Goal: Task Accomplishment & Management: Use online tool/utility

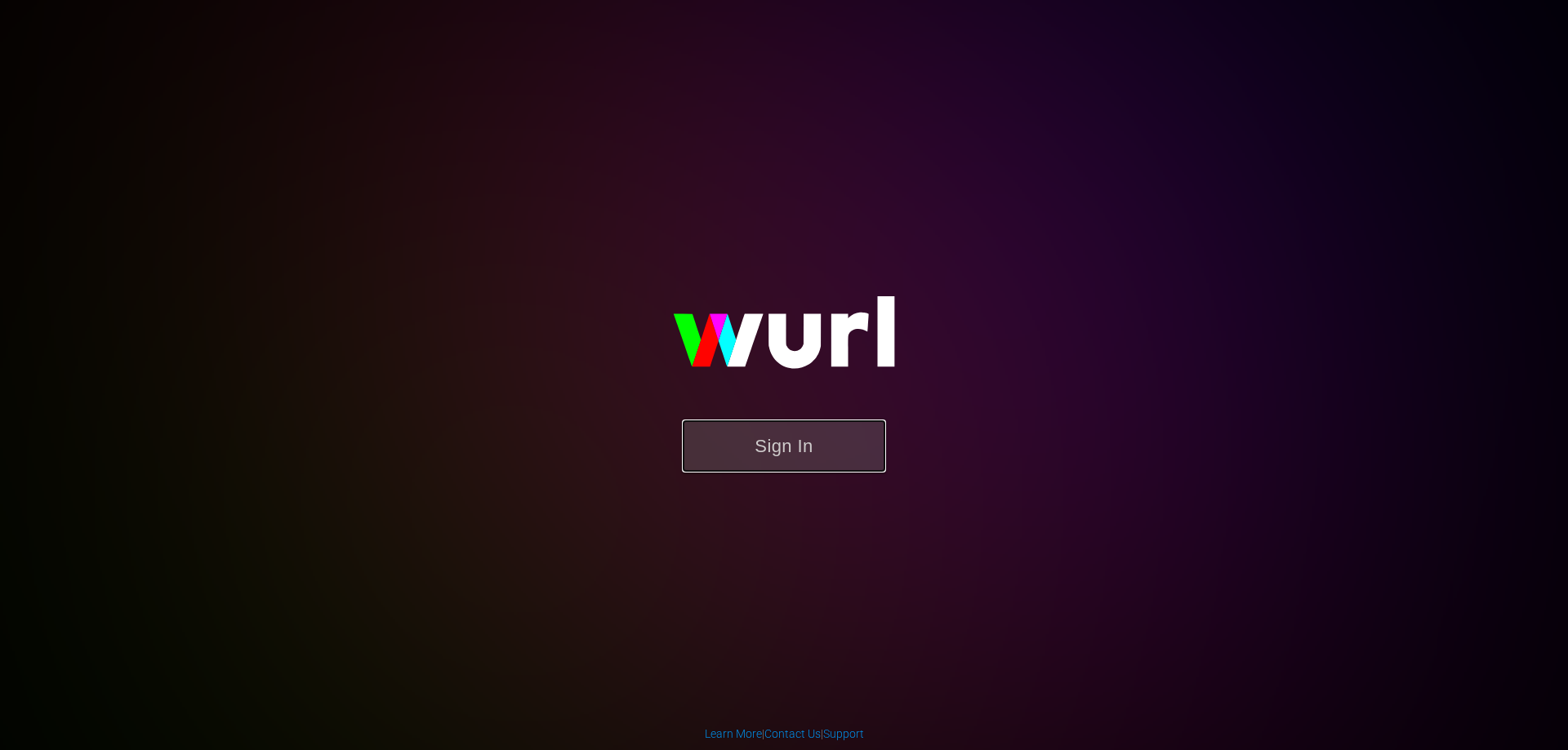
drag, startPoint x: 0, startPoint y: 0, endPoint x: 723, endPoint y: 422, distance: 837.1
click at [759, 457] on button "Sign In" at bounding box center [784, 446] width 204 height 53
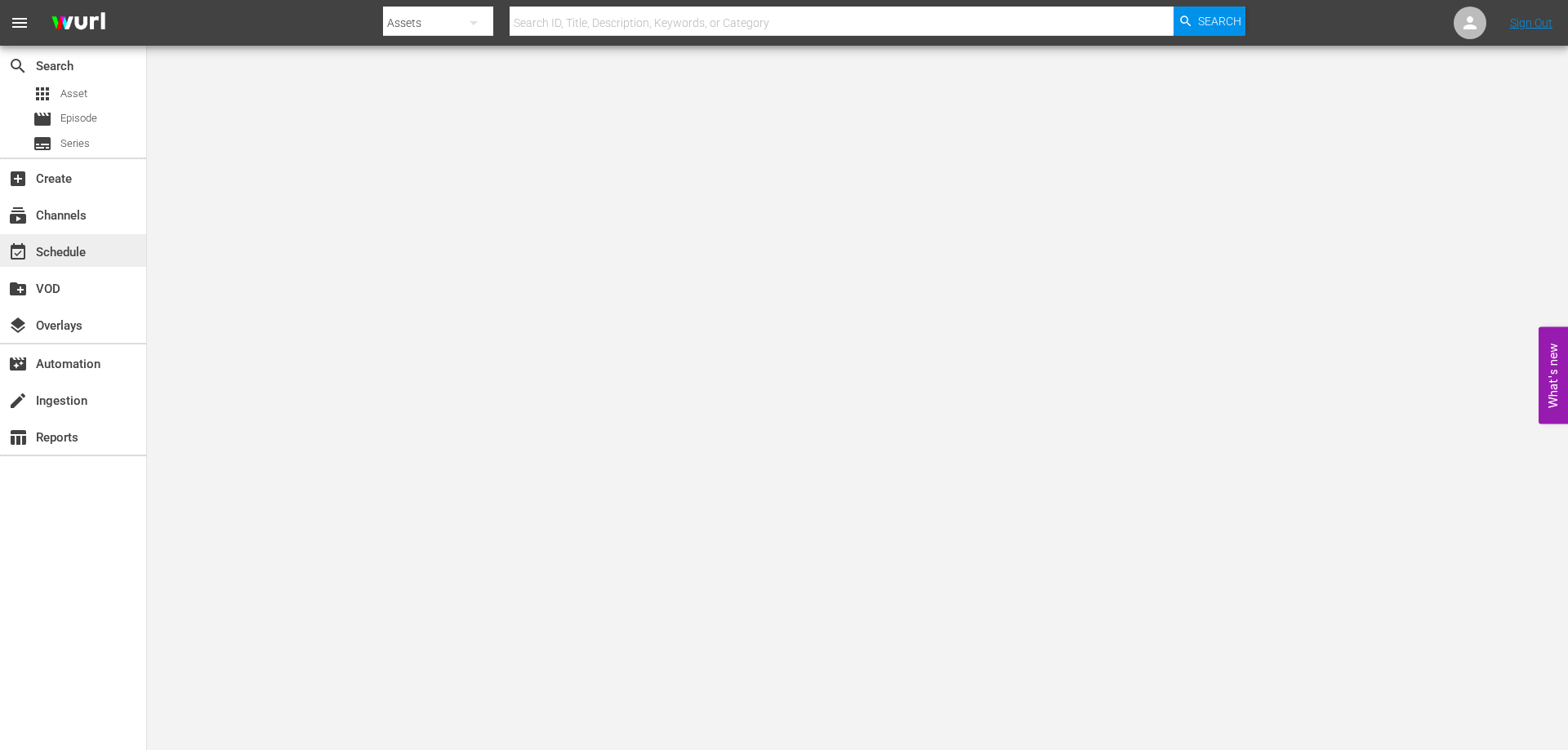
click at [63, 255] on div "event_available Schedule" at bounding box center [45, 249] width 91 height 15
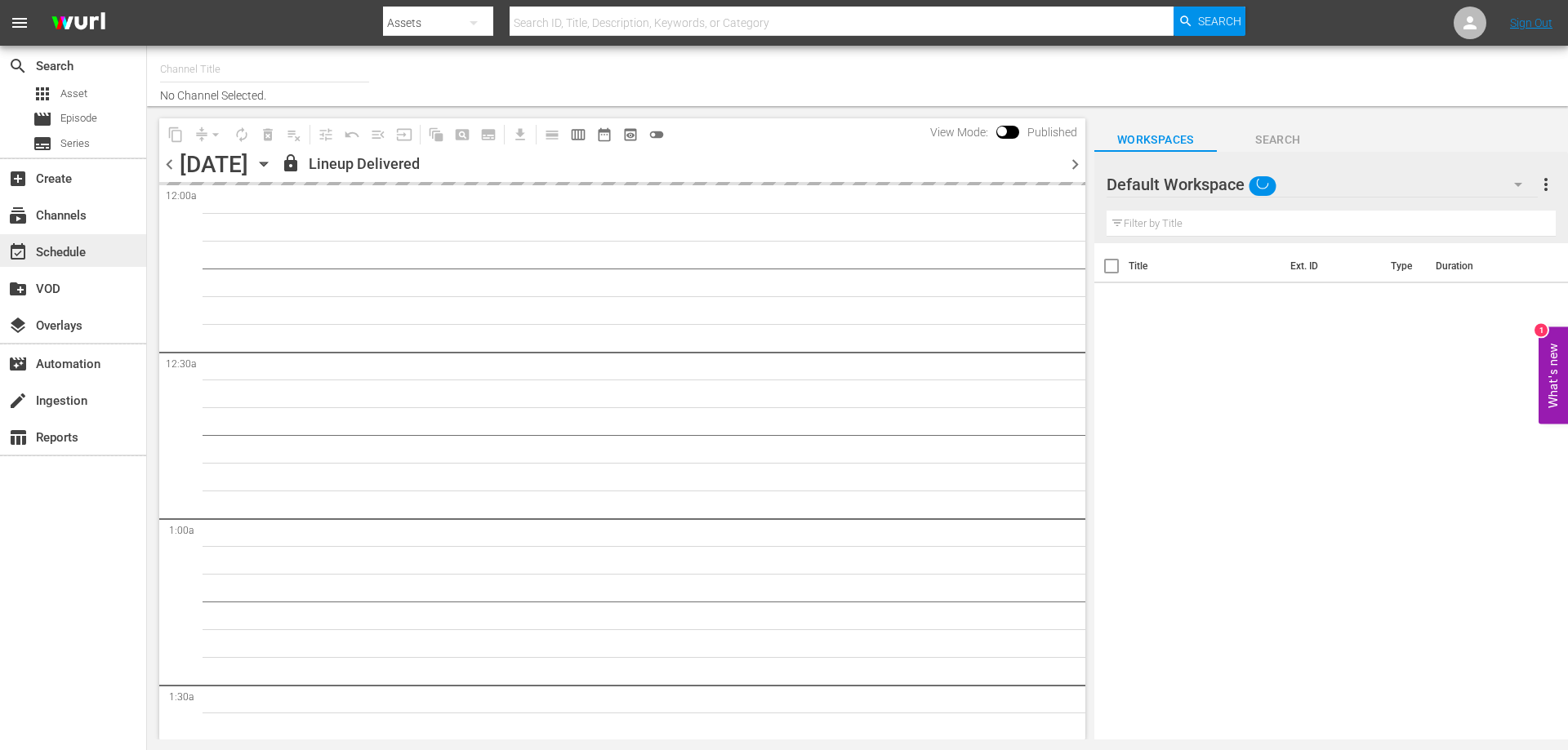
type input "[PERSON_NAME] Film (PKA [PERSON_NAME] & co. > I film di [PERSON_NAME]) (619)"
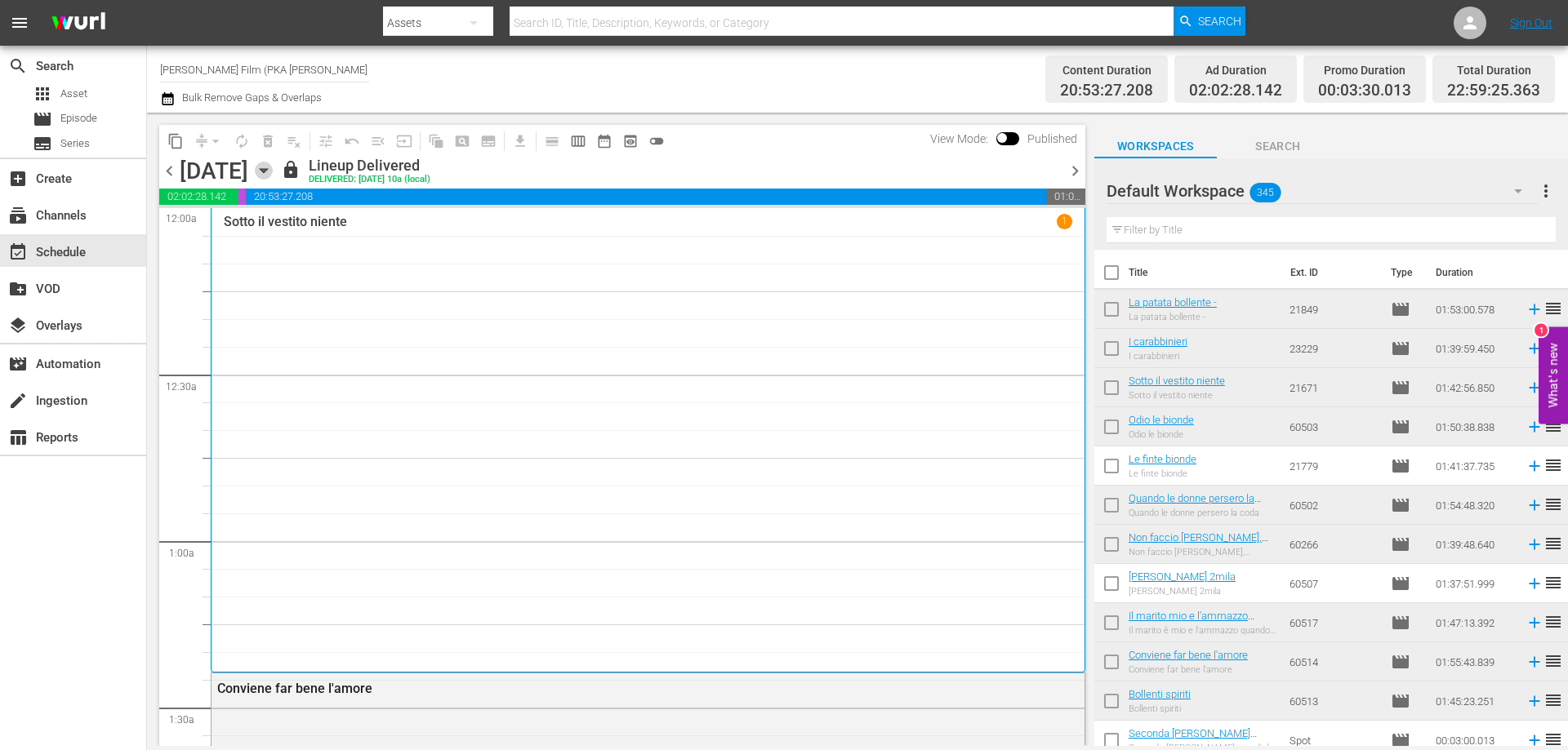
click at [273, 171] on icon "button" at bounding box center [264, 170] width 18 height 18
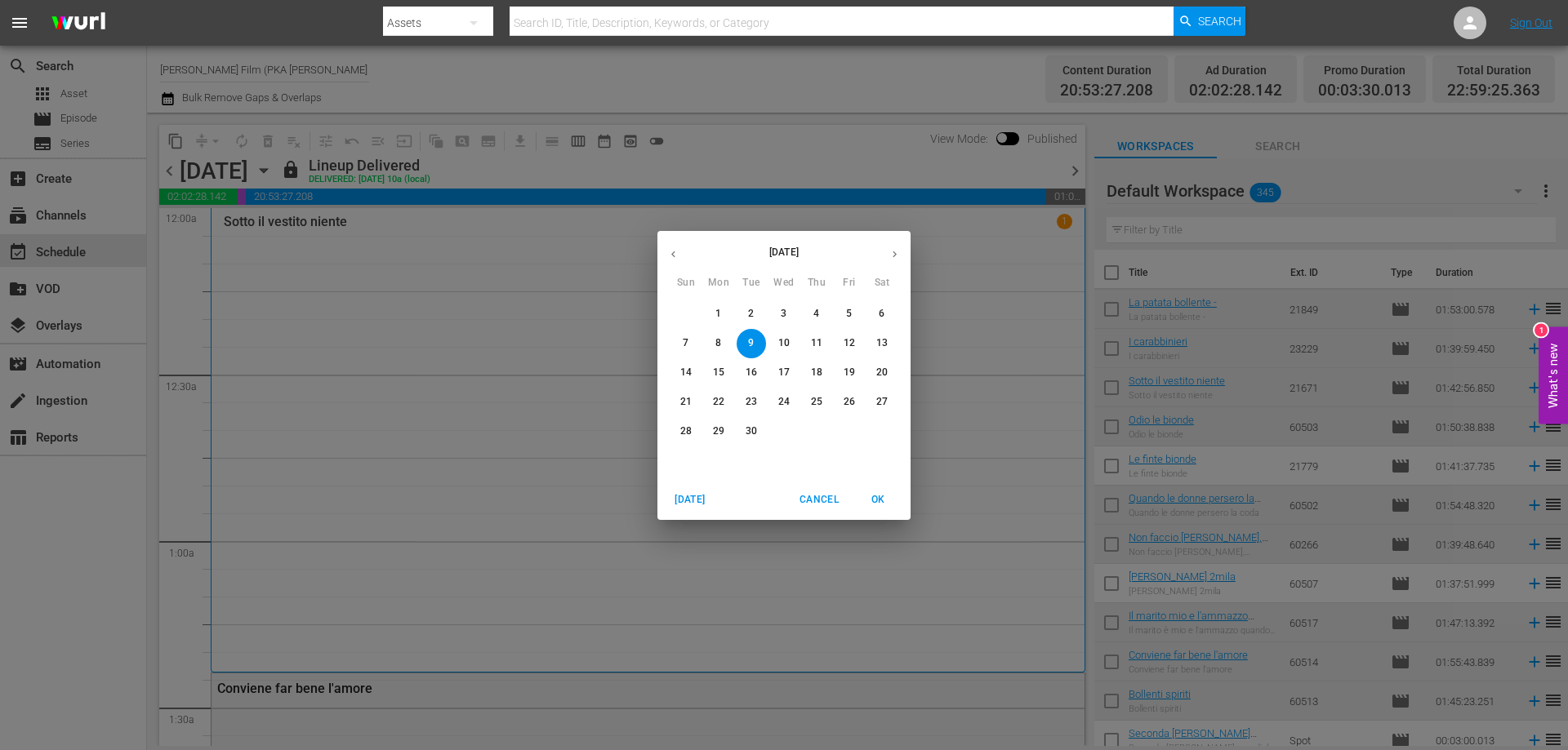
click at [722, 393] on button "22" at bounding box center [719, 403] width 29 height 29
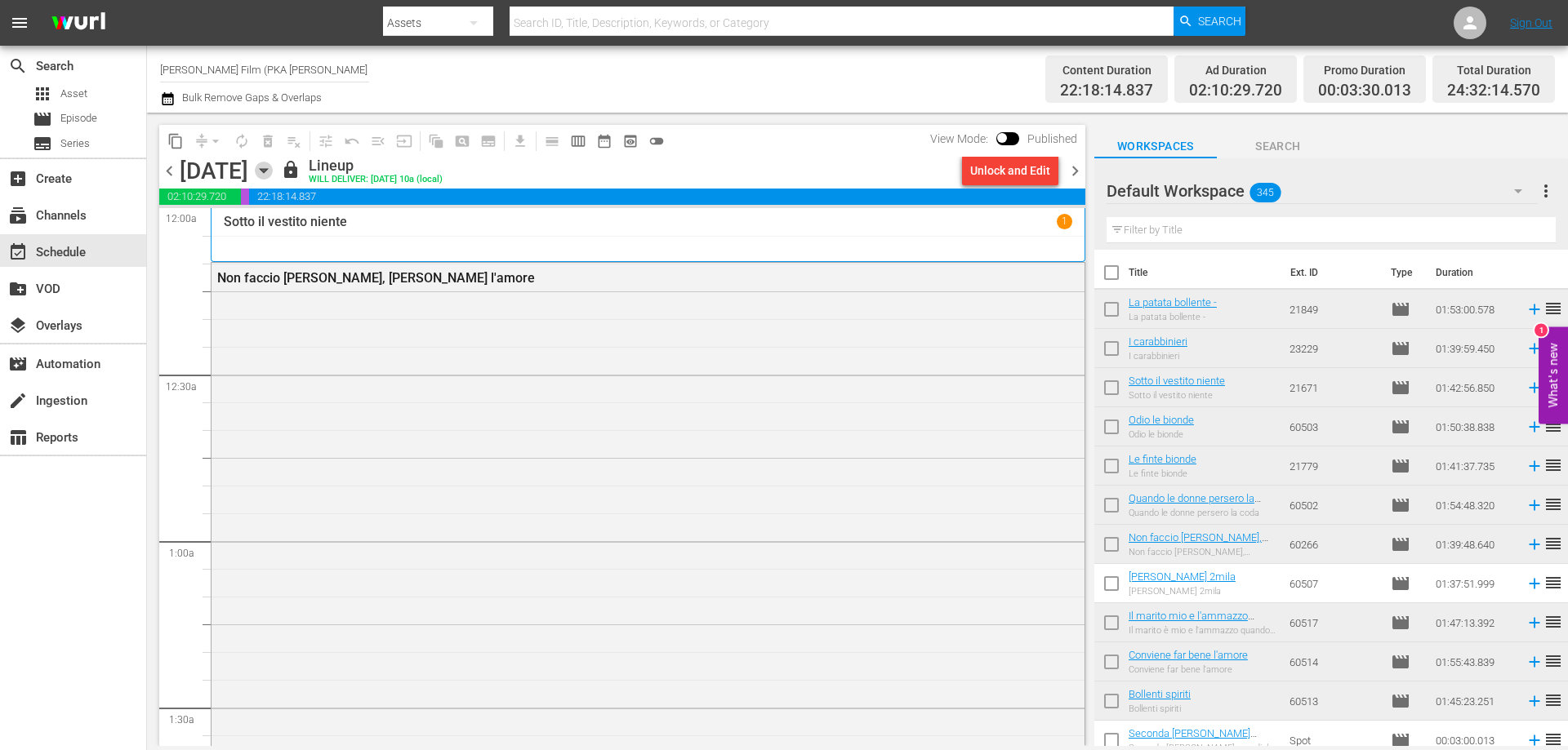
click at [267, 171] on icon "button" at bounding box center [263, 171] width 8 height 4
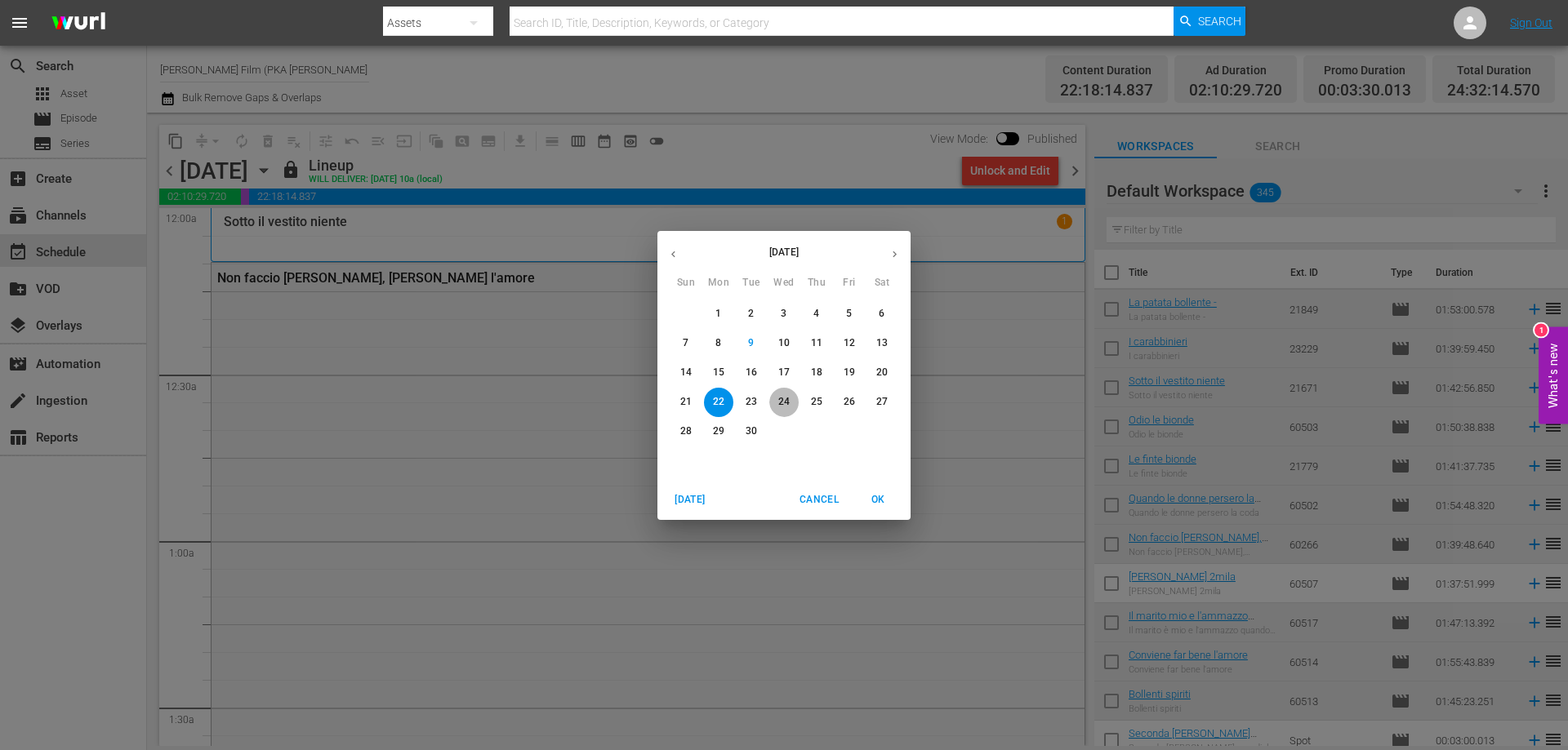
click at [780, 404] on p "24" at bounding box center [784, 402] width 11 height 14
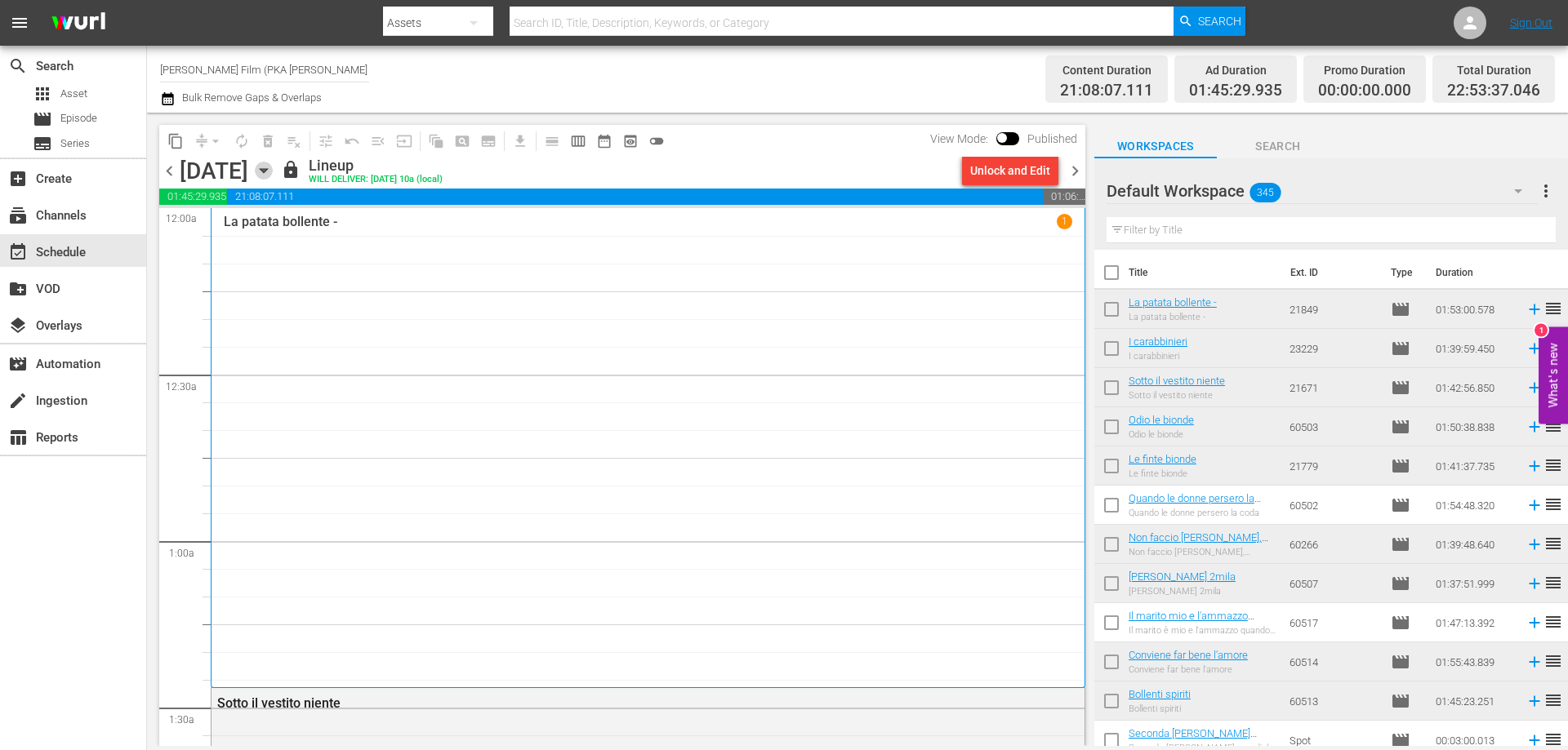
click at [267, 171] on icon "button" at bounding box center [263, 171] width 8 height 4
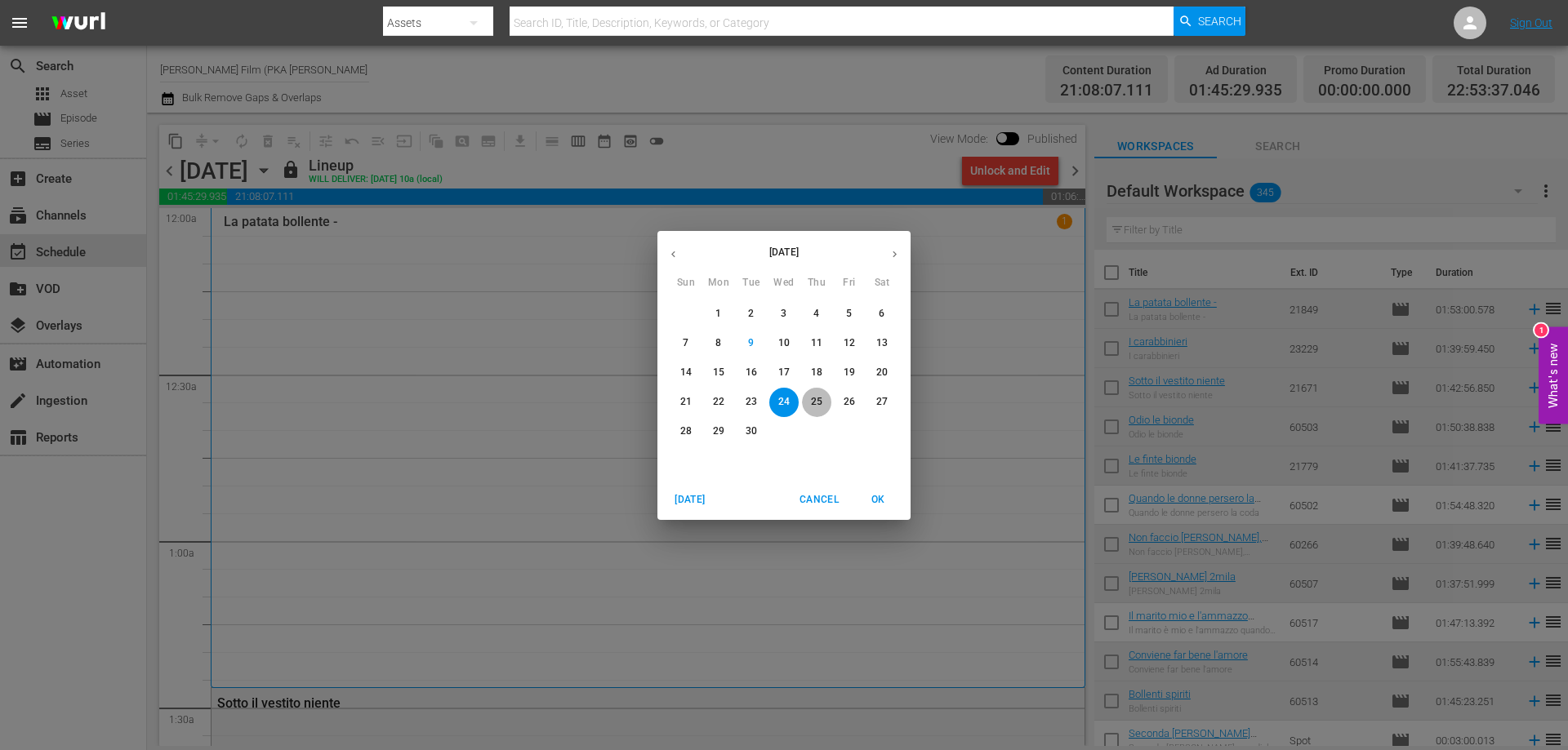
click at [812, 398] on p "25" at bounding box center [816, 402] width 11 height 14
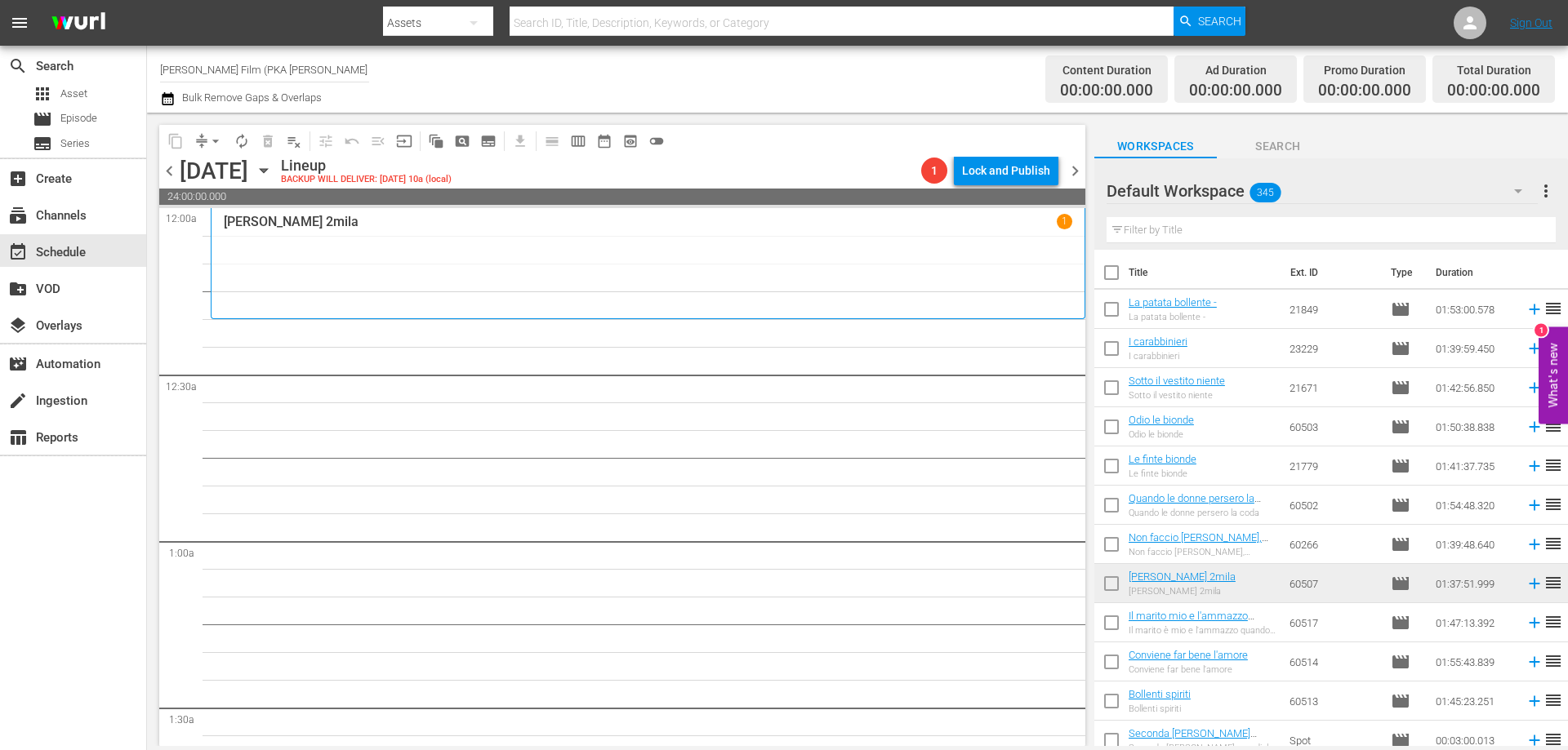
click at [691, 290] on div "Malizia 2mila 1" at bounding box center [648, 264] width 848 height 100
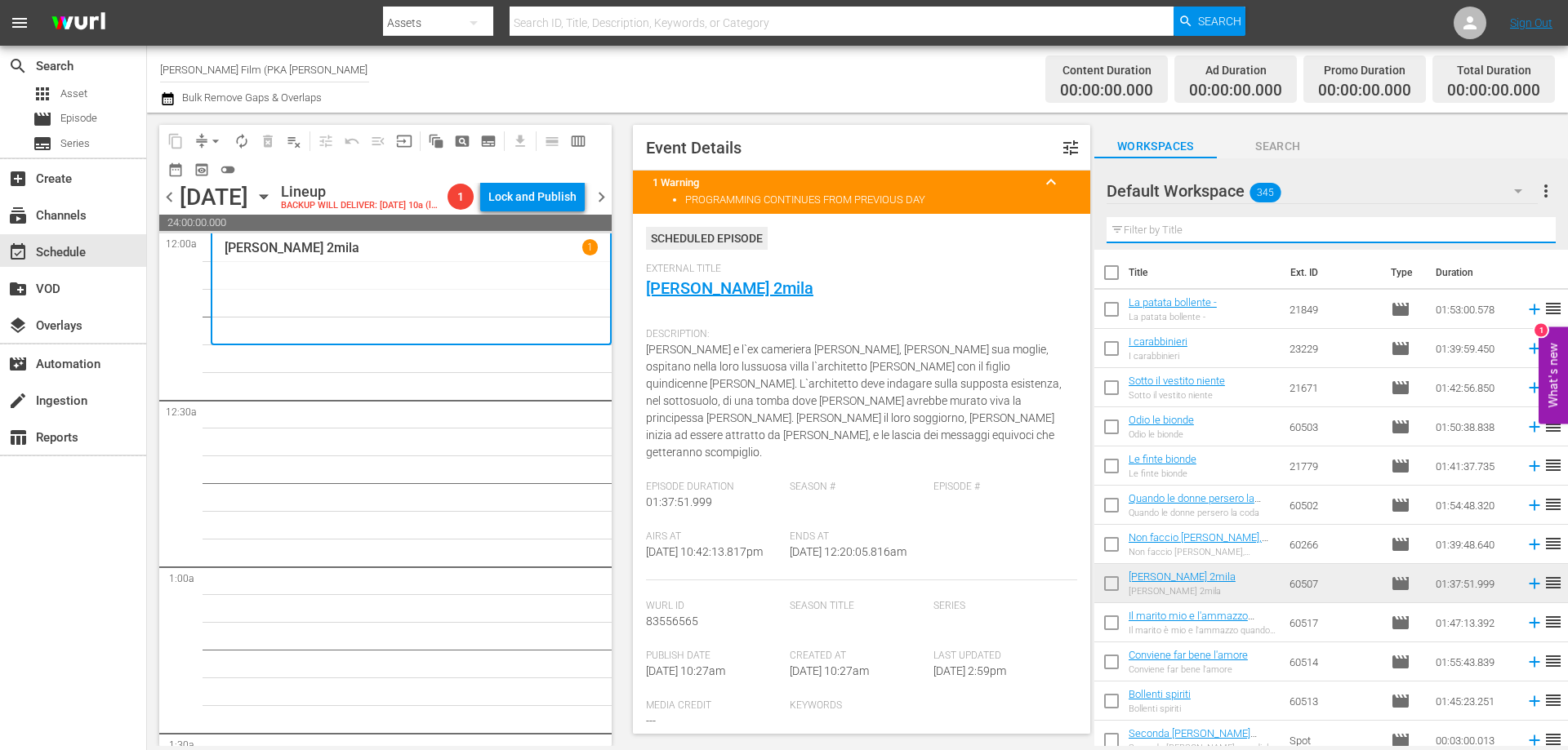
click at [1248, 230] on input "text" at bounding box center [1332, 230] width 449 height 26
click at [498, 346] on div "Malizia 2mila 1" at bounding box center [411, 289] width 401 height 112
click at [1168, 218] on input "text" at bounding box center [1332, 230] width 449 height 26
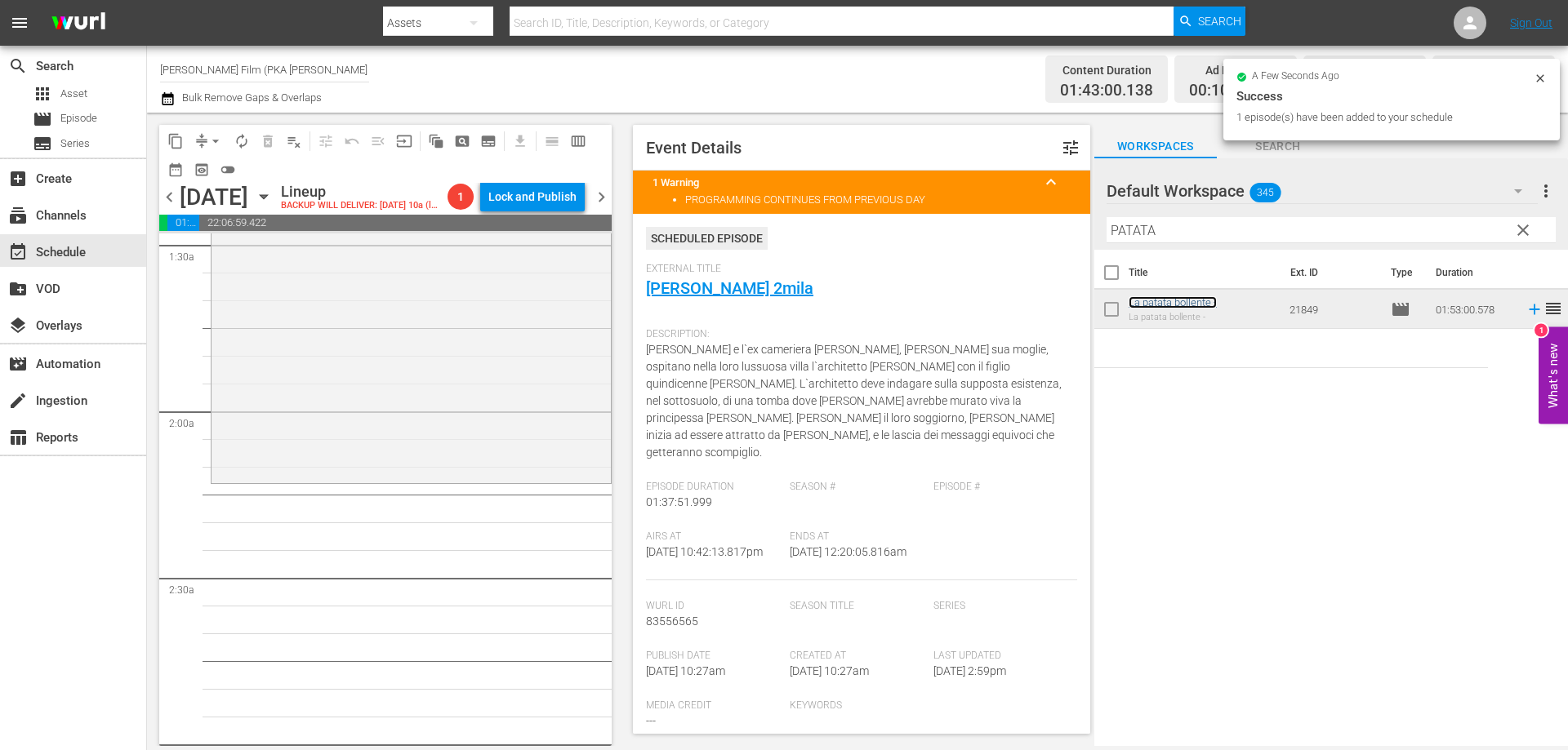
scroll to position [490, 0]
click at [427, 479] on div "La patata bollente - reorder" at bounding box center [411, 167] width 399 height 622
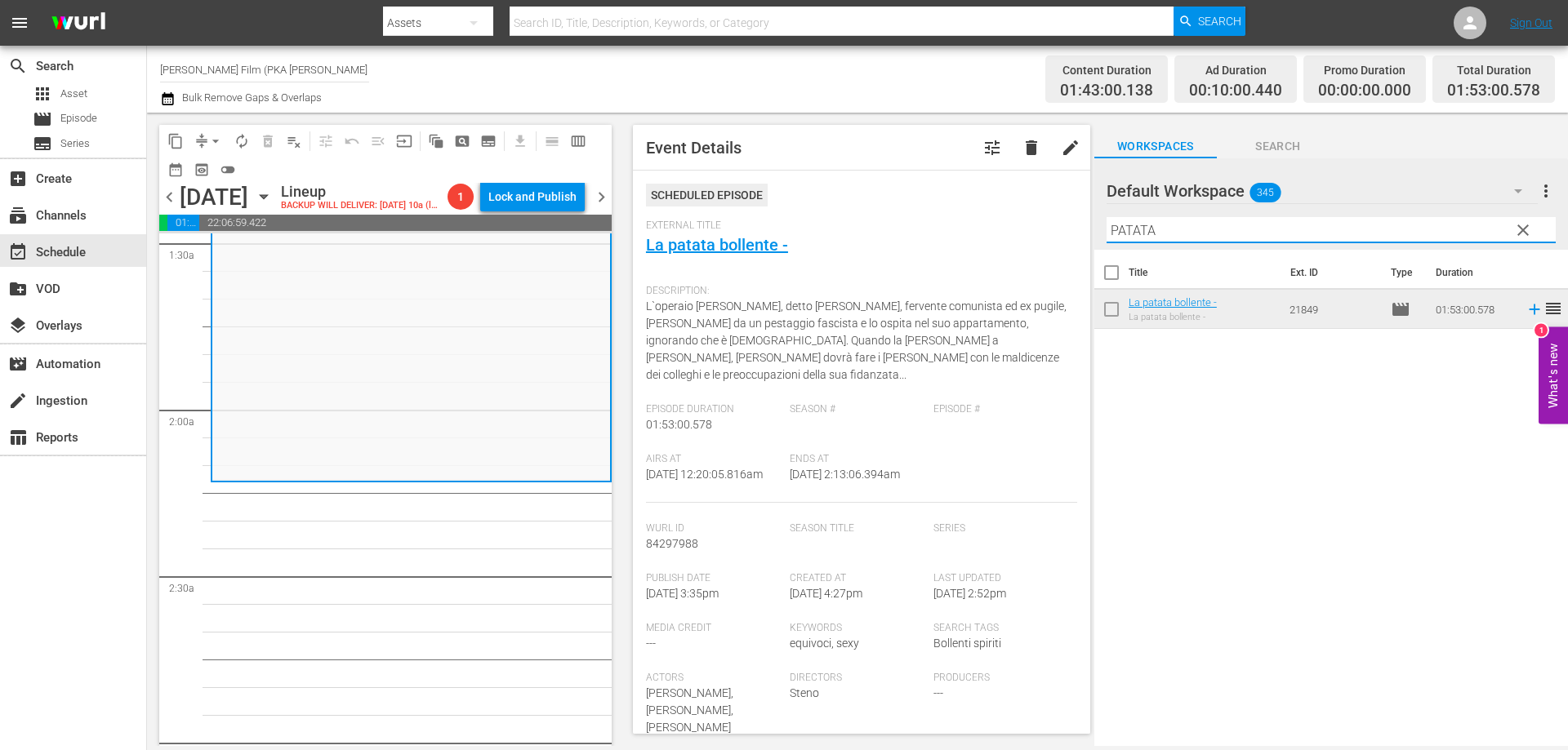
drag, startPoint x: 1168, startPoint y: 227, endPoint x: 1090, endPoint y: 230, distance: 78.1
click at [1090, 230] on div "content_copy compress arrow_drop_down autorenew_outlined delete_forever_outline…" at bounding box center [857, 429] width 1421 height 634
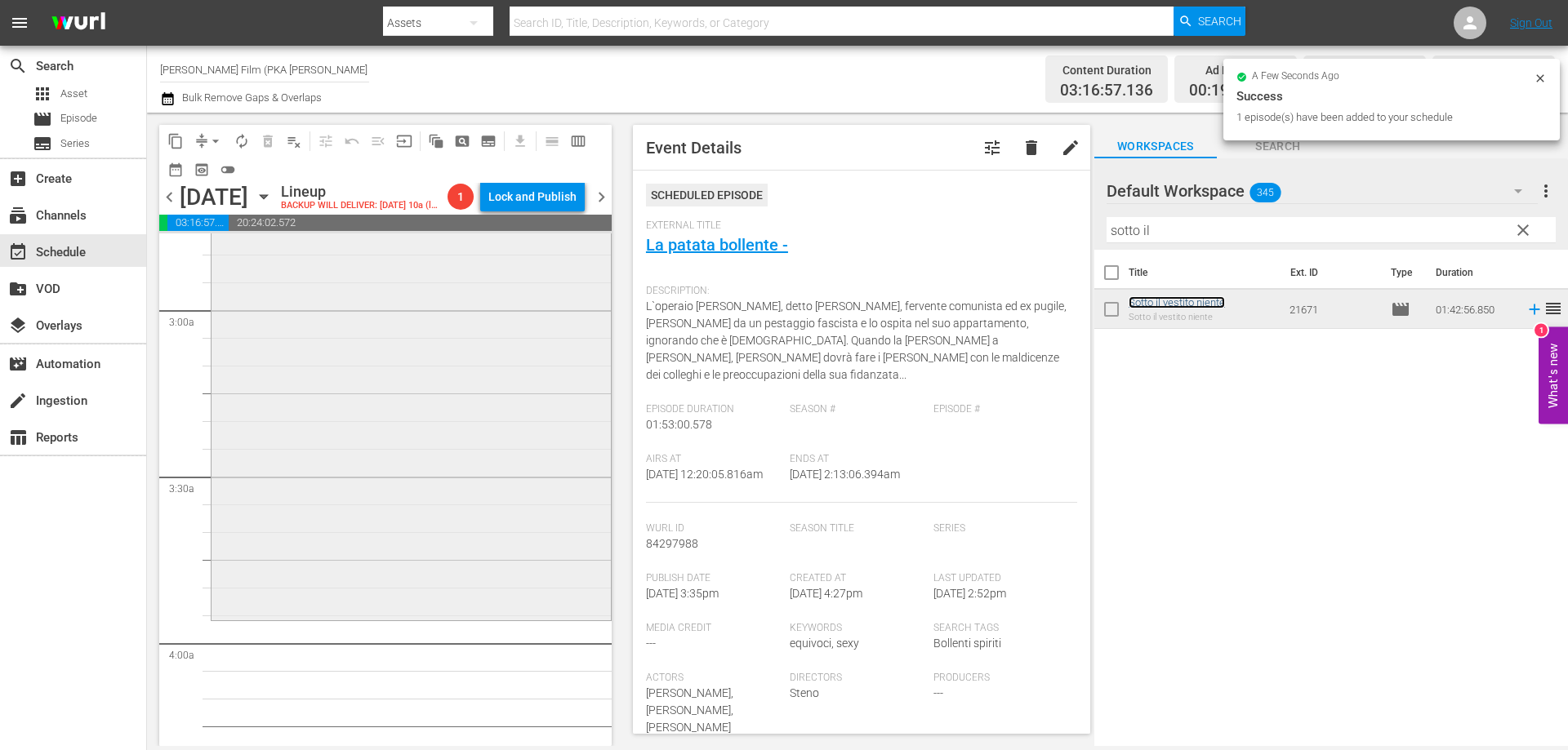
scroll to position [980, 0]
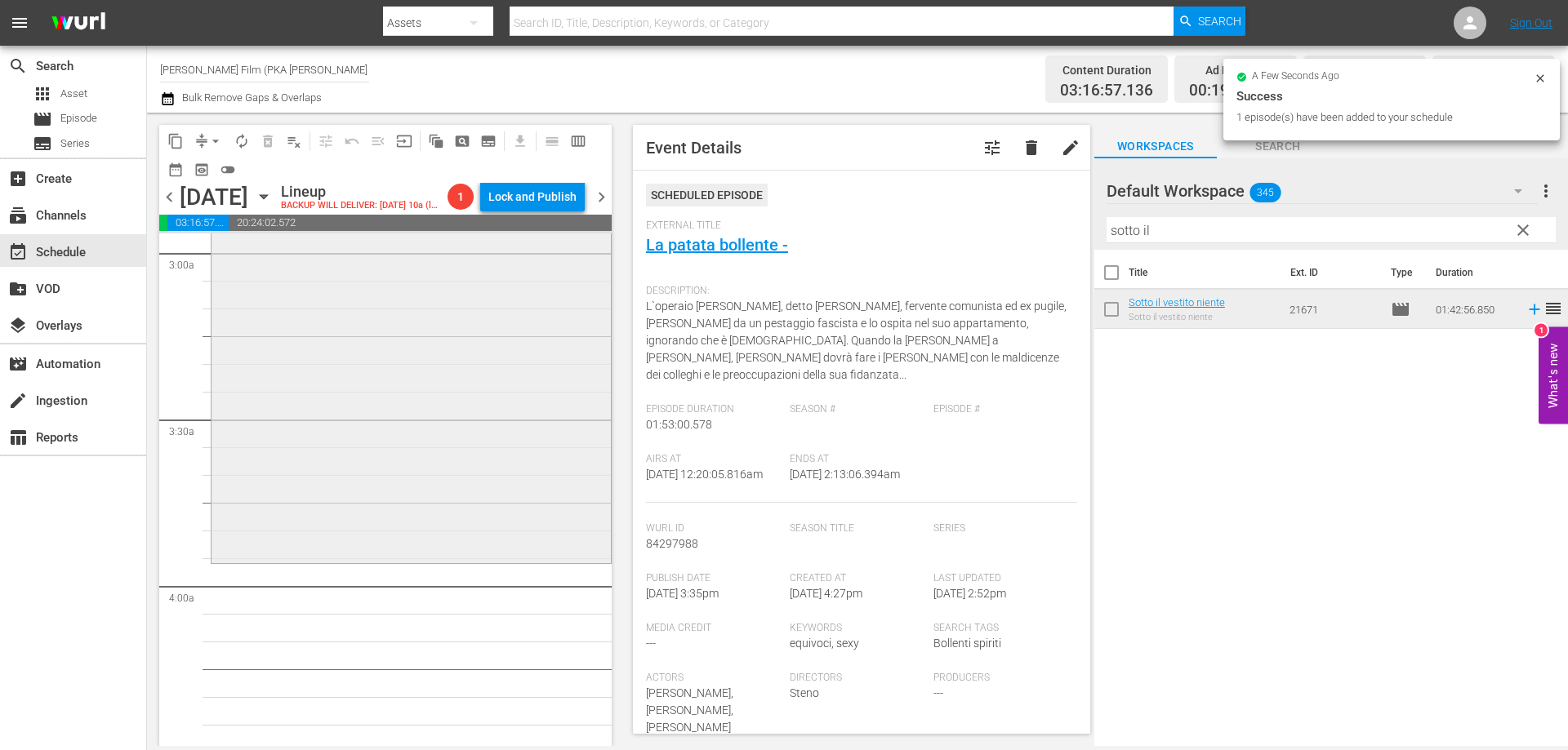
click at [485, 560] on div "Sotto il vestito niente reorder" at bounding box center [411, 276] width 399 height 567
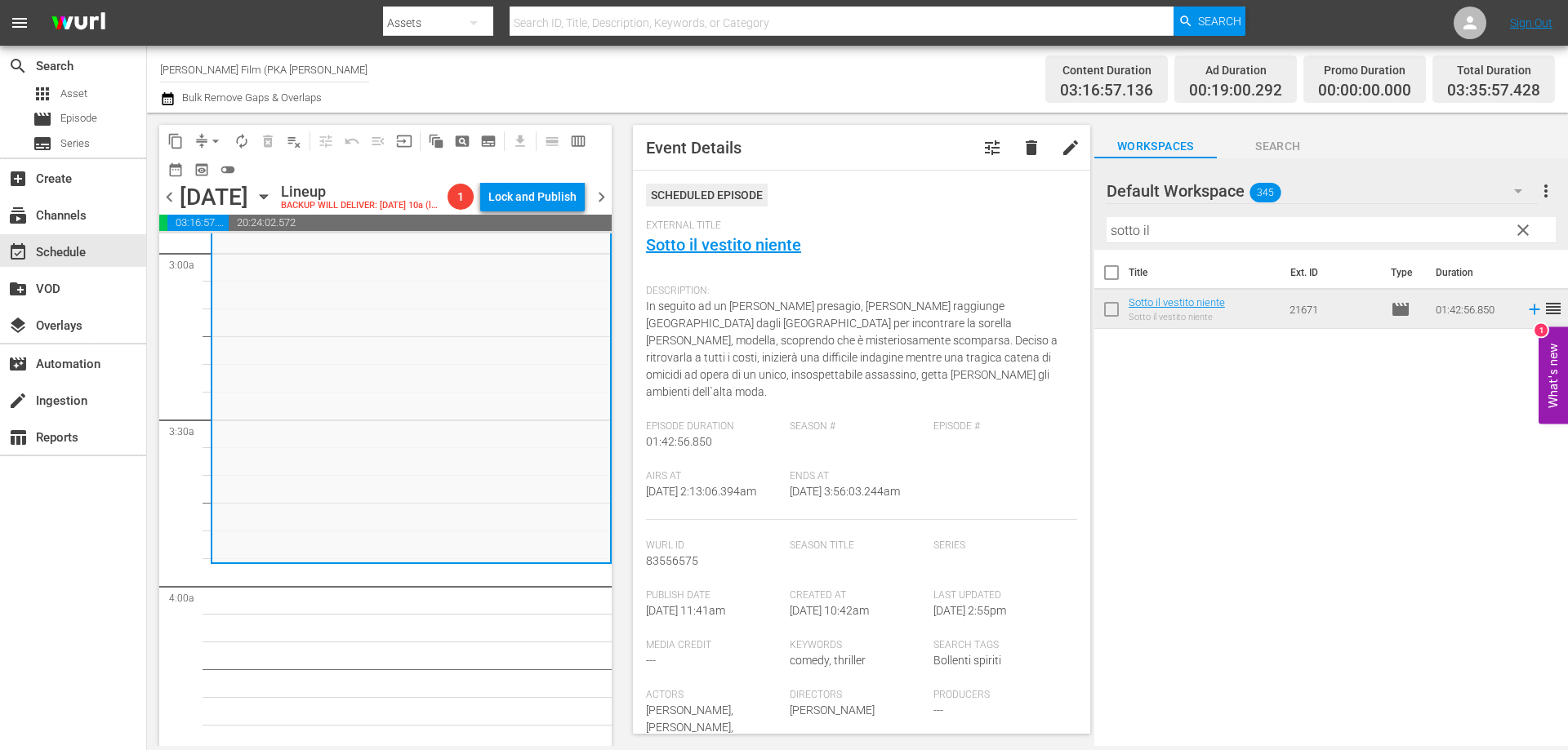
drag, startPoint x: 1163, startPoint y: 231, endPoint x: 1028, endPoint y: 225, distance: 135.1
click at [1028, 225] on div "content_copy compress arrow_drop_down autorenew_outlined delete_forever_outline…" at bounding box center [857, 429] width 1421 height 634
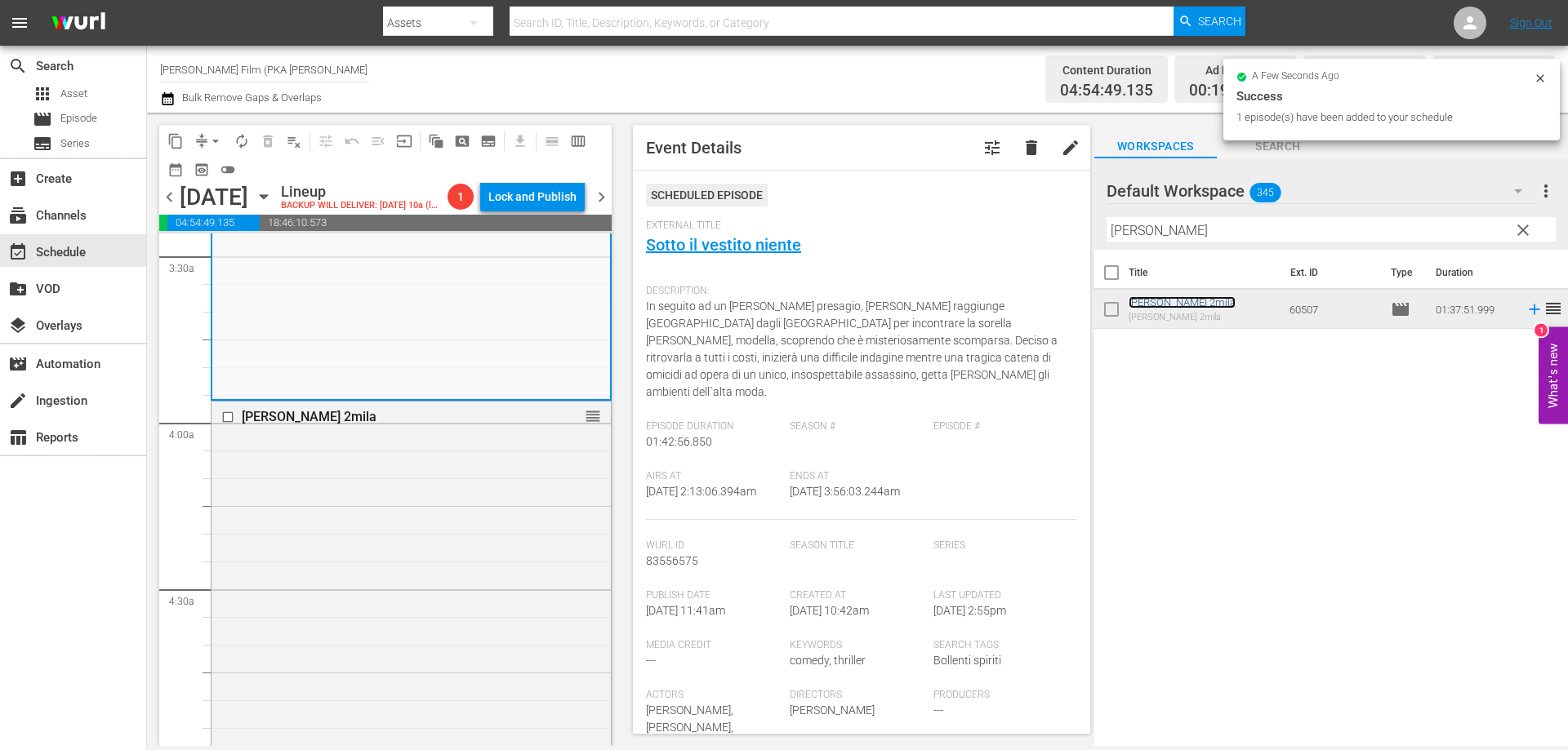
scroll to position [1551, 0]
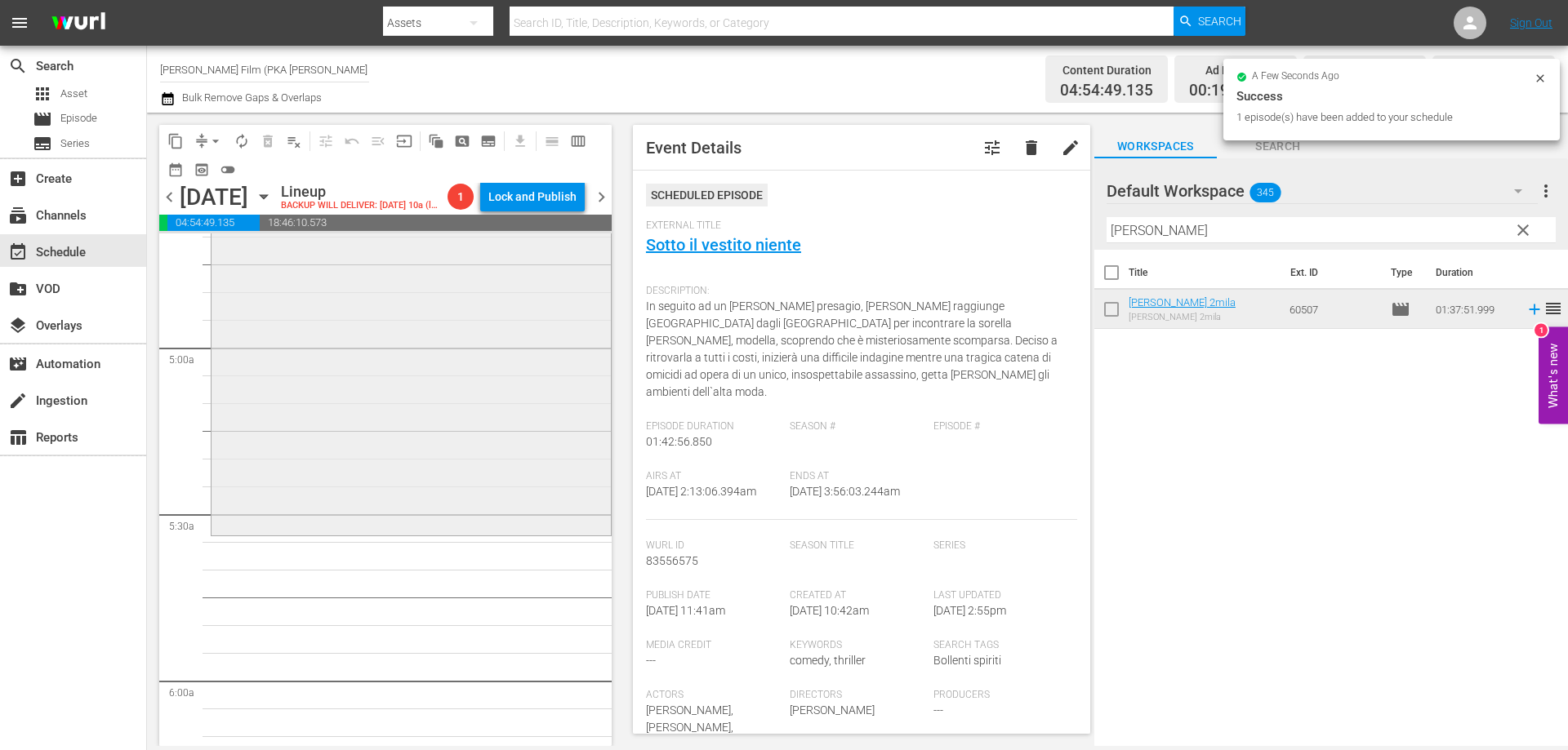
click at [457, 532] on div "Malizia 2mila reorder" at bounding box center [411, 262] width 399 height 538
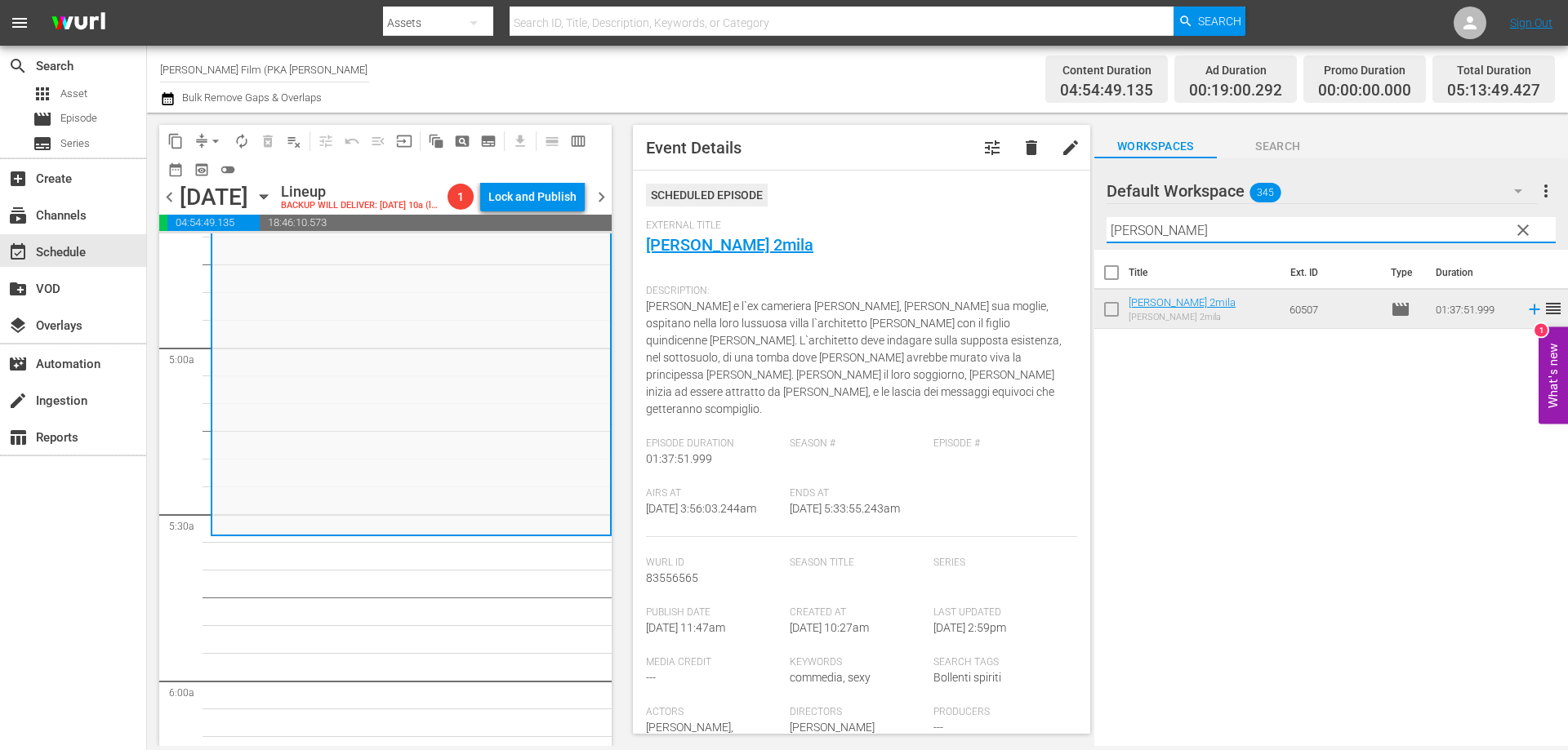
drag, startPoint x: 1164, startPoint y: 232, endPoint x: 984, endPoint y: 211, distance: 181.2
click at [1056, 231] on div "content_copy compress arrow_drop_down autorenew_outlined delete_forever_outline…" at bounding box center [857, 429] width 1421 height 634
click at [1005, 222] on span "External Title" at bounding box center [858, 225] width 423 height 13
drag, startPoint x: 1181, startPoint y: 224, endPoint x: 1102, endPoint y: 223, distance: 79.0
click at [1102, 223] on div "Default Workspace 345 Default more_vert clear Filter by Title MALIZIA" at bounding box center [1331, 204] width 474 height 91
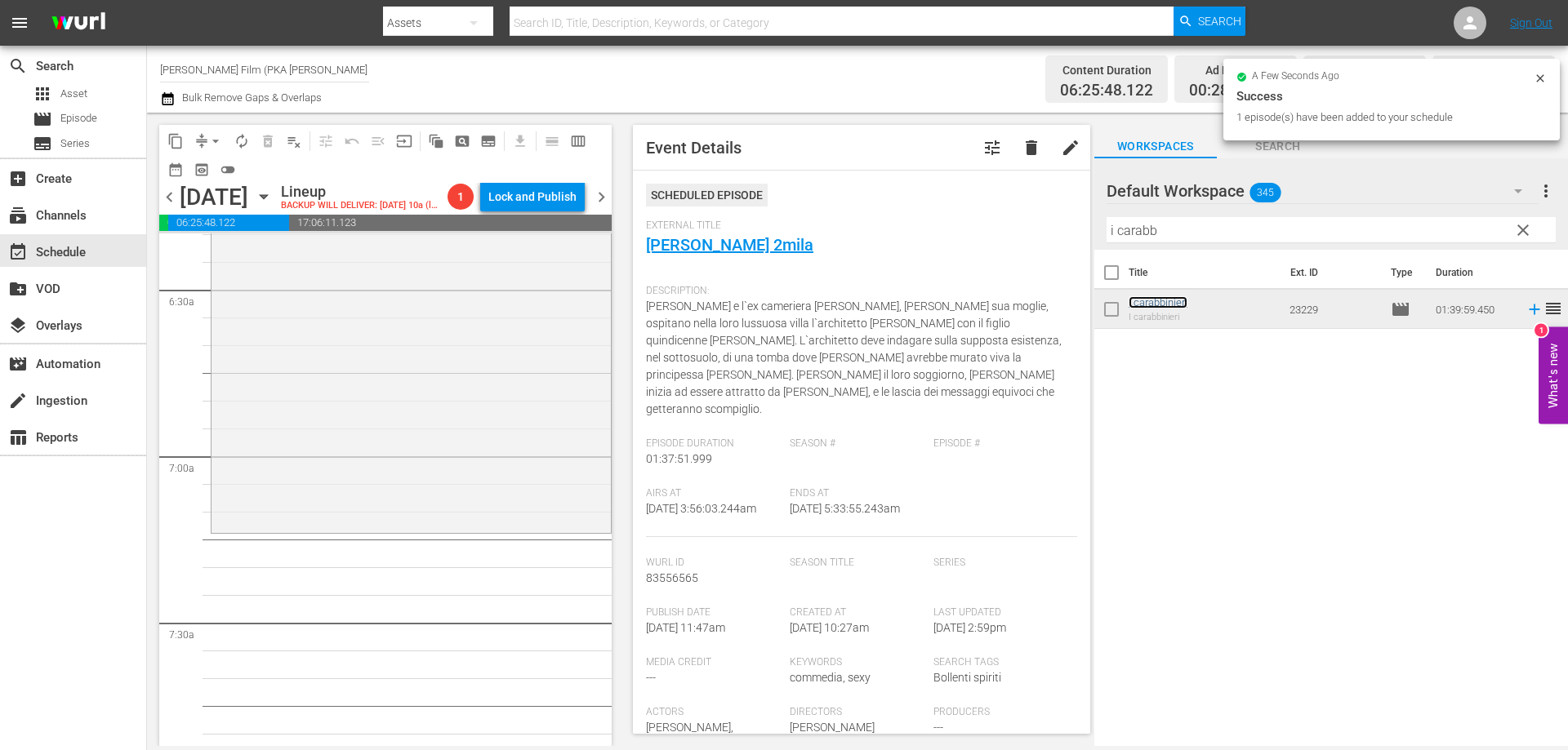
scroll to position [2123, 0]
click at [443, 516] on div "I carabbinieri reorder" at bounding box center [411, 241] width 399 height 550
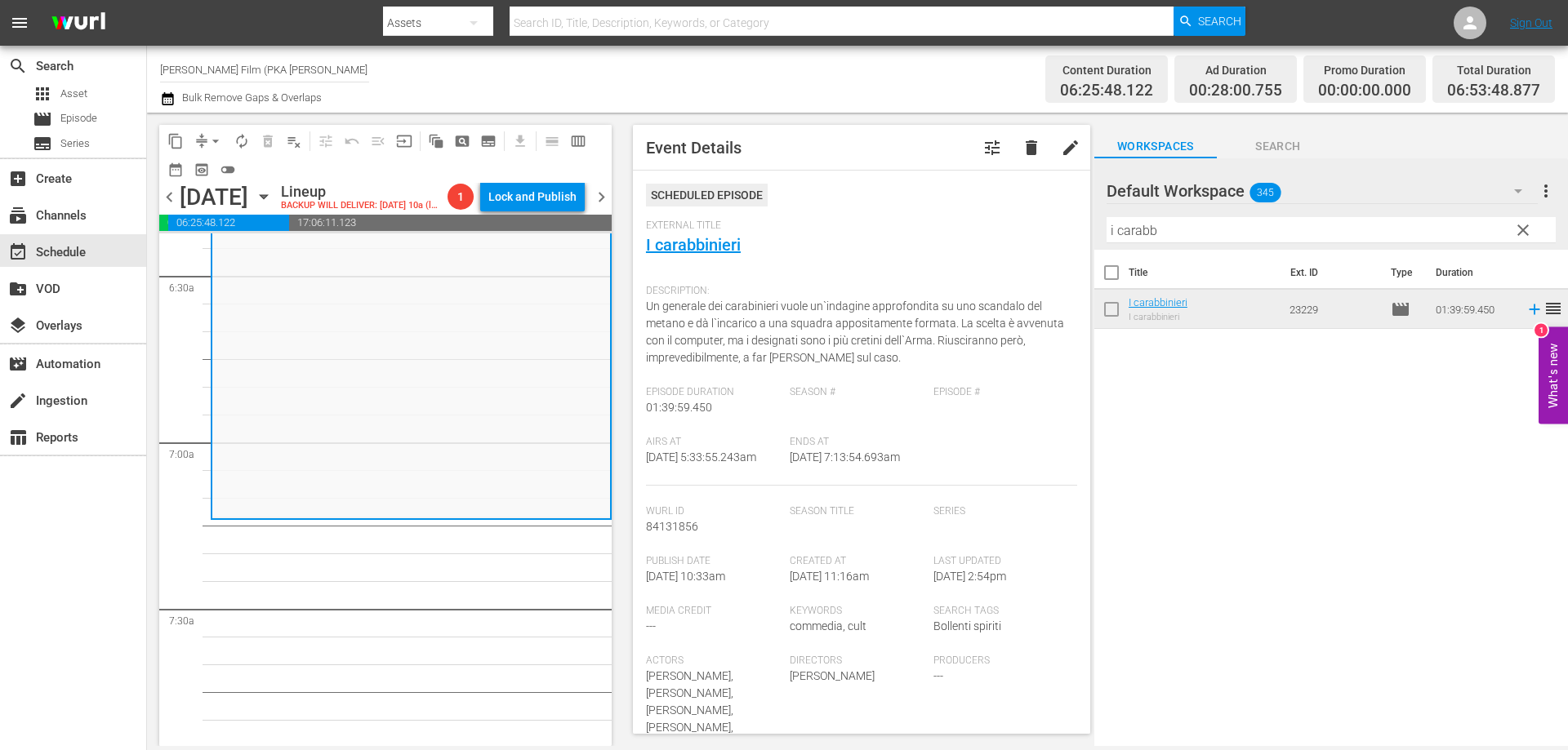
drag, startPoint x: 1163, startPoint y: 235, endPoint x: 1059, endPoint y: 227, distance: 104.3
click at [1060, 227] on div "content_copy compress arrow_drop_down autorenew_outlined delete_forever_outline…" at bounding box center [857, 429] width 1421 height 634
click at [1059, 227] on div "External Title I carabbinieri" at bounding box center [861, 247] width 431 height 57
drag, startPoint x: 1163, startPoint y: 234, endPoint x: 1080, endPoint y: 224, distance: 83.6
click at [1080, 224] on div "content_copy compress arrow_drop_down autorenew_outlined delete_forever_outline…" at bounding box center [857, 429] width 1421 height 634
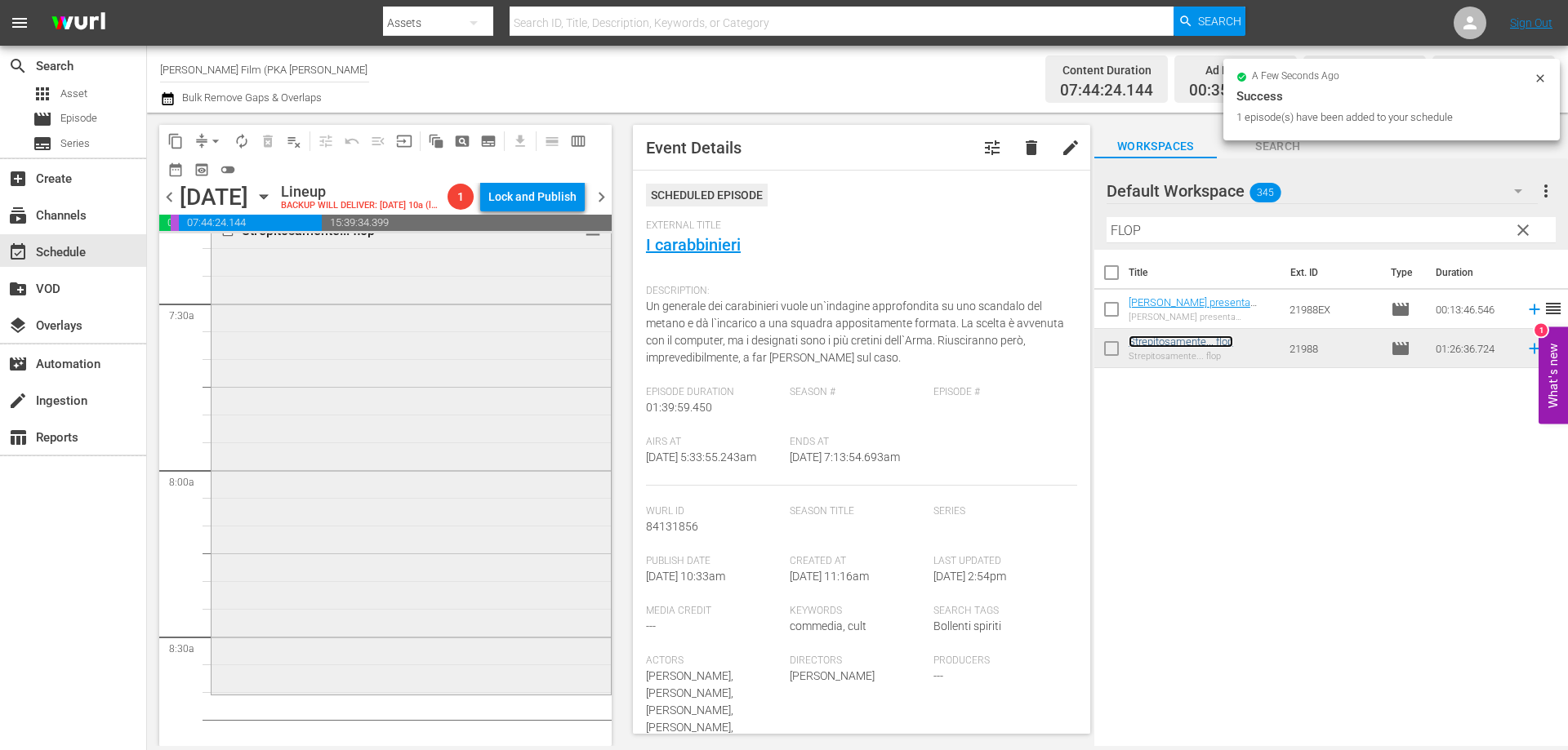
scroll to position [2531, 0]
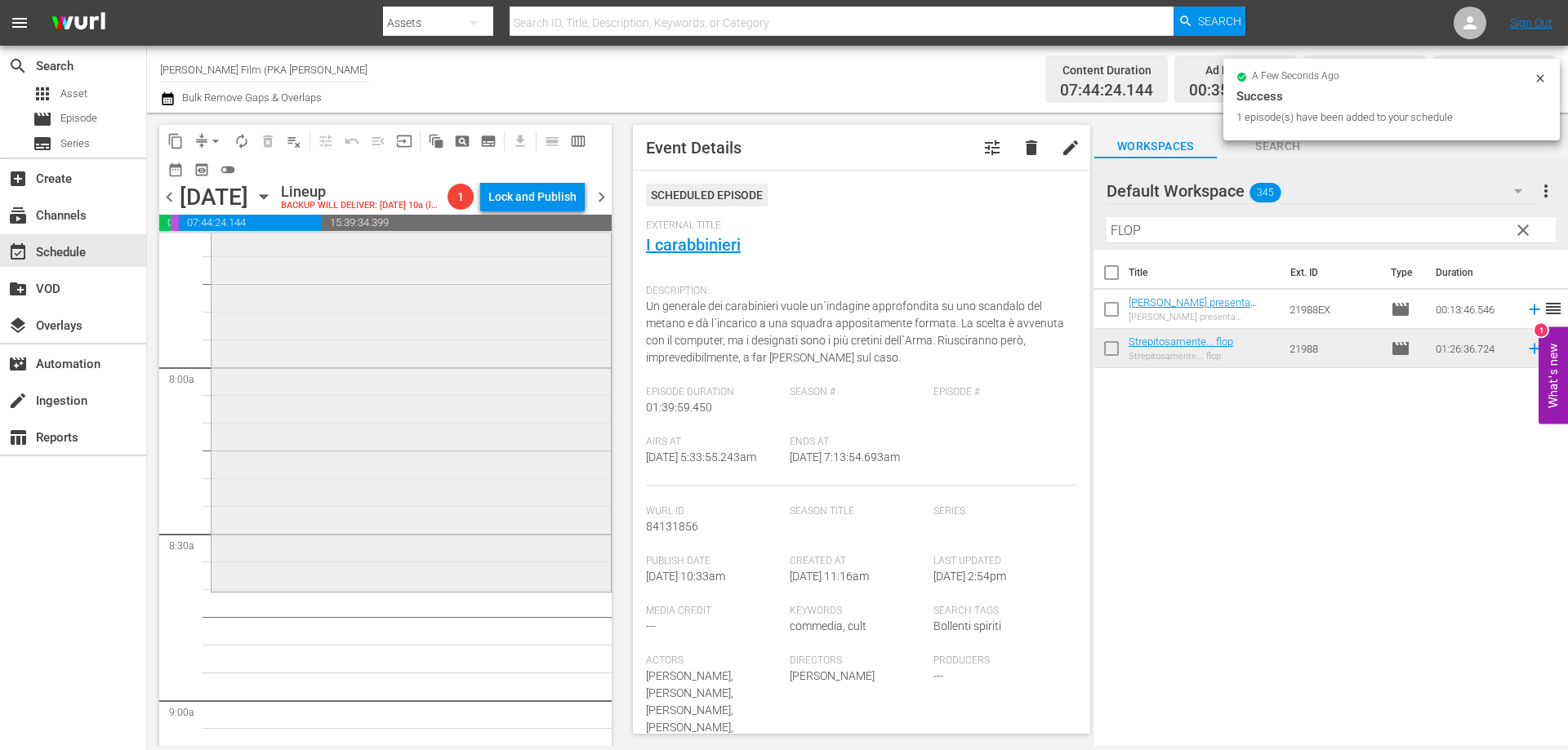
click at [521, 587] on div "Strepitosamente... flop reorder" at bounding box center [411, 351] width 399 height 476
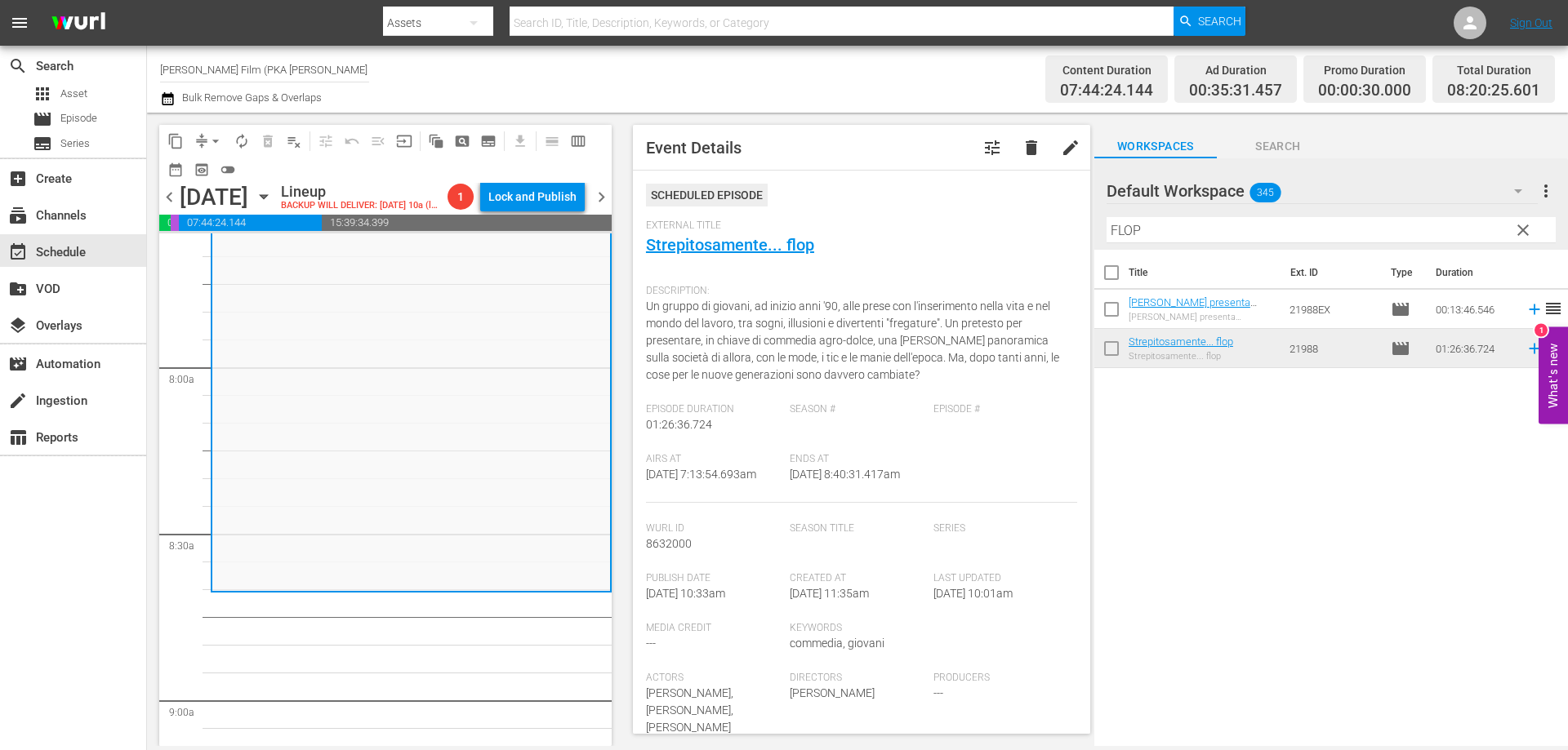
drag, startPoint x: 1153, startPoint y: 234, endPoint x: 1053, endPoint y: 209, distance: 103.1
click at [1053, 209] on div "content_copy compress arrow_drop_down autorenew_outlined delete_forever_outline…" at bounding box center [857, 429] width 1421 height 634
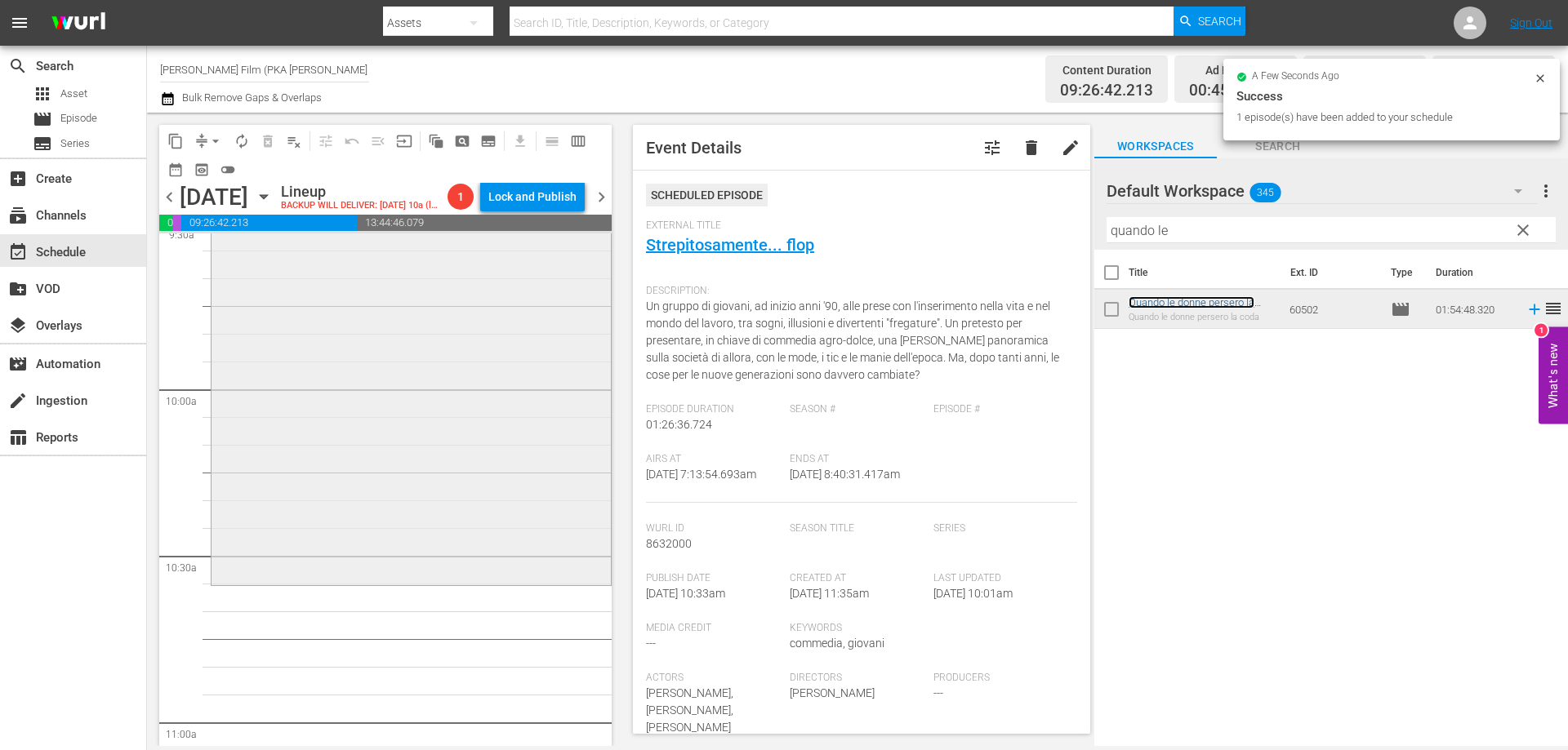
scroll to position [3184, 0]
click at [458, 559] on div "Quando le donne persero la coda reorder" at bounding box center [411, 257] width 399 height 633
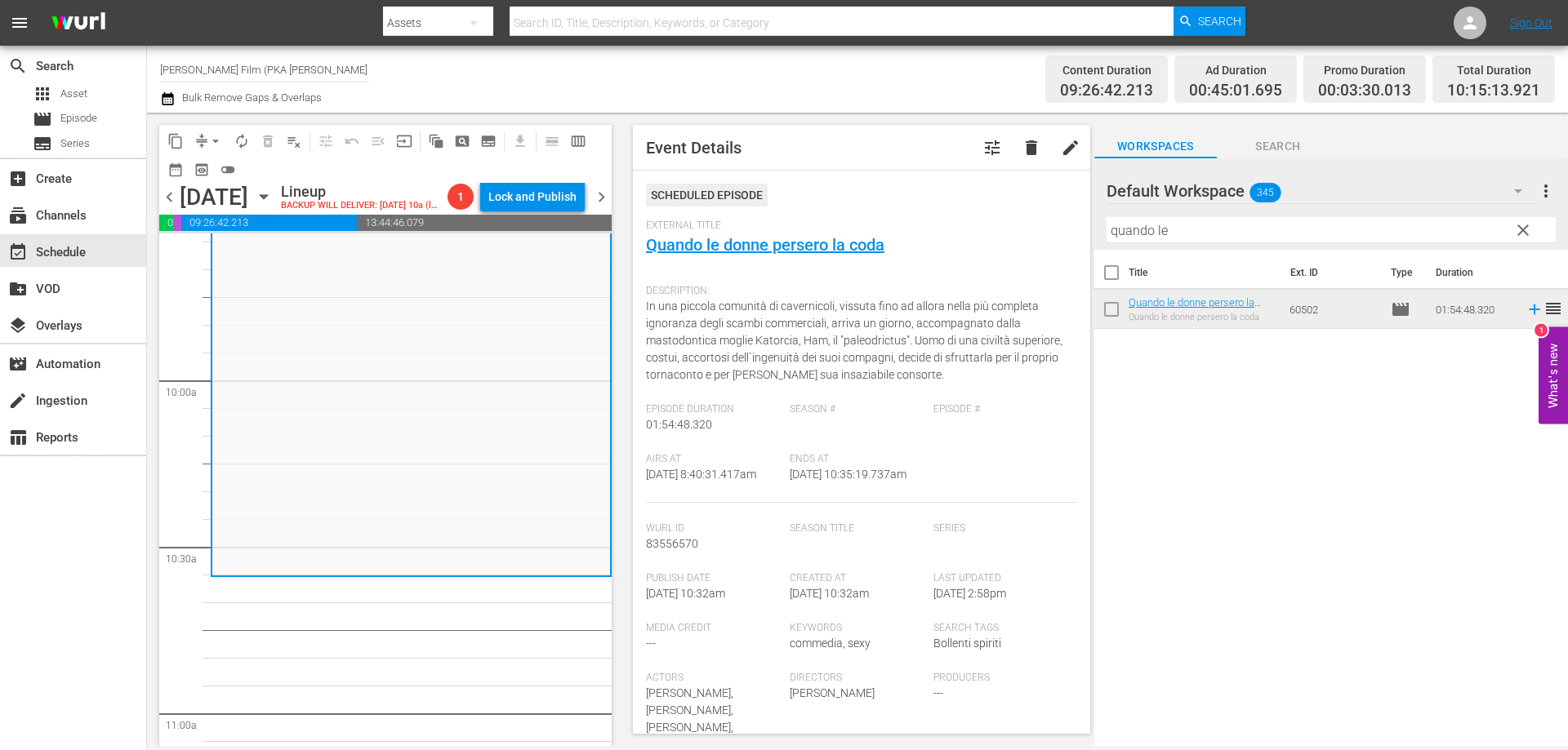
click at [1087, 230] on div "content_copy compress arrow_drop_down autorenew_outlined delete_forever_outline…" at bounding box center [857, 429] width 1421 height 634
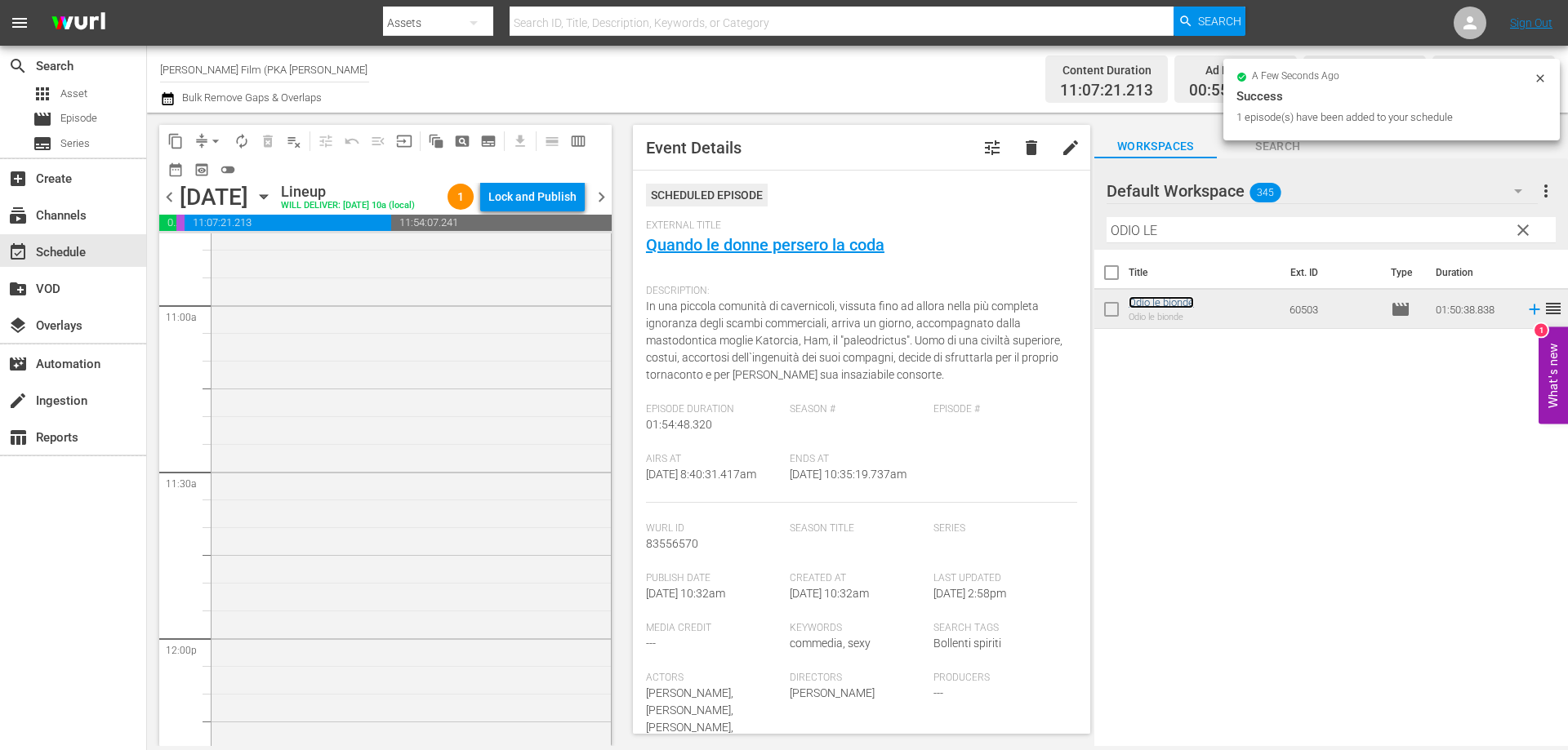
scroll to position [3838, 0]
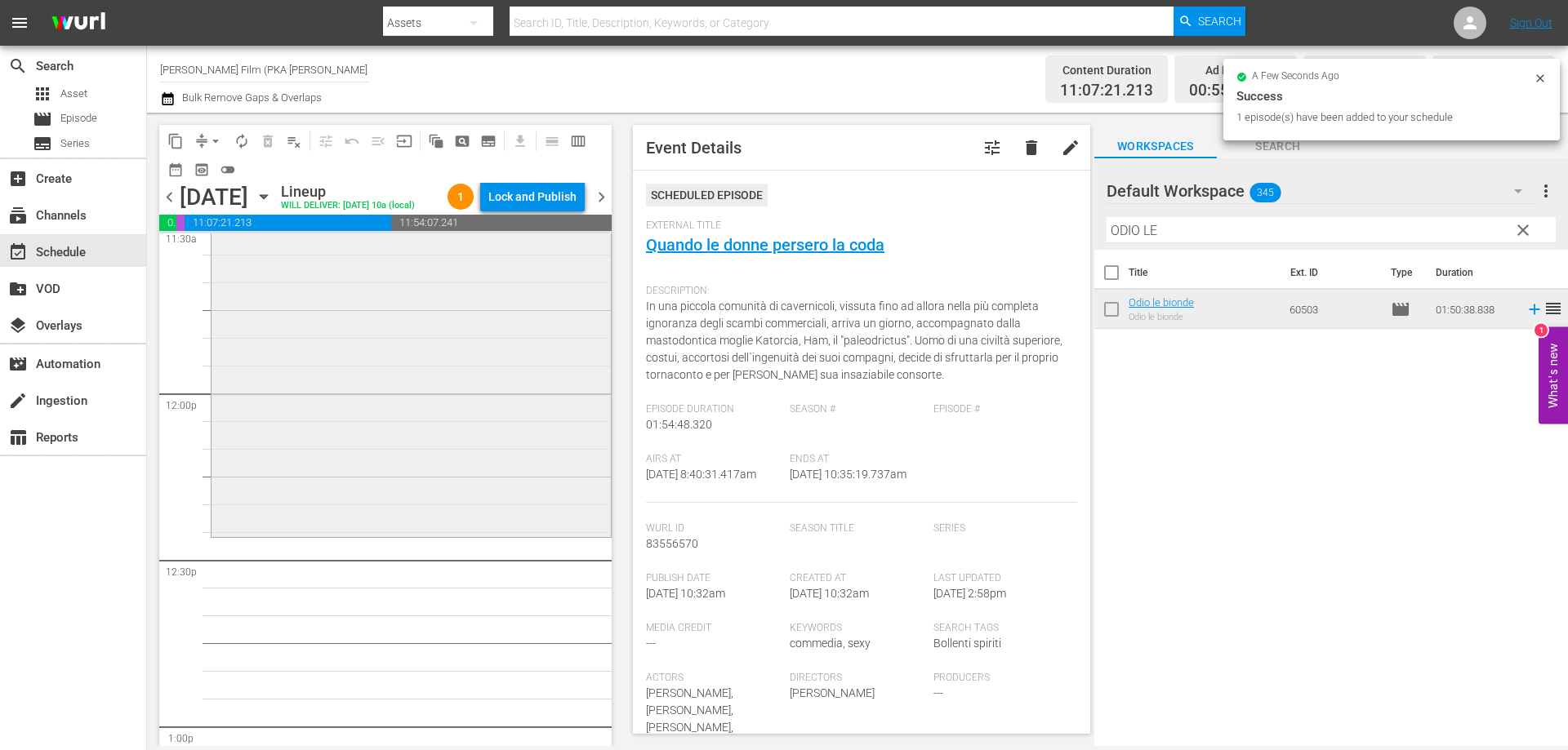
click at [452, 534] on div "Odio le bionde reorder" at bounding box center [411, 230] width 399 height 609
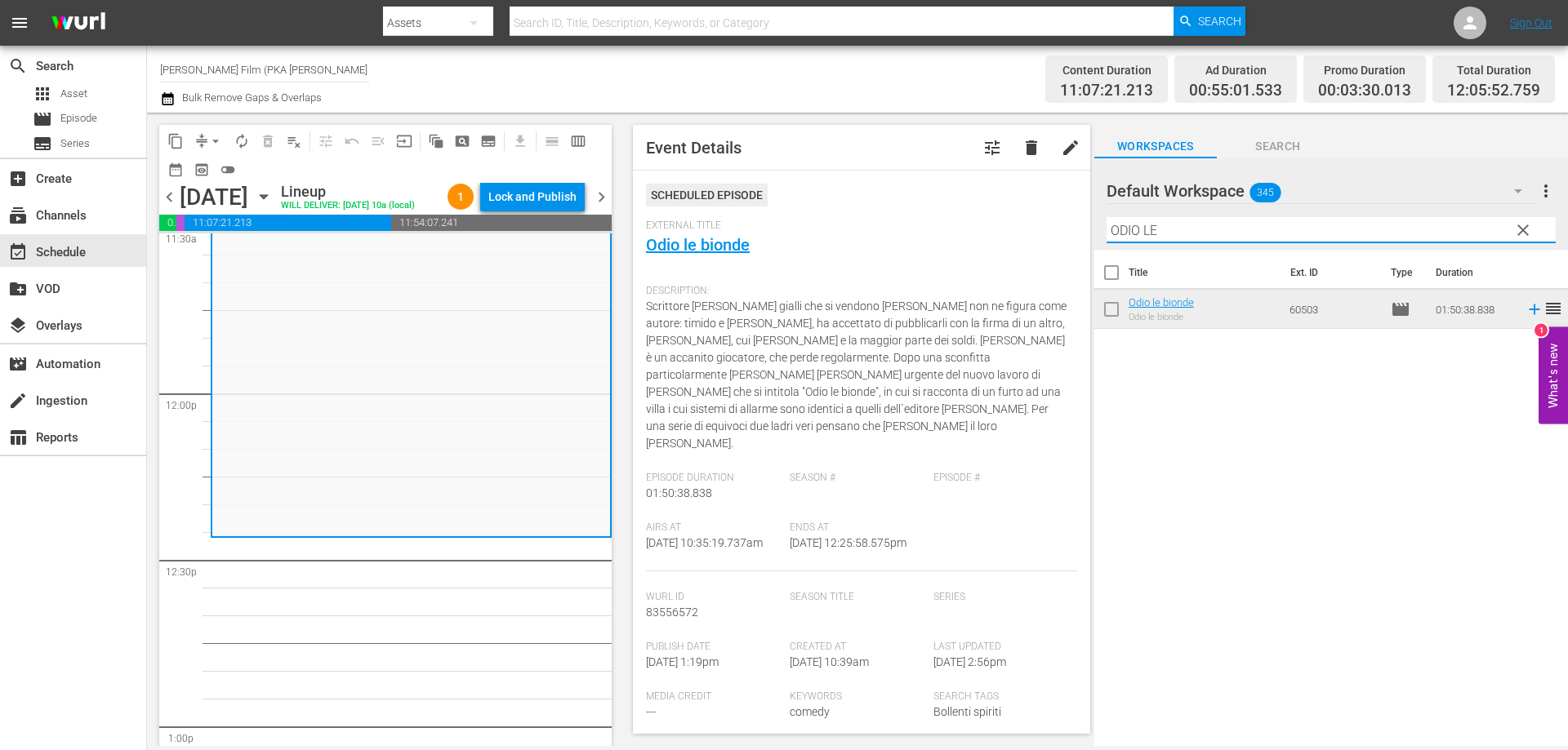
drag, startPoint x: 1187, startPoint y: 230, endPoint x: 1007, endPoint y: 222, distance: 180.2
click at [1008, 224] on div "content_copy compress arrow_drop_down autorenew_outlined delete_forever_outline…" at bounding box center [857, 429] width 1421 height 634
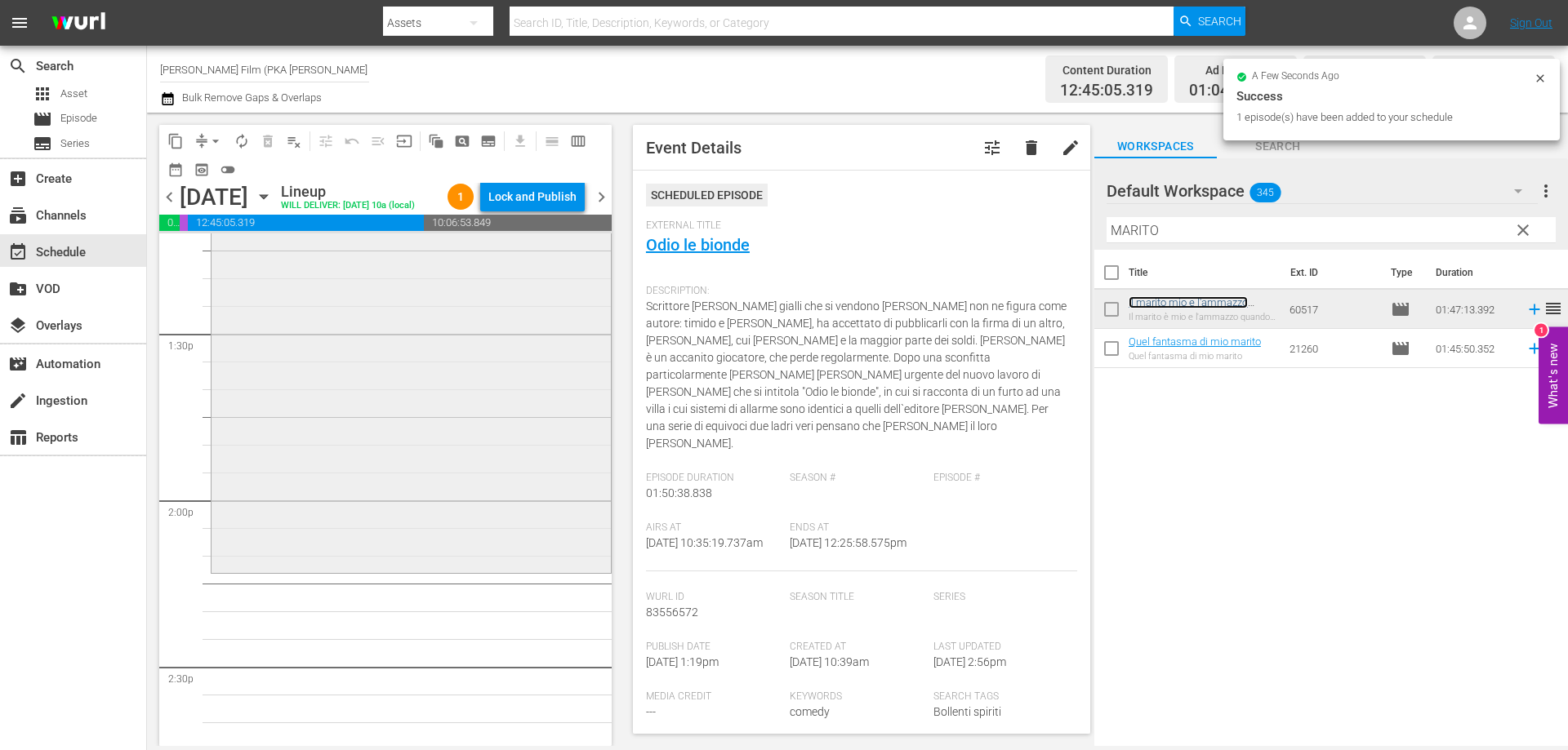
scroll to position [4409, 0]
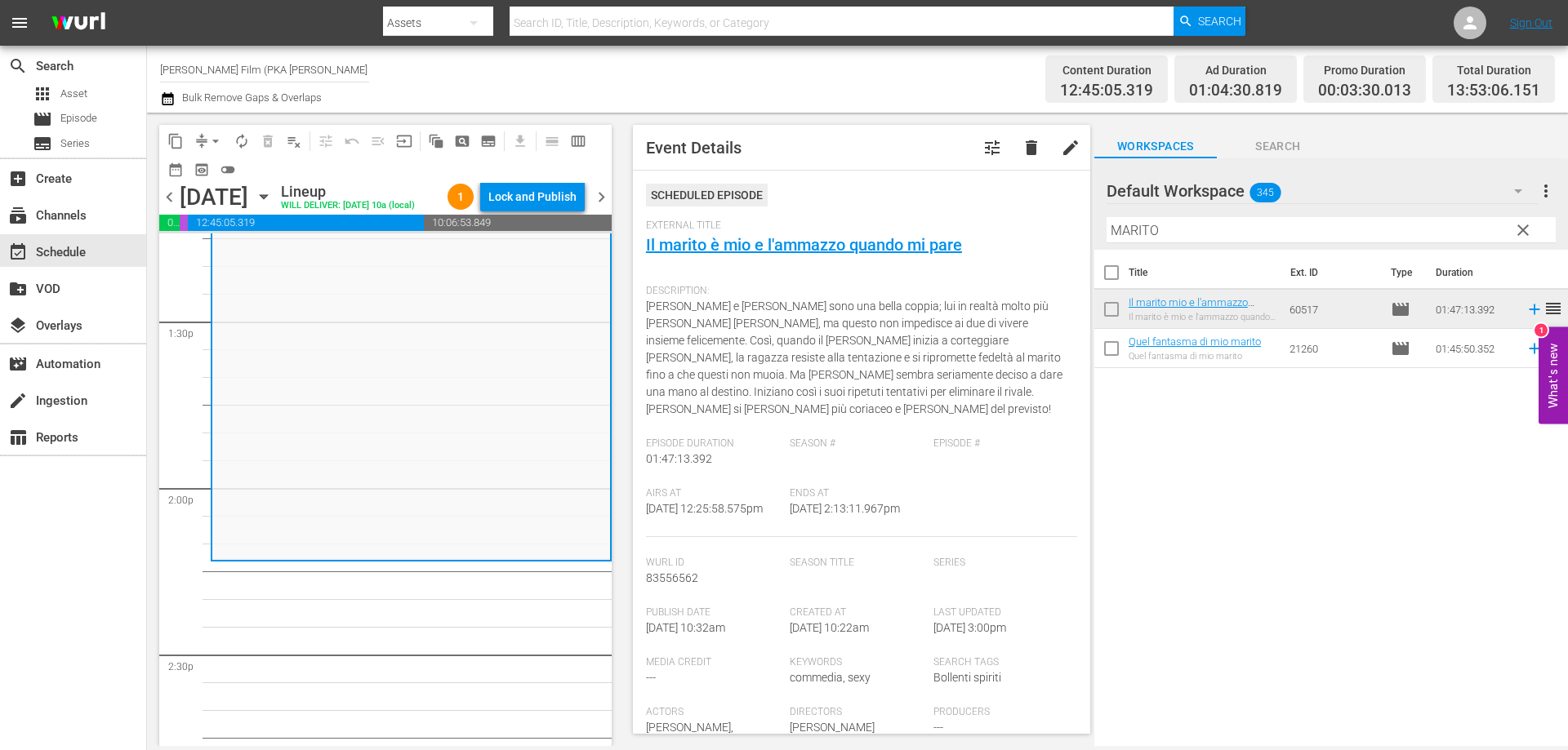
drag, startPoint x: 1190, startPoint y: 237, endPoint x: 994, endPoint y: 208, distance: 198.1
click at [999, 213] on div "content_copy compress arrow_drop_down autorenew_outlined delete_forever_outline…" at bounding box center [857, 429] width 1421 height 634
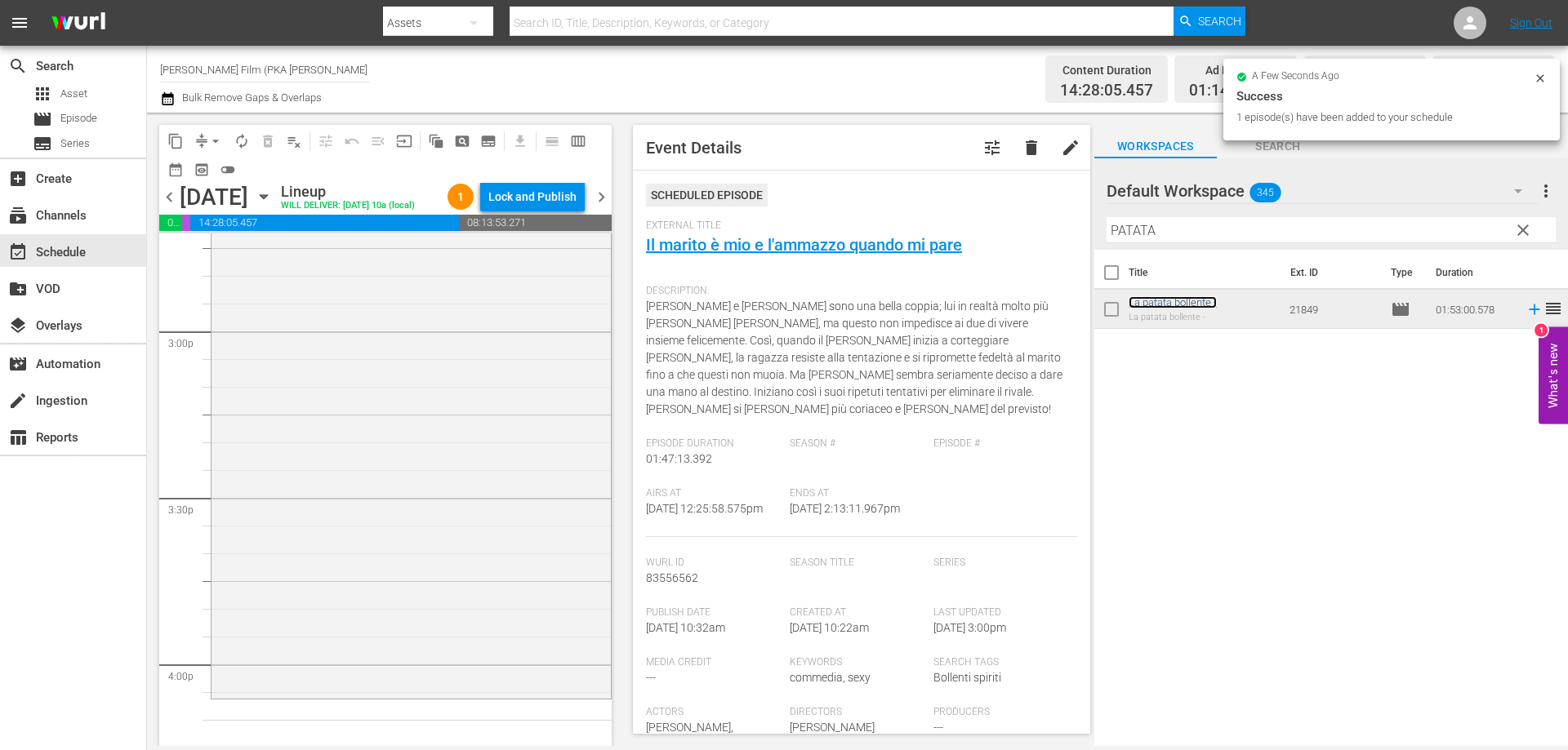
scroll to position [5144, 0]
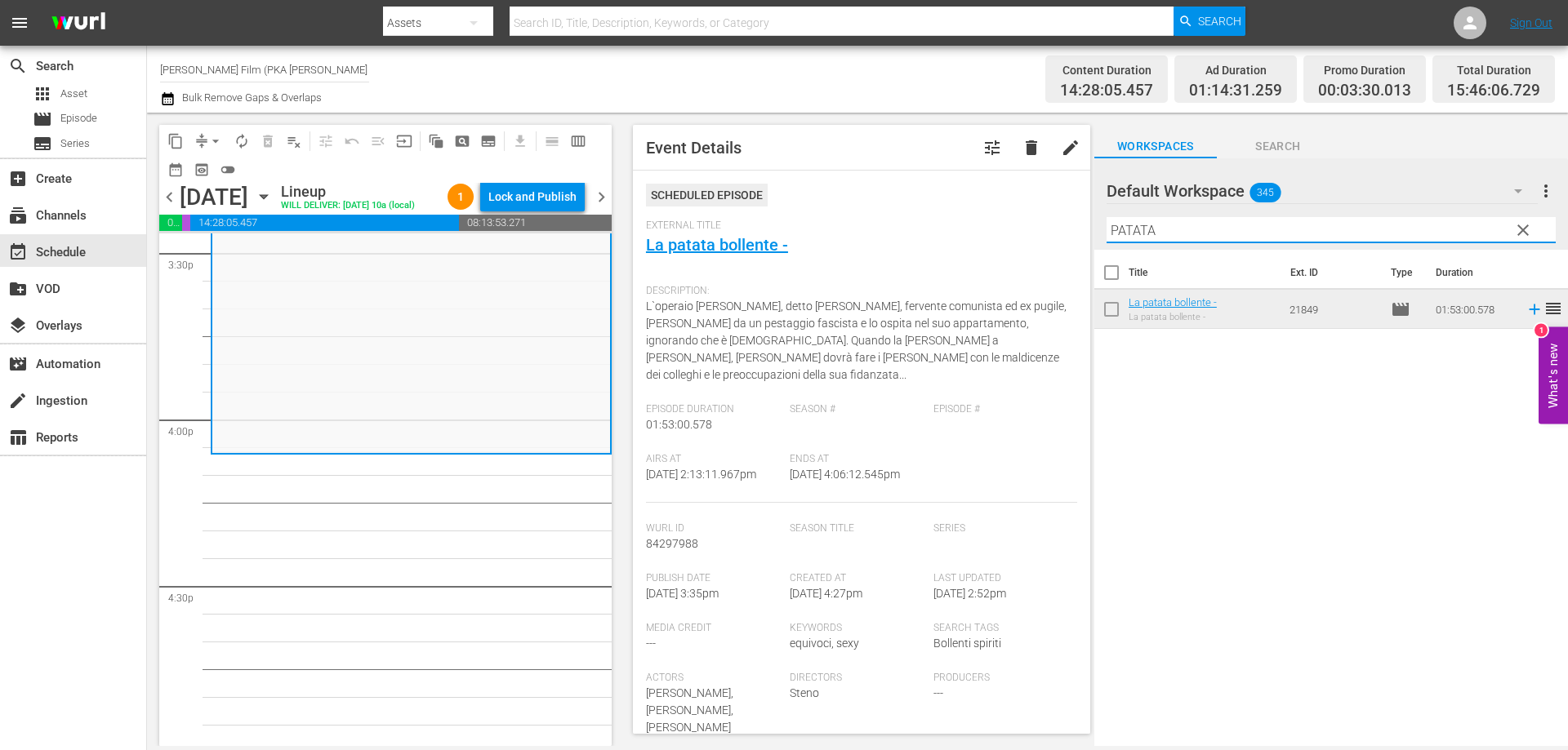
drag, startPoint x: 1186, startPoint y: 232, endPoint x: 1022, endPoint y: 221, distance: 164.4
click at [1038, 225] on div "content_copy compress arrow_drop_down autorenew_outlined delete_forever_outline…" at bounding box center [857, 429] width 1421 height 634
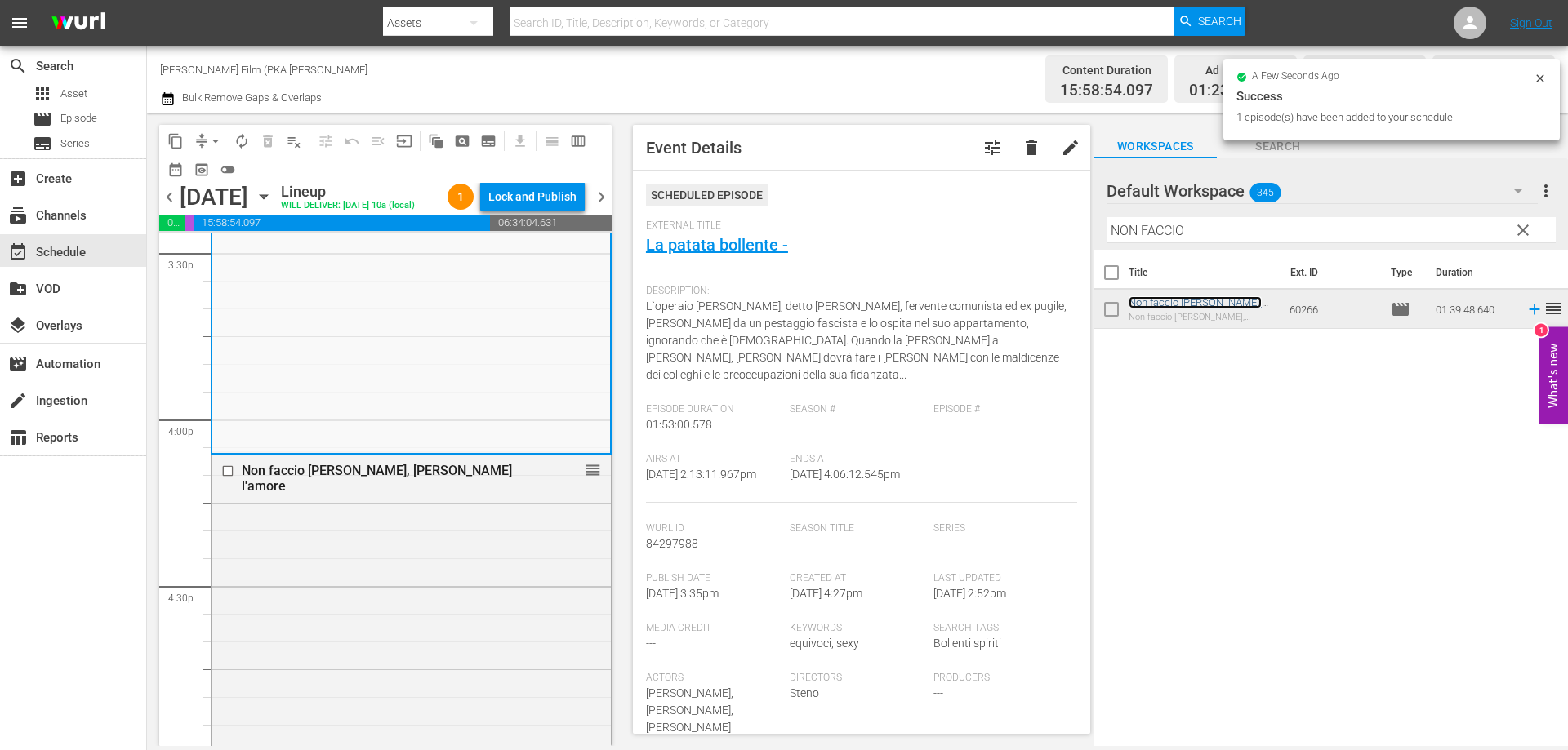
scroll to position [5552, 0]
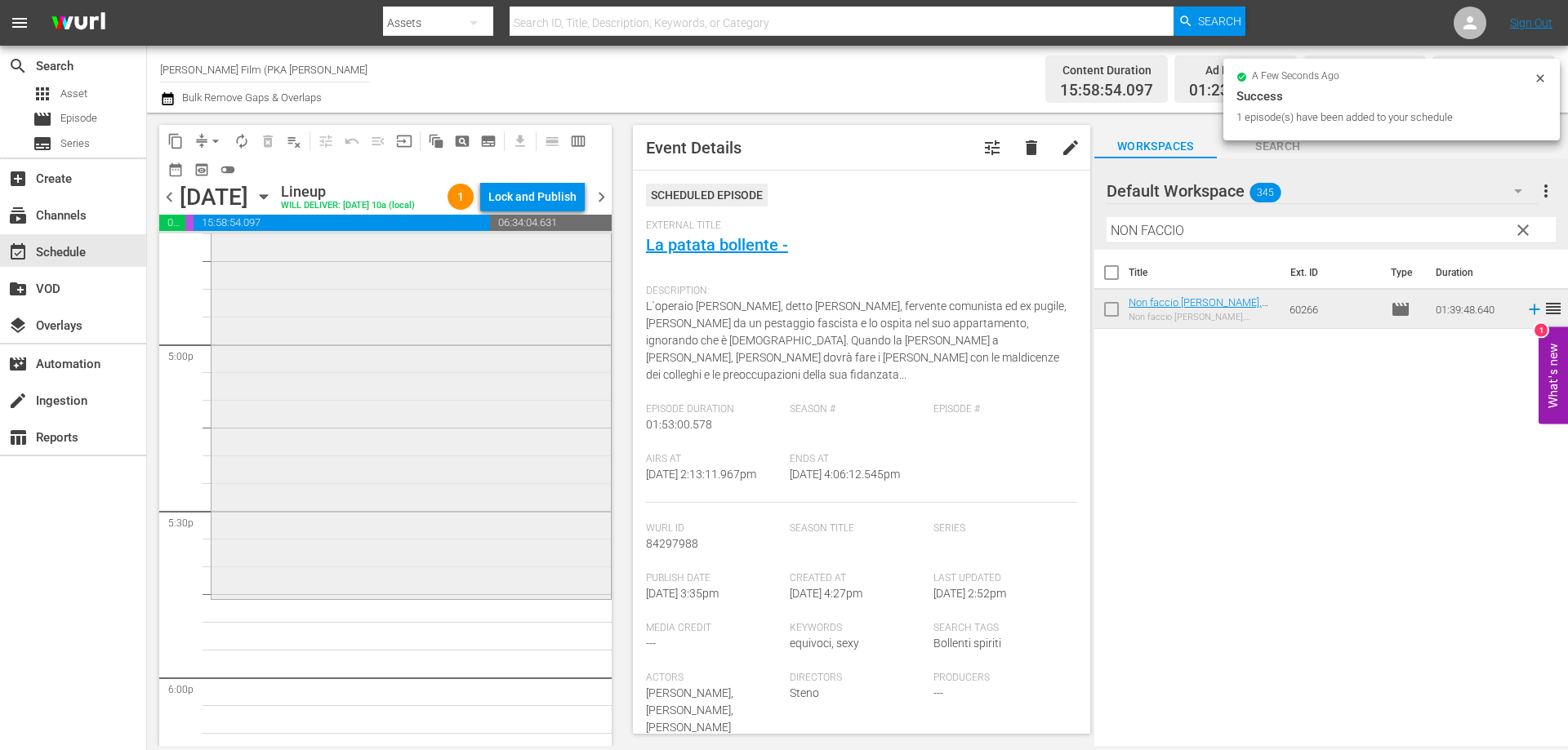
click at [452, 569] on div "Non faccio la guerra, faccio l'amore reorder" at bounding box center [411, 323] width 399 height 549
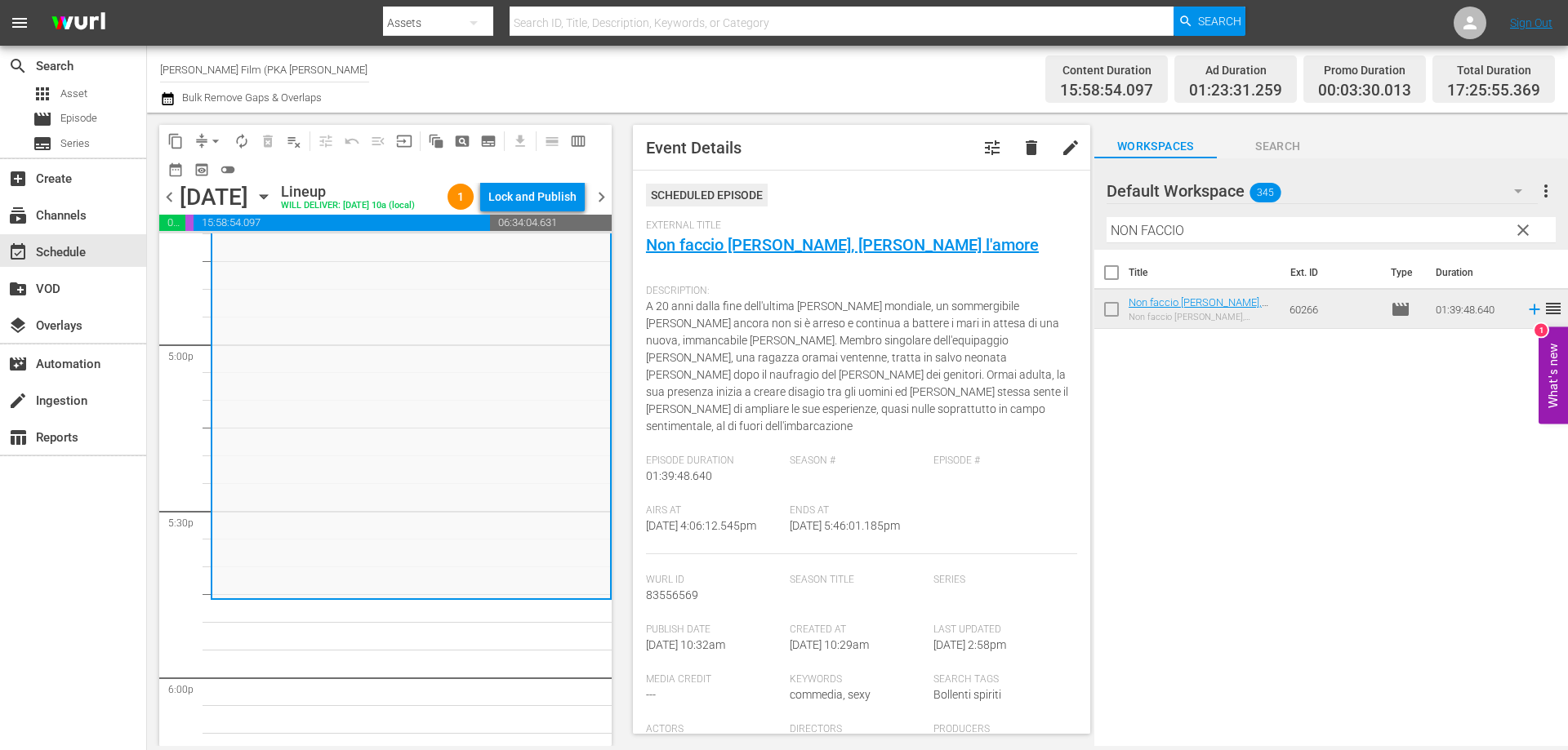
drag, startPoint x: 1198, startPoint y: 237, endPoint x: 959, endPoint y: 198, distance: 242.2
click at [959, 198] on div "content_copy compress arrow_drop_down autorenew_outlined delete_forever_outline…" at bounding box center [857, 429] width 1421 height 634
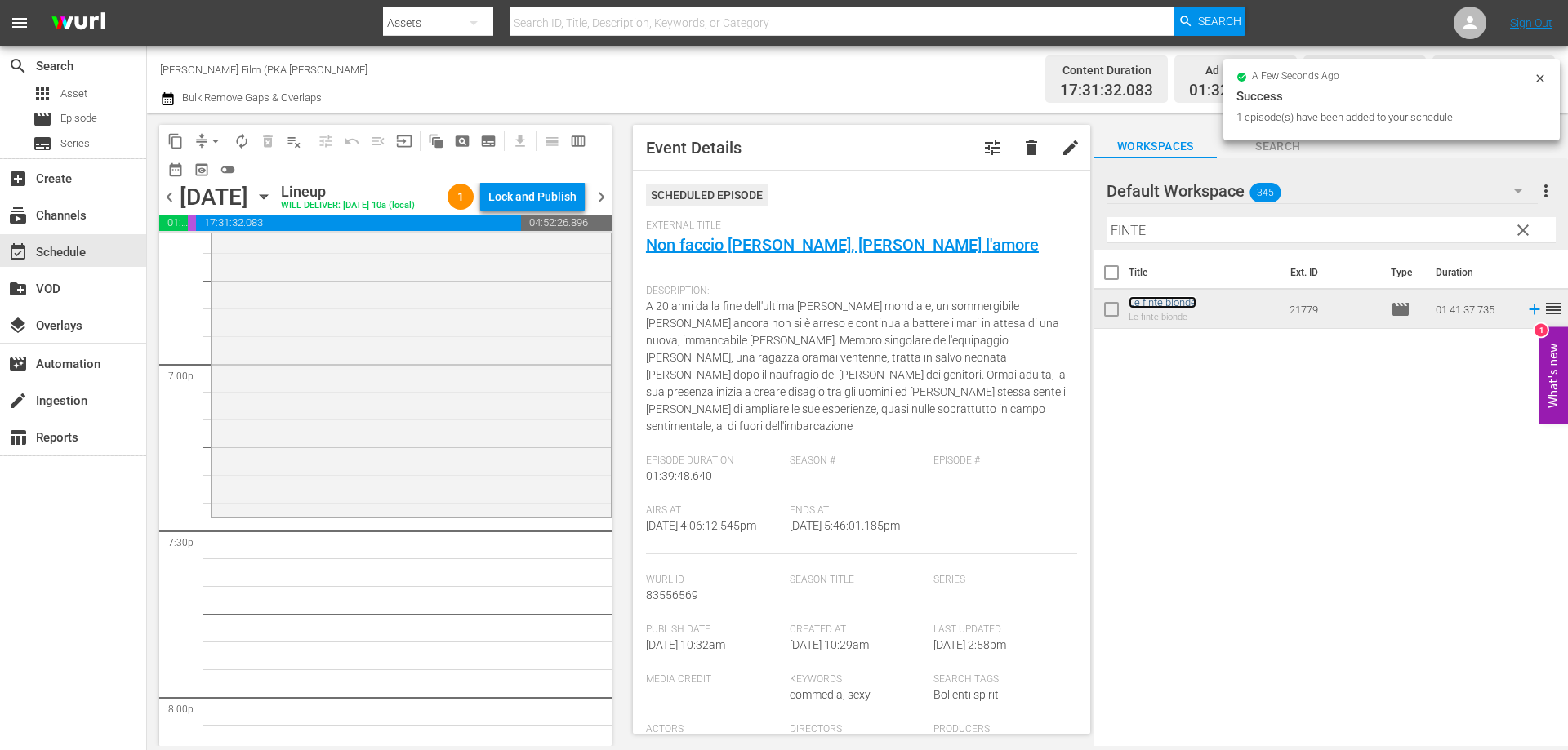
scroll to position [6206, 0]
click at [511, 507] on div "Le finte bionde reorder" at bounding box center [411, 227] width 399 height 559
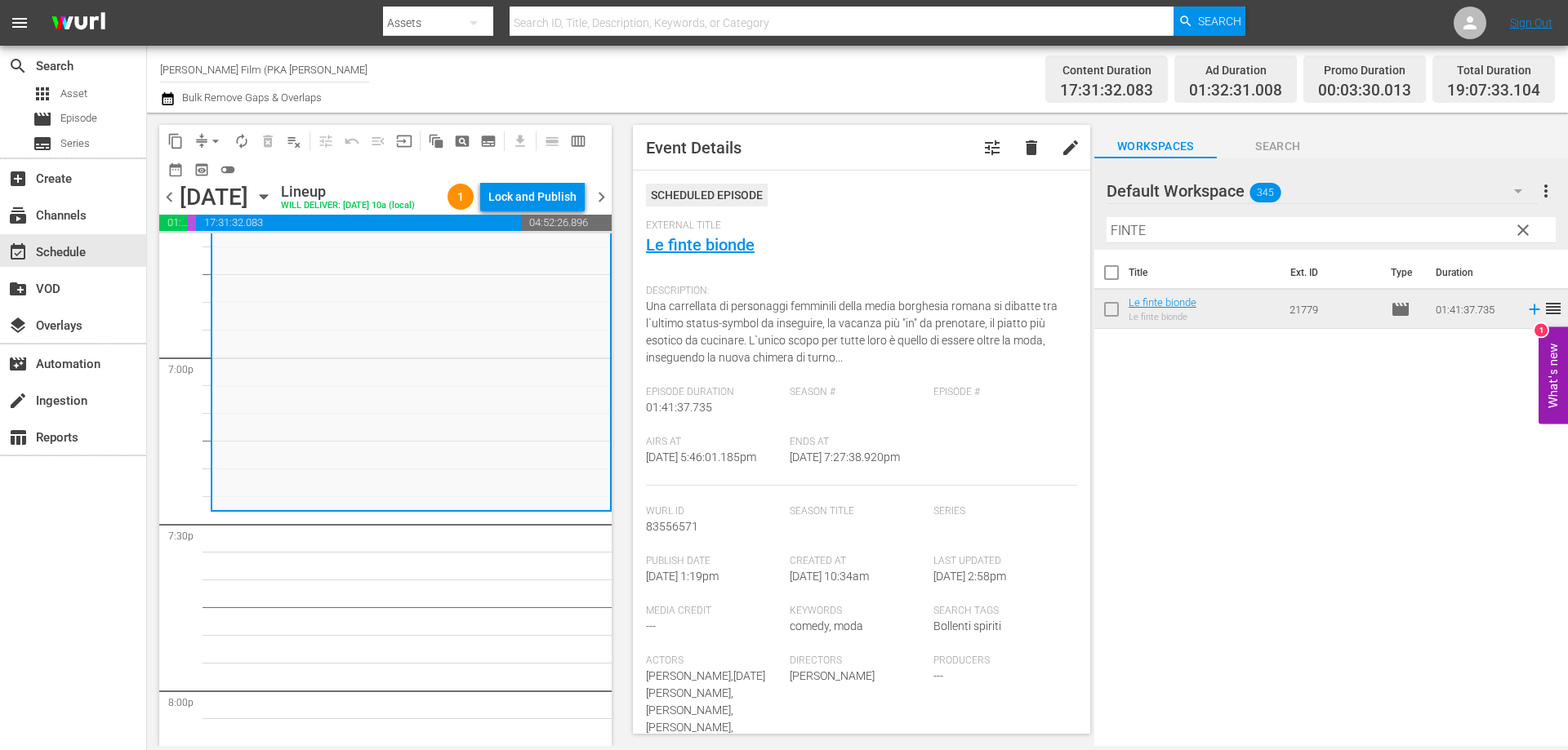
drag, startPoint x: 1170, startPoint y: 239, endPoint x: 1070, endPoint y: 234, distance: 100.1
click at [1072, 234] on div "content_copy compress arrow_drop_down autorenew_outlined delete_forever_outline…" at bounding box center [857, 429] width 1421 height 634
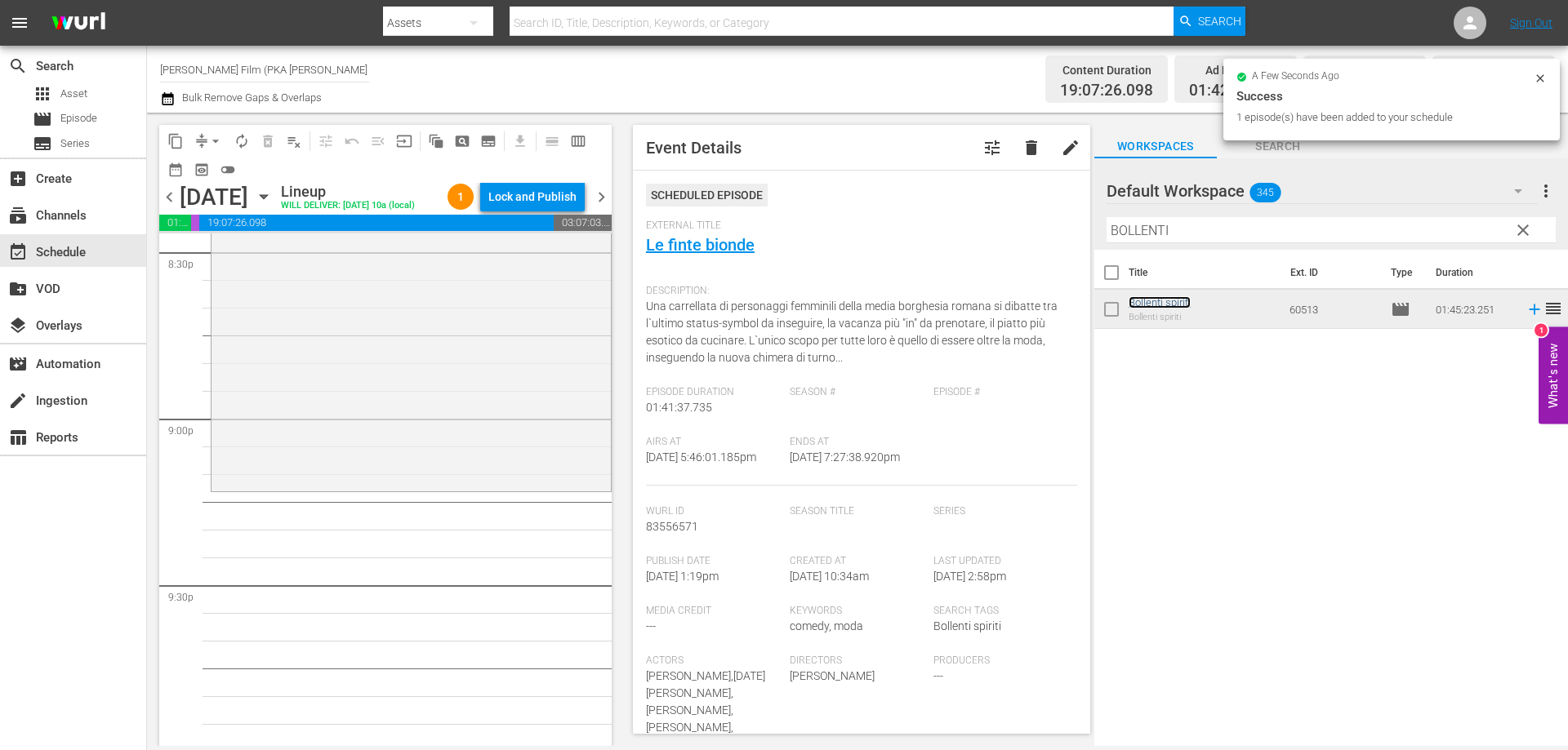
scroll to position [6858, 0]
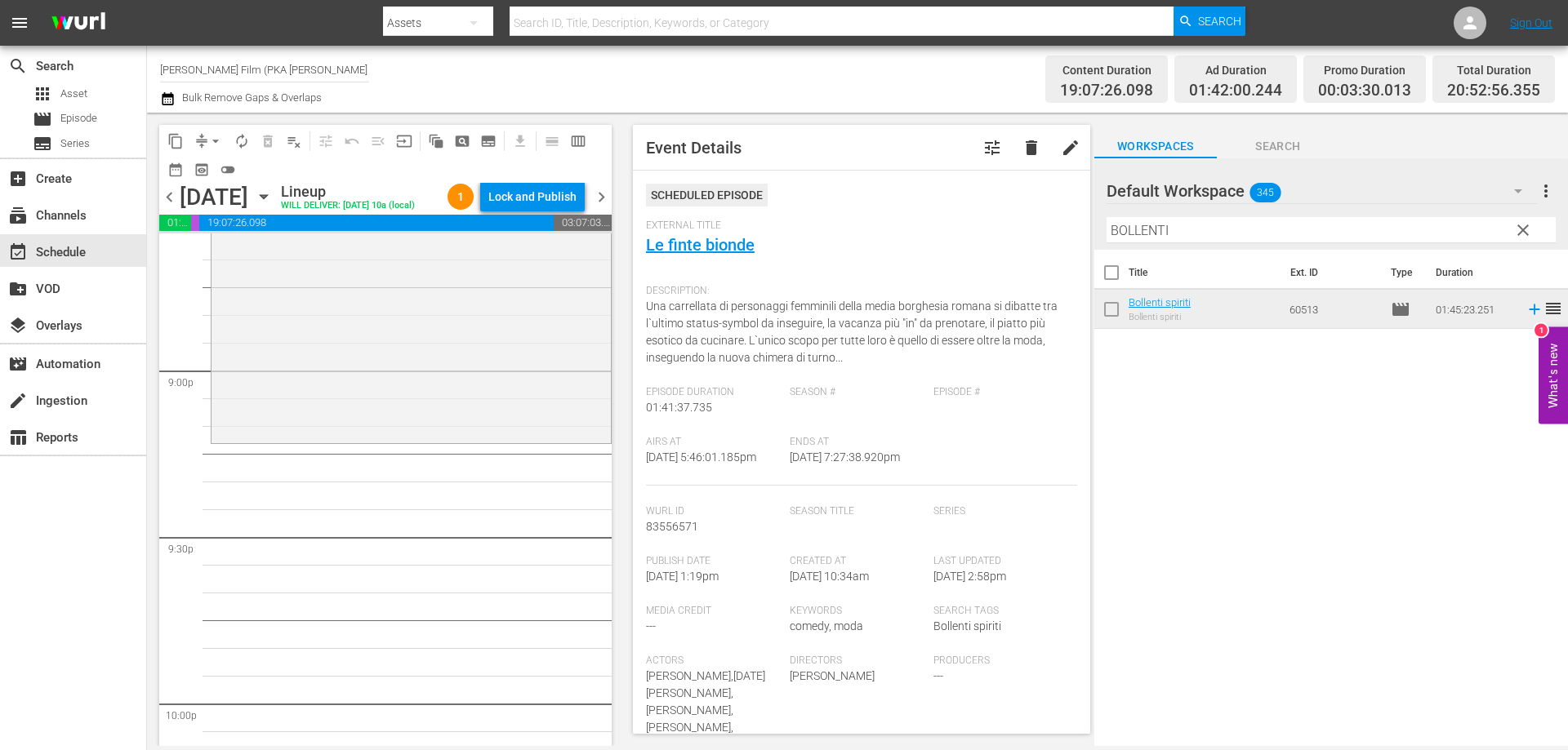
drag, startPoint x: 1145, startPoint y: 306, endPoint x: 452, endPoint y: 460, distance: 709.9
click at [452, 440] on div "Bollenti spiriti reorder" at bounding box center [411, 149] width 399 height 580
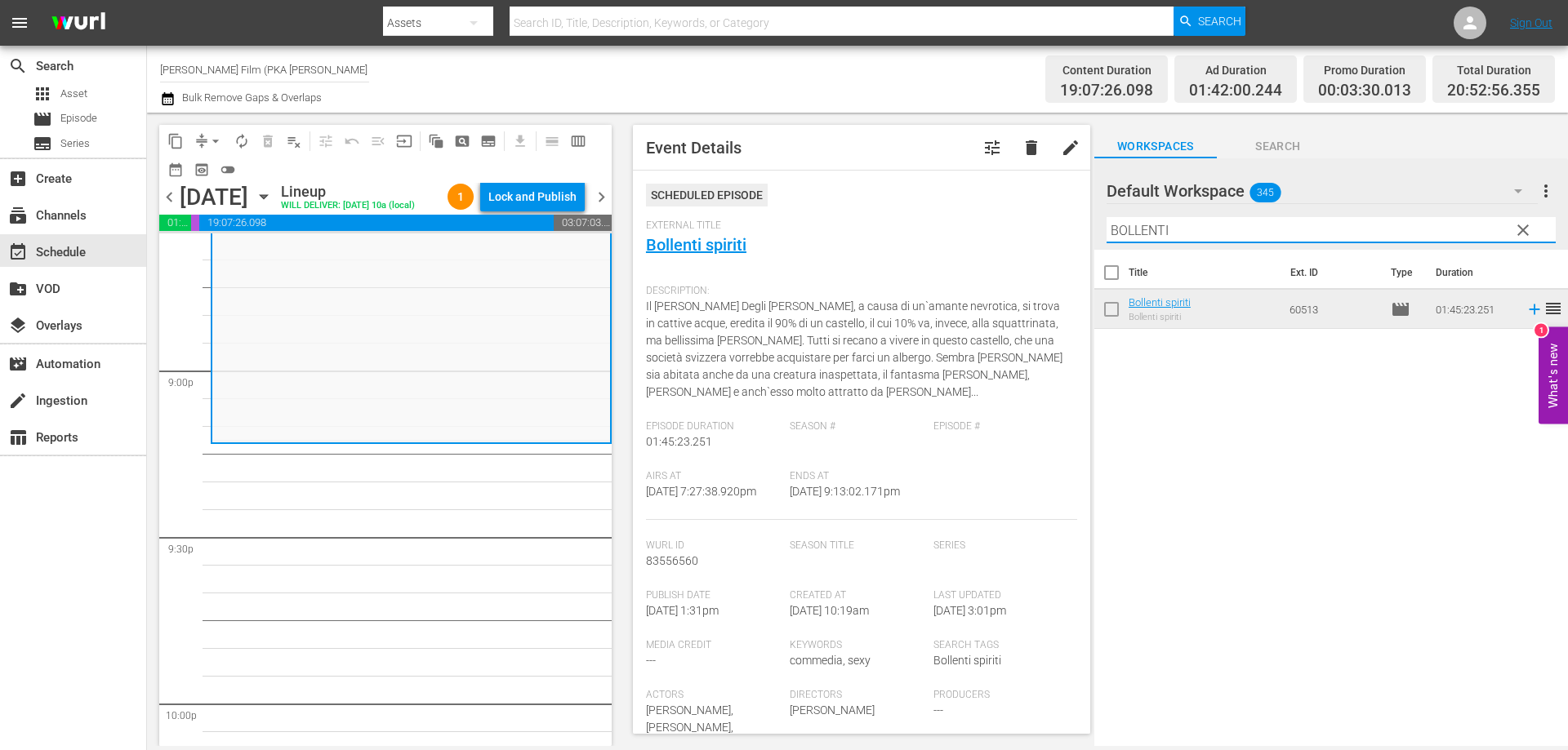
drag, startPoint x: 1185, startPoint y: 233, endPoint x: 1058, endPoint y: 226, distance: 127.2
click at [1059, 228] on div "content_copy compress arrow_drop_down autorenew_outlined delete_forever_outline…" at bounding box center [857, 429] width 1421 height 634
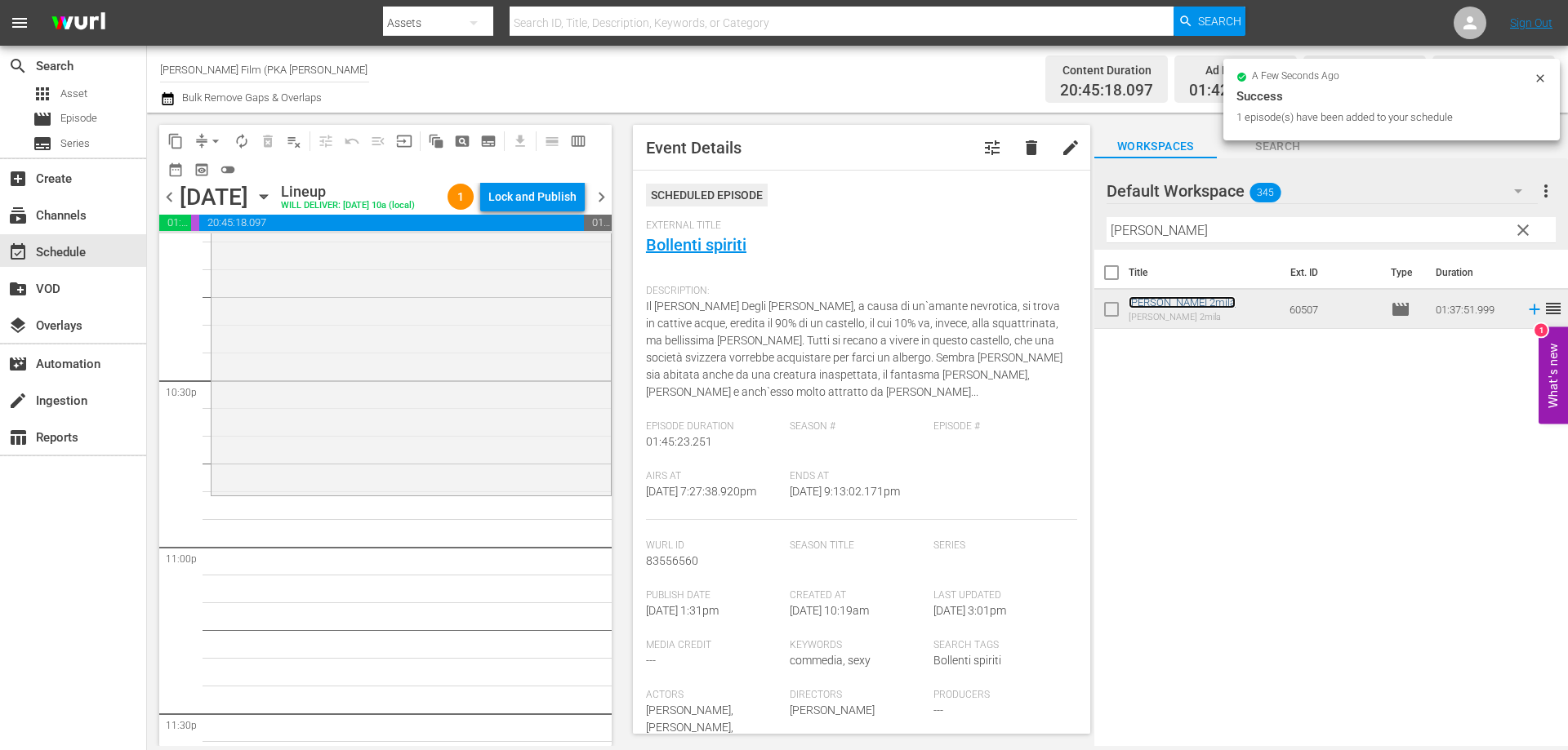
scroll to position [7430, 0]
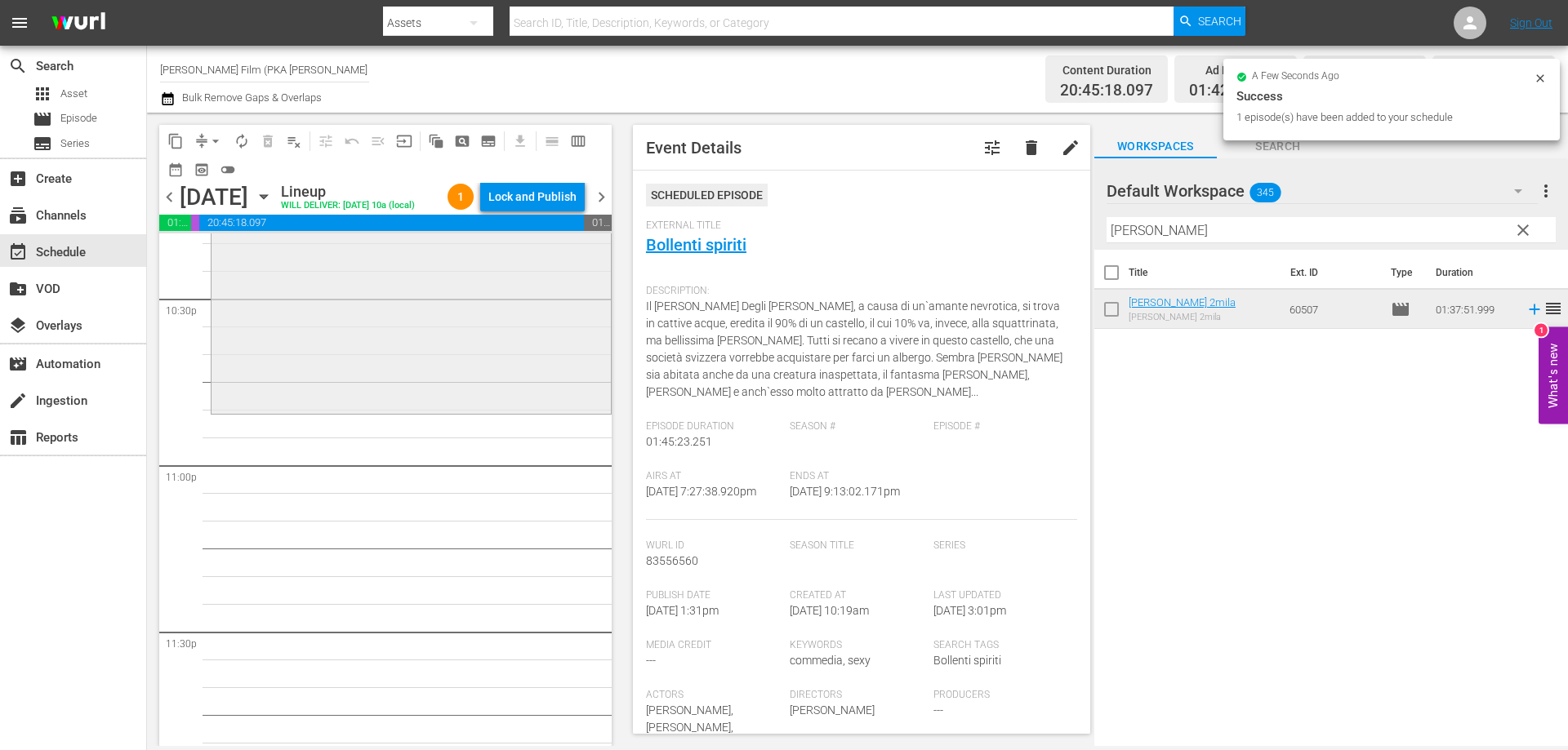
click at [388, 411] on div "Malizia 2mila reorder" at bounding box center [411, 142] width 399 height 538
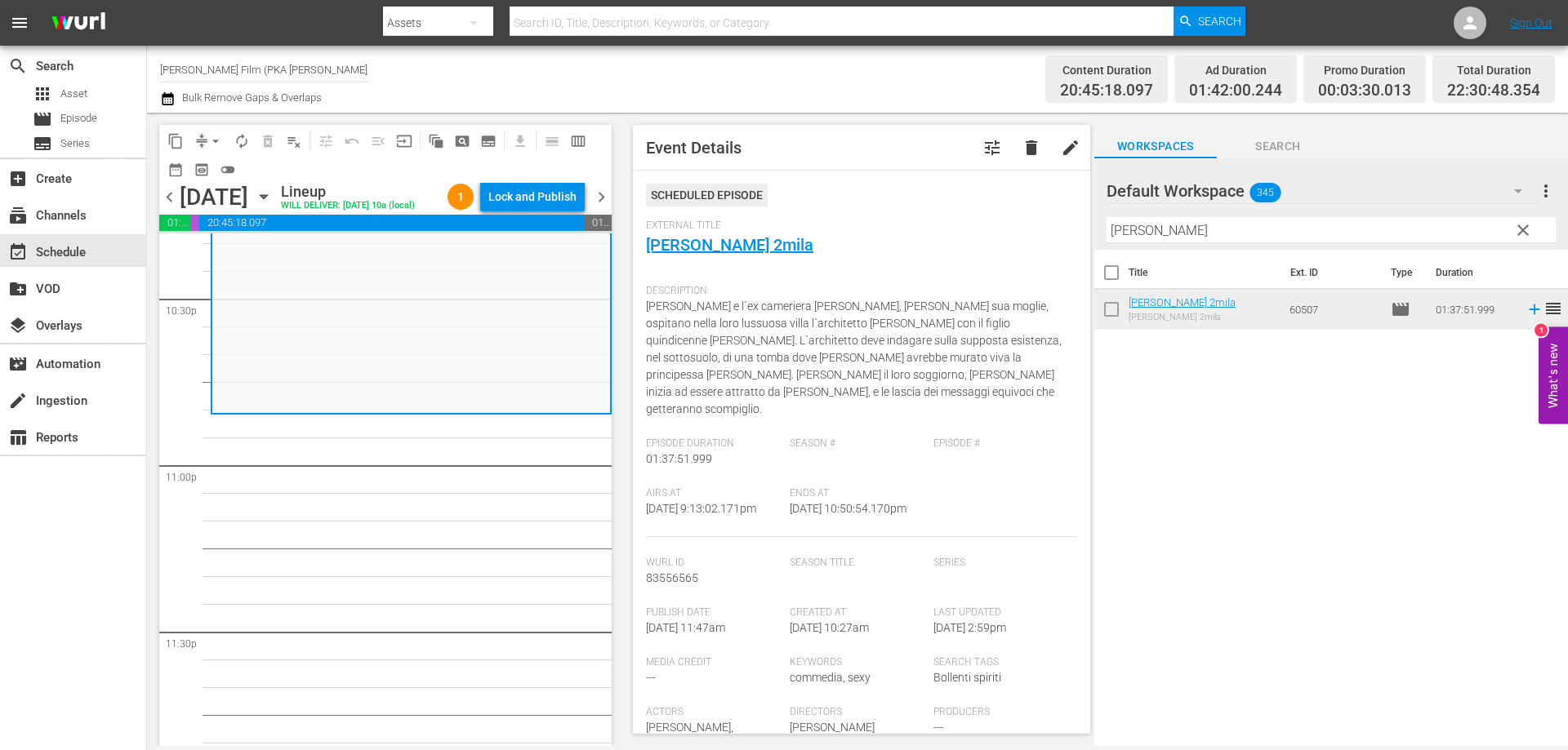
drag, startPoint x: 1163, startPoint y: 225, endPoint x: 1049, endPoint y: 225, distance: 114.0
click at [1049, 225] on div "content_copy compress arrow_drop_down autorenew_outlined delete_forever_outline…" at bounding box center [857, 429] width 1421 height 634
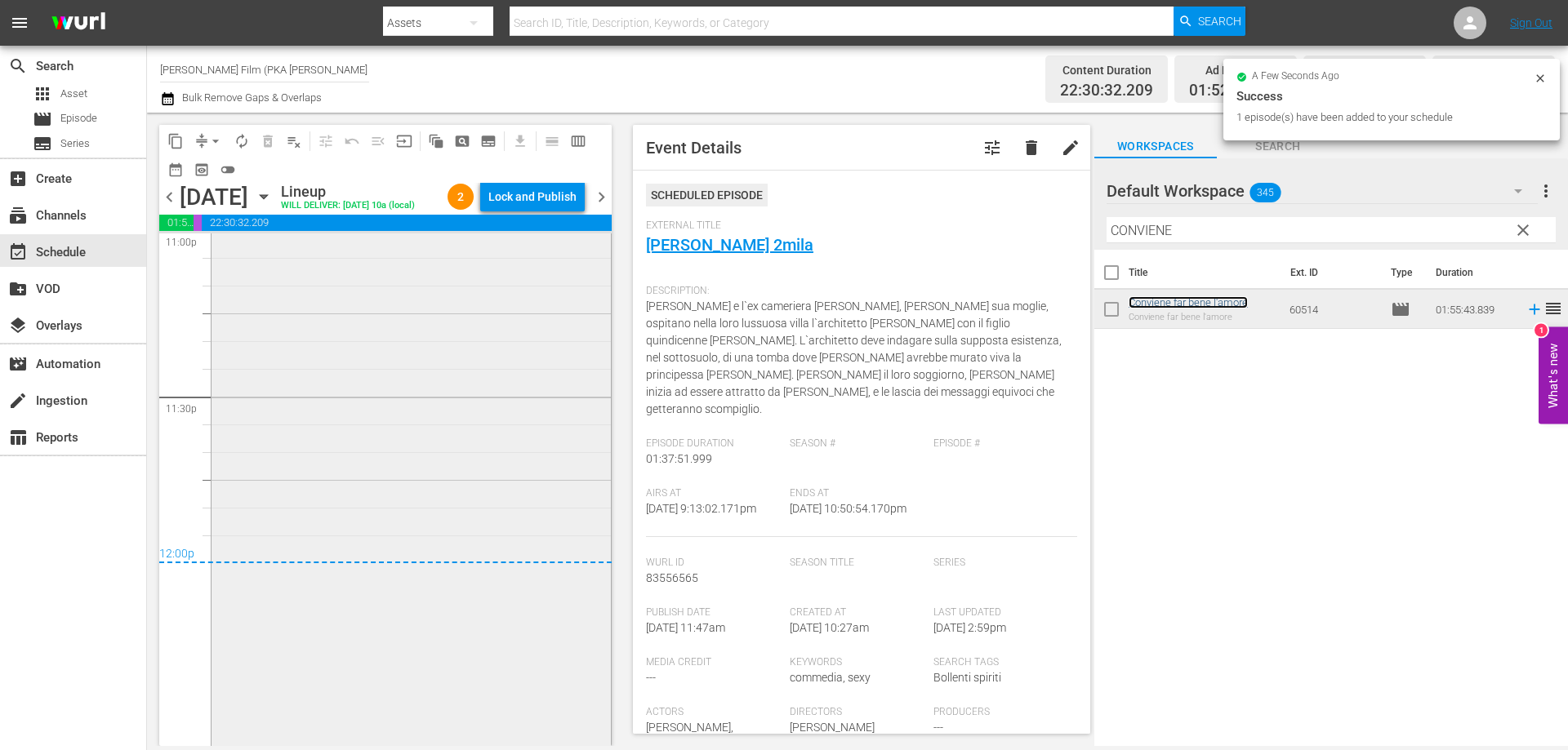
scroll to position [7769, 0]
click at [525, 203] on div "Lock and Publish" at bounding box center [532, 196] width 88 height 29
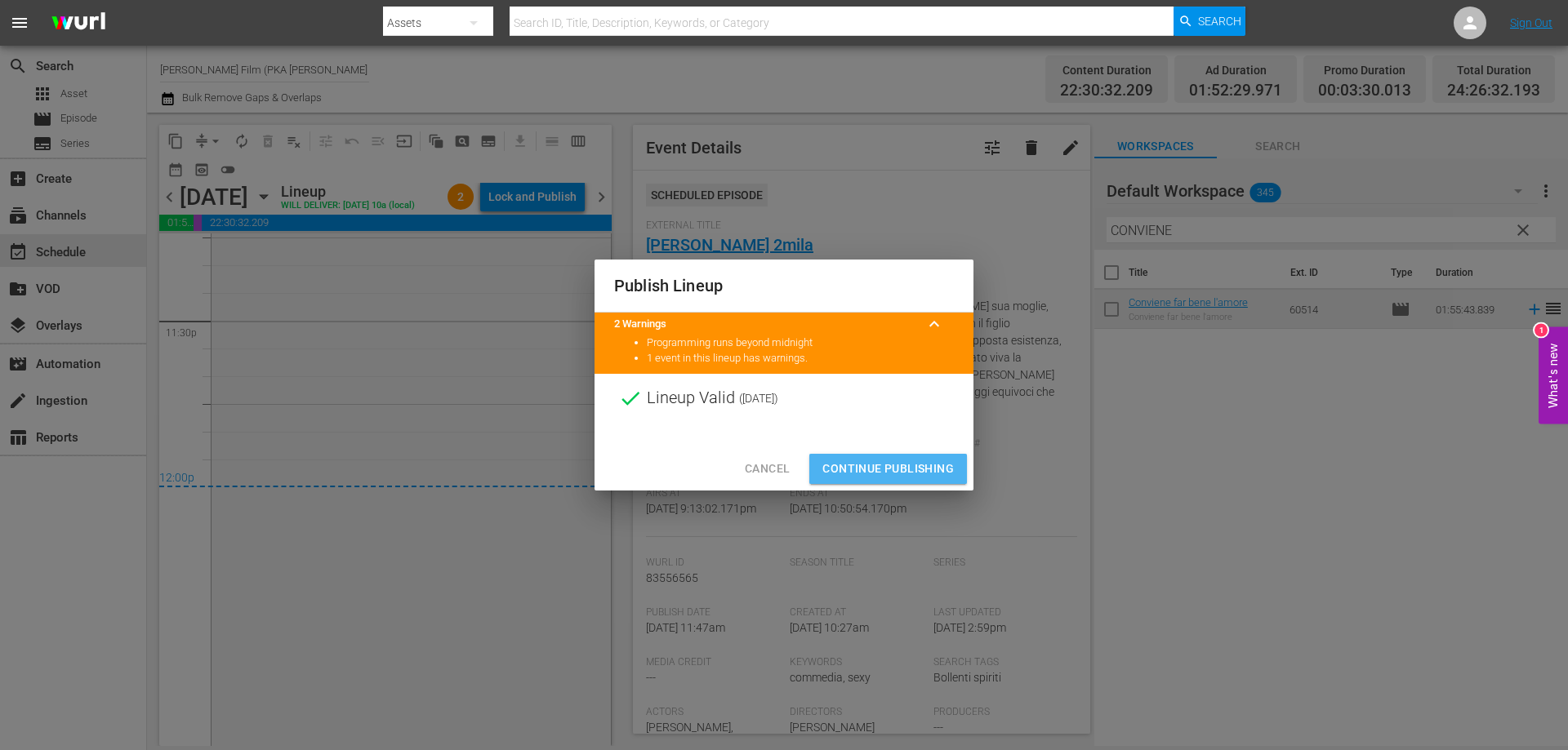
drag, startPoint x: 862, startPoint y: 464, endPoint x: 489, endPoint y: 471, distance: 373.1
click at [862, 465] on span "Continue Publishing" at bounding box center [889, 469] width 131 height 20
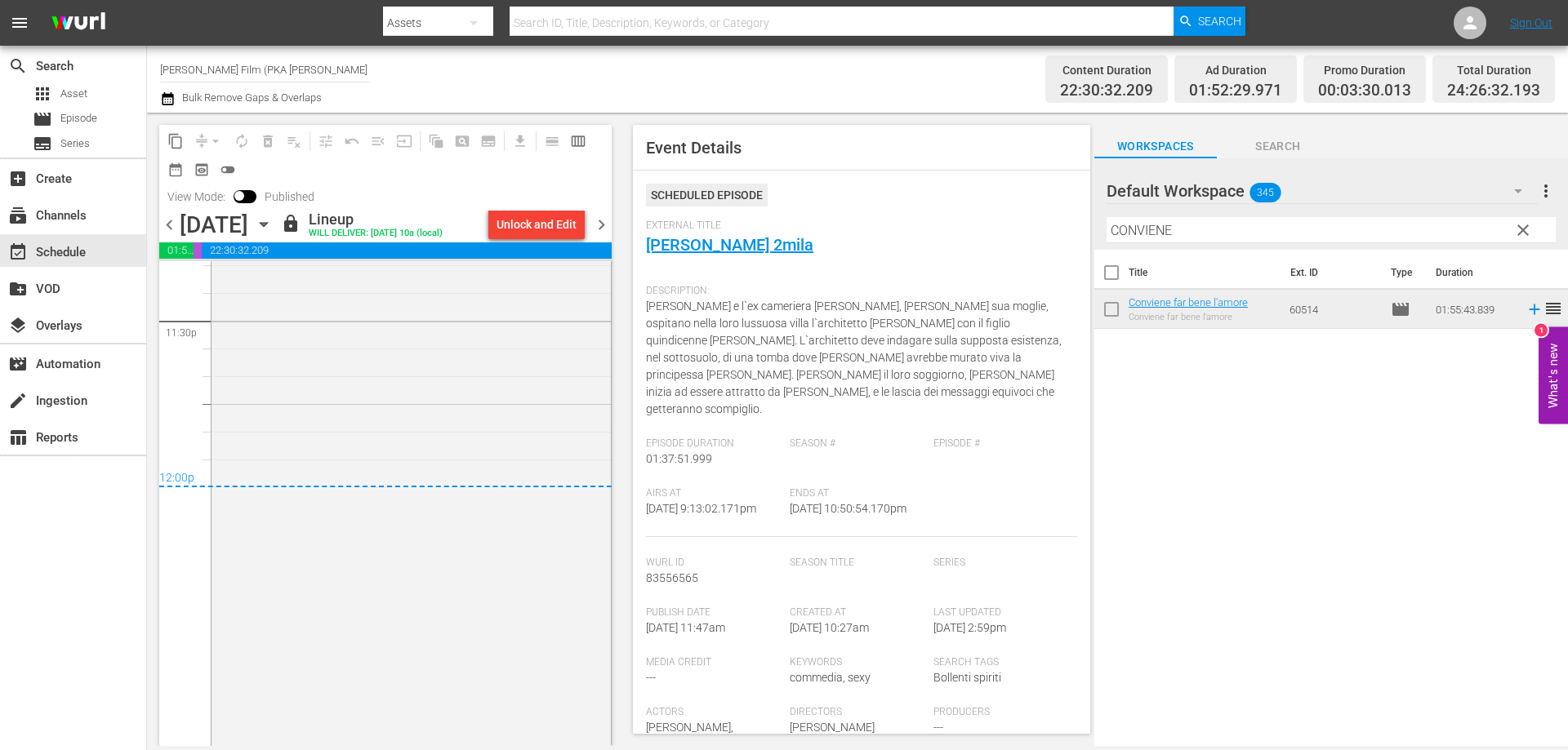
click at [267, 223] on icon "button" at bounding box center [263, 224] width 8 height 4
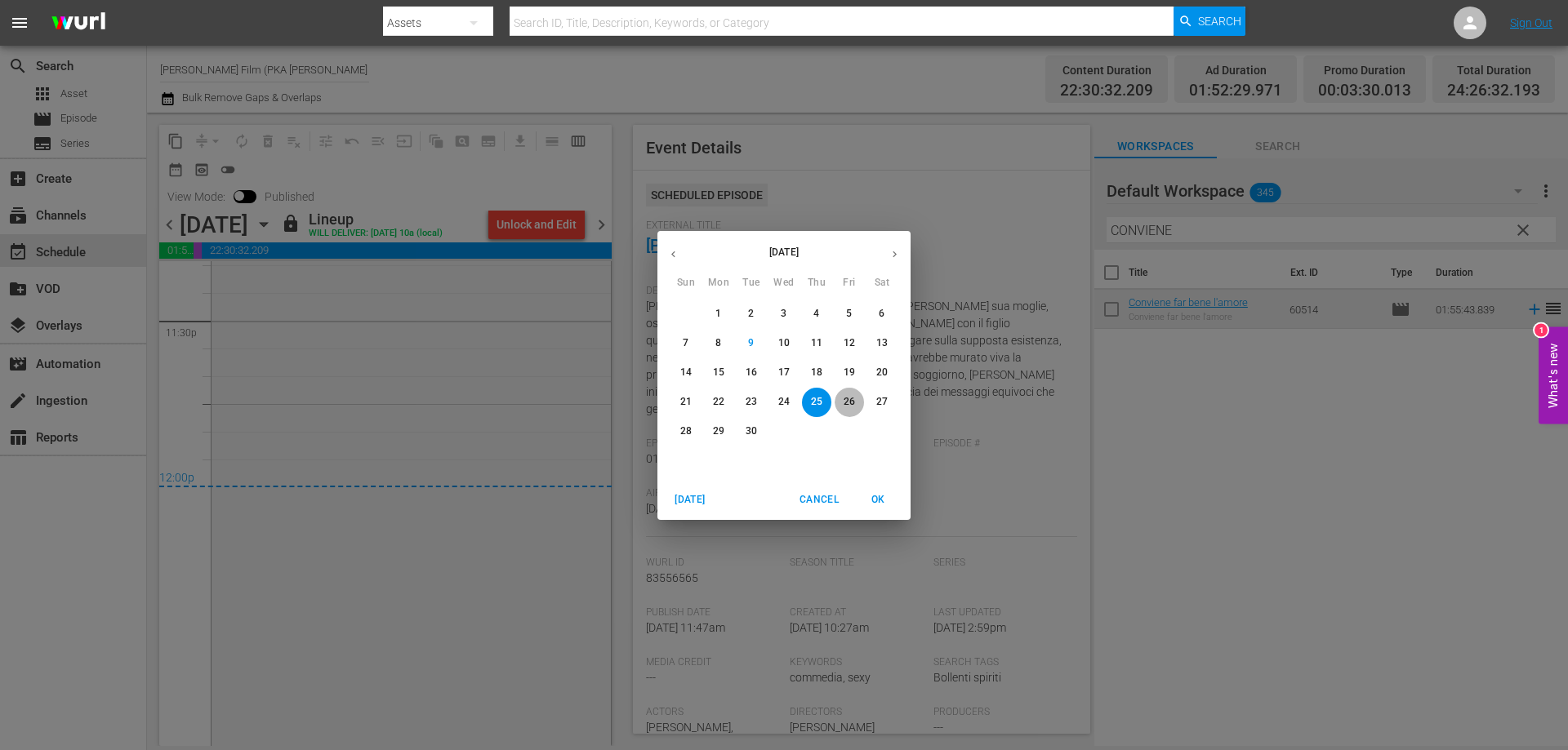
click at [840, 402] on span "26" at bounding box center [849, 402] width 29 height 14
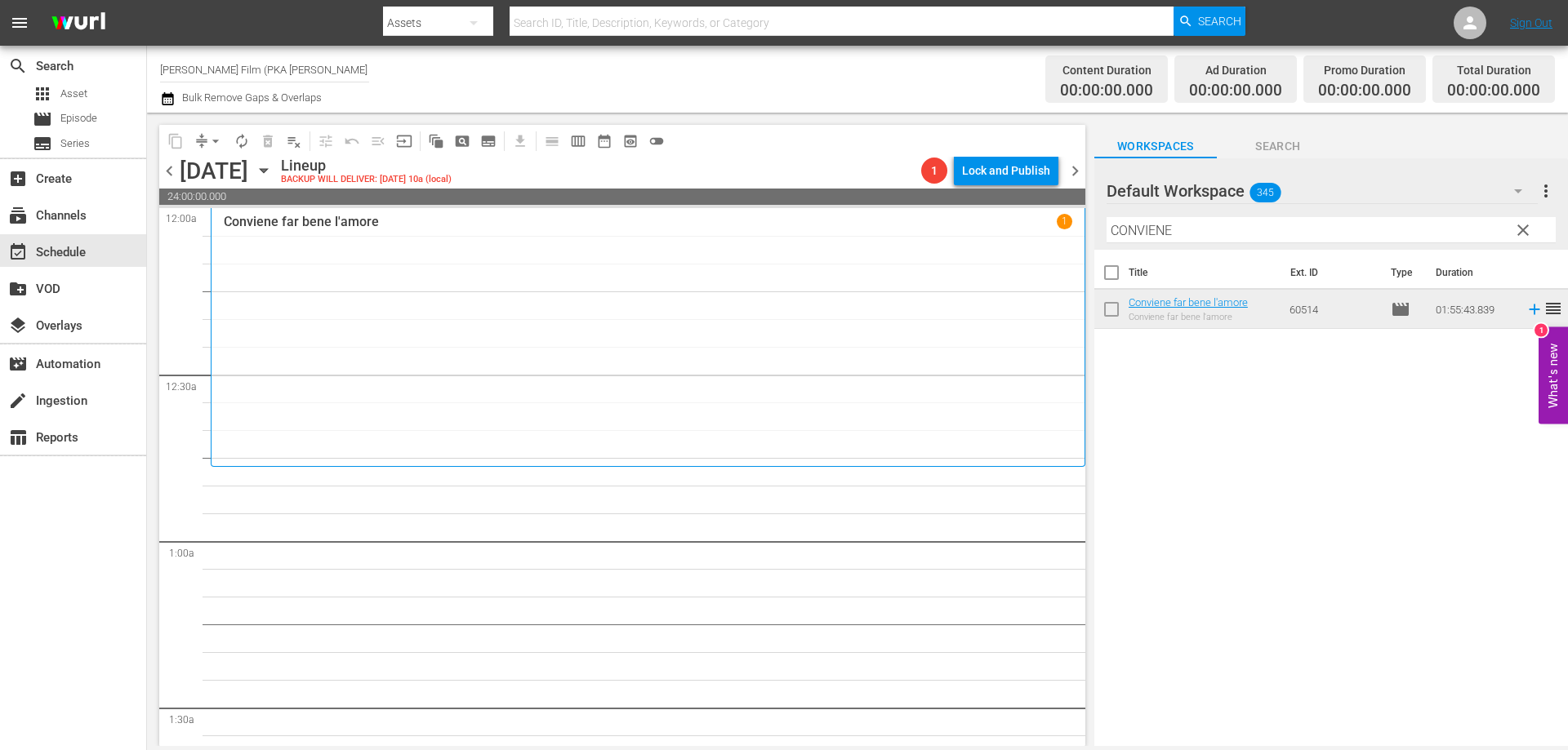
click at [516, 345] on div "Conviene far bene l'amore 1" at bounding box center [648, 337] width 848 height 247
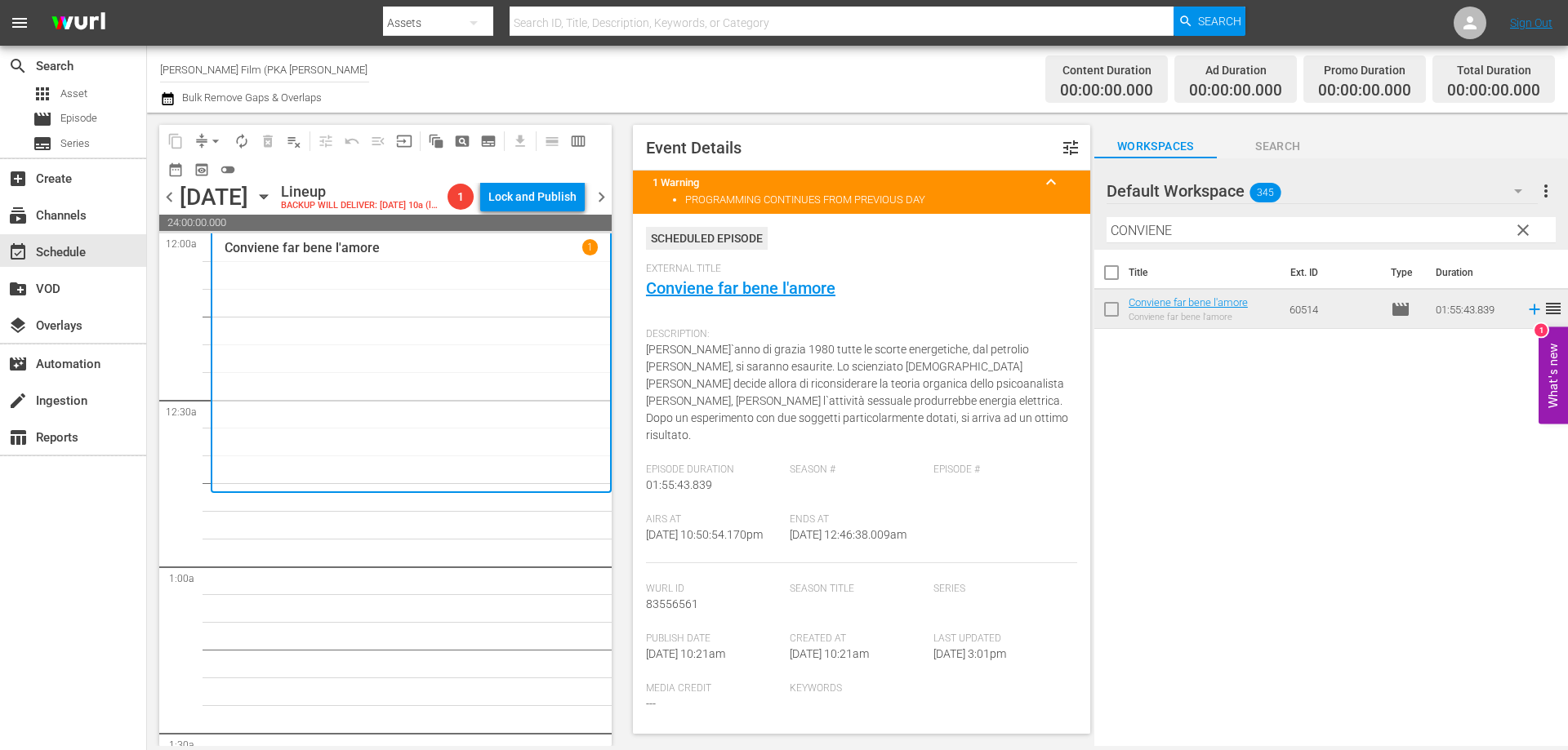
drag, startPoint x: 1041, startPoint y: 226, endPoint x: 1032, endPoint y: 223, distance: 9.5
click at [1033, 224] on div "content_copy compress arrow_drop_down autorenew_outlined delete_forever_outline…" at bounding box center [857, 429] width 1421 height 634
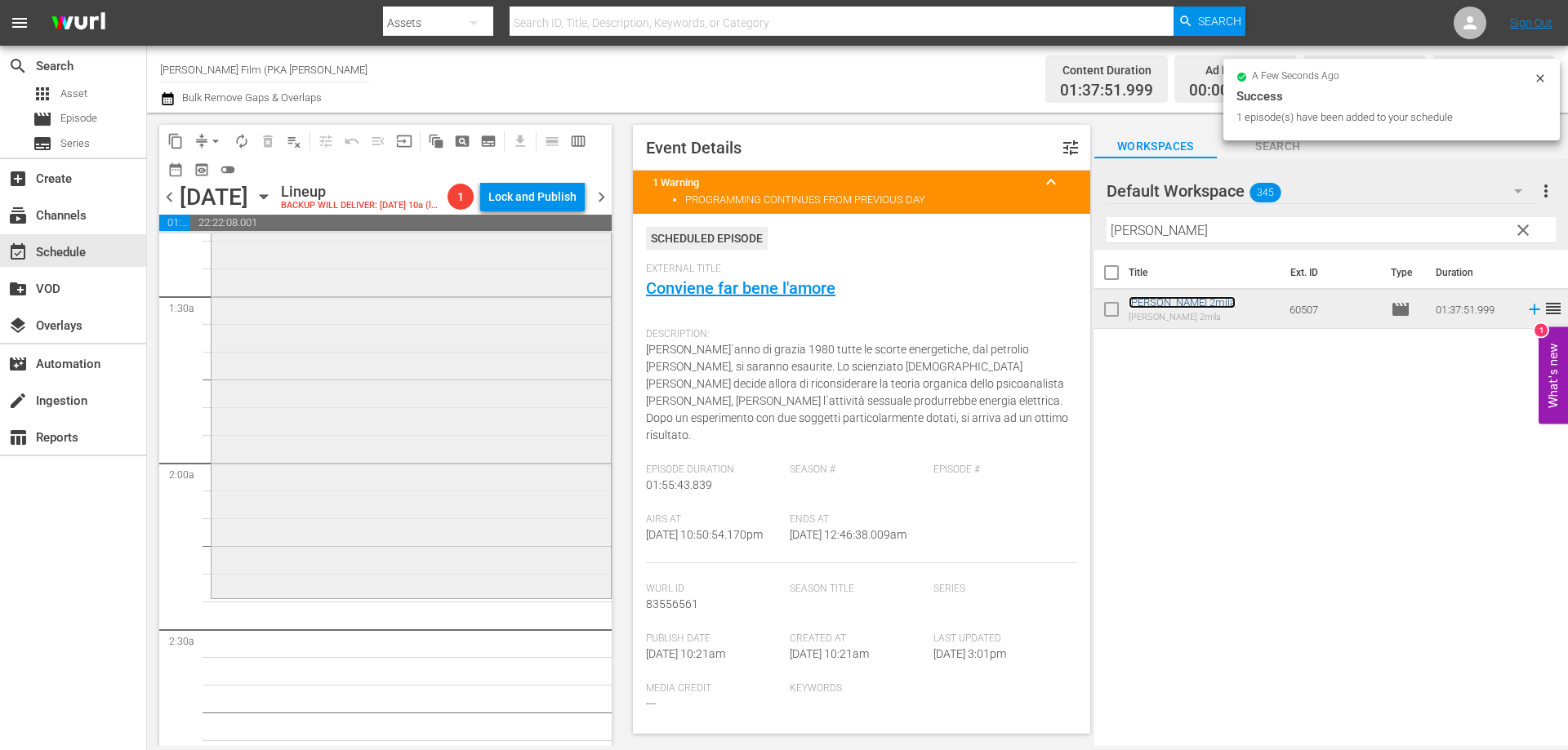
scroll to position [490, 0]
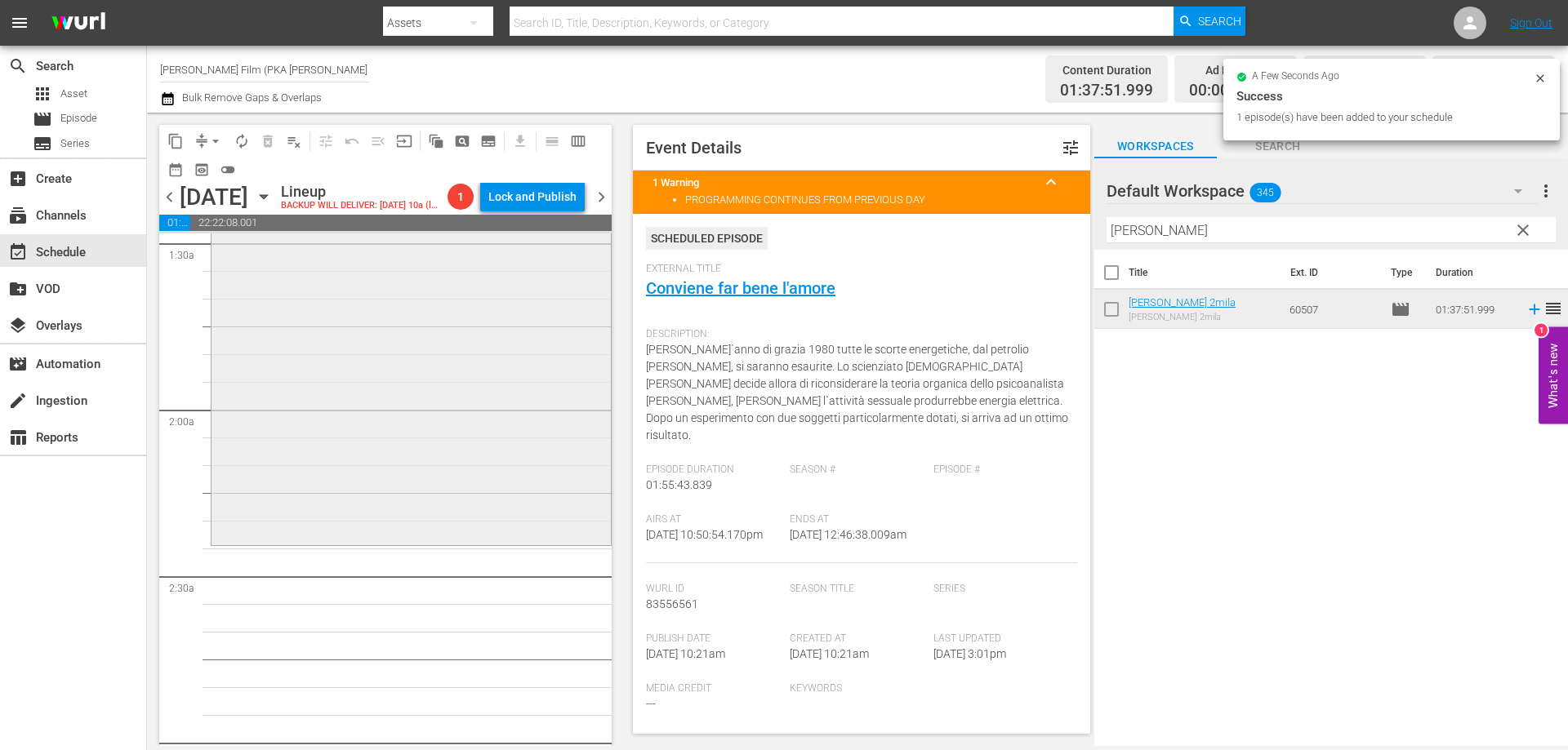
click at [426, 507] on div "Malizia 2mila reorder" at bounding box center [411, 273] width 399 height 538
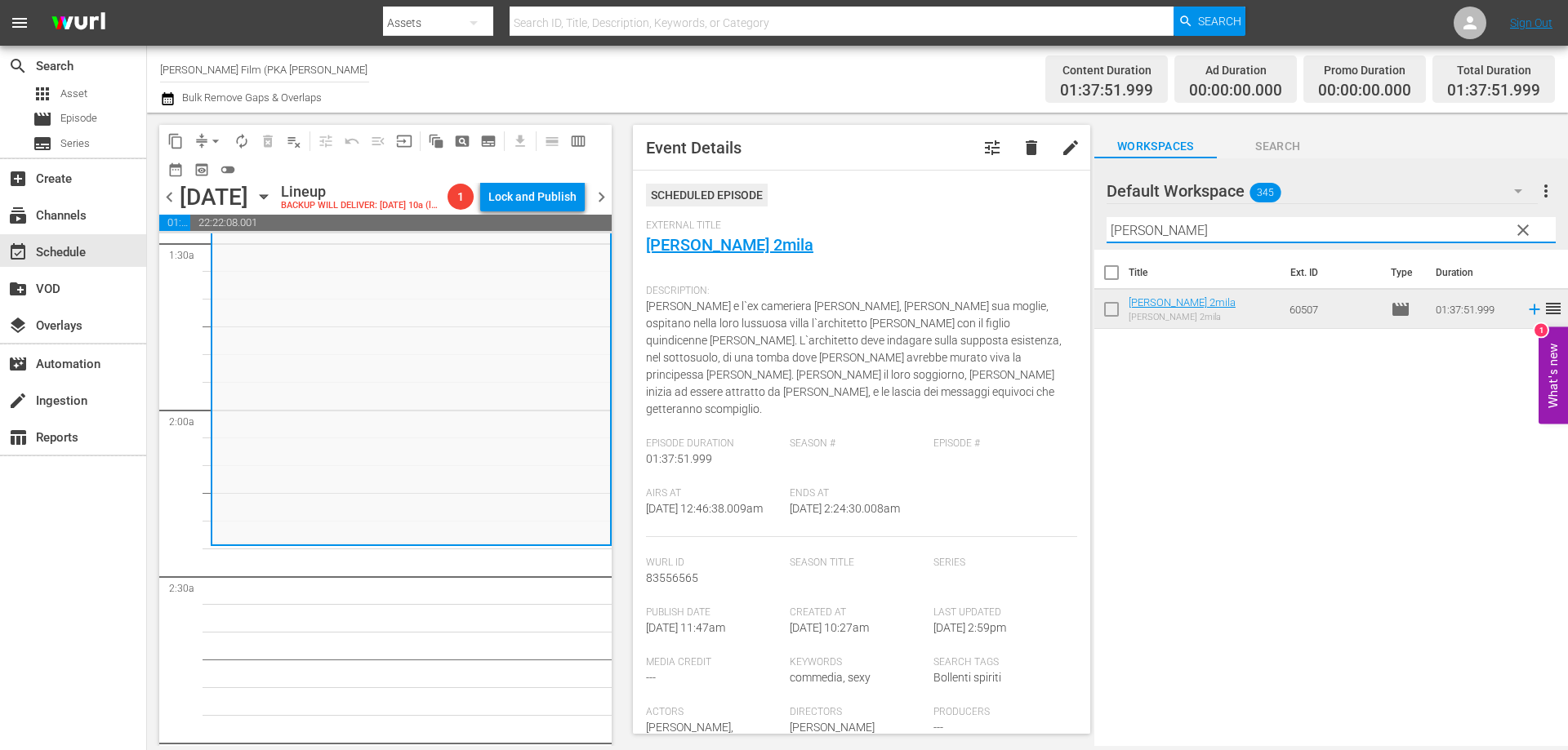
drag, startPoint x: 1171, startPoint y: 227, endPoint x: 1081, endPoint y: 229, distance: 90.0
click at [1081, 229] on div "content_copy compress arrow_drop_down autorenew_outlined delete_forever_outline…" at bounding box center [857, 429] width 1421 height 634
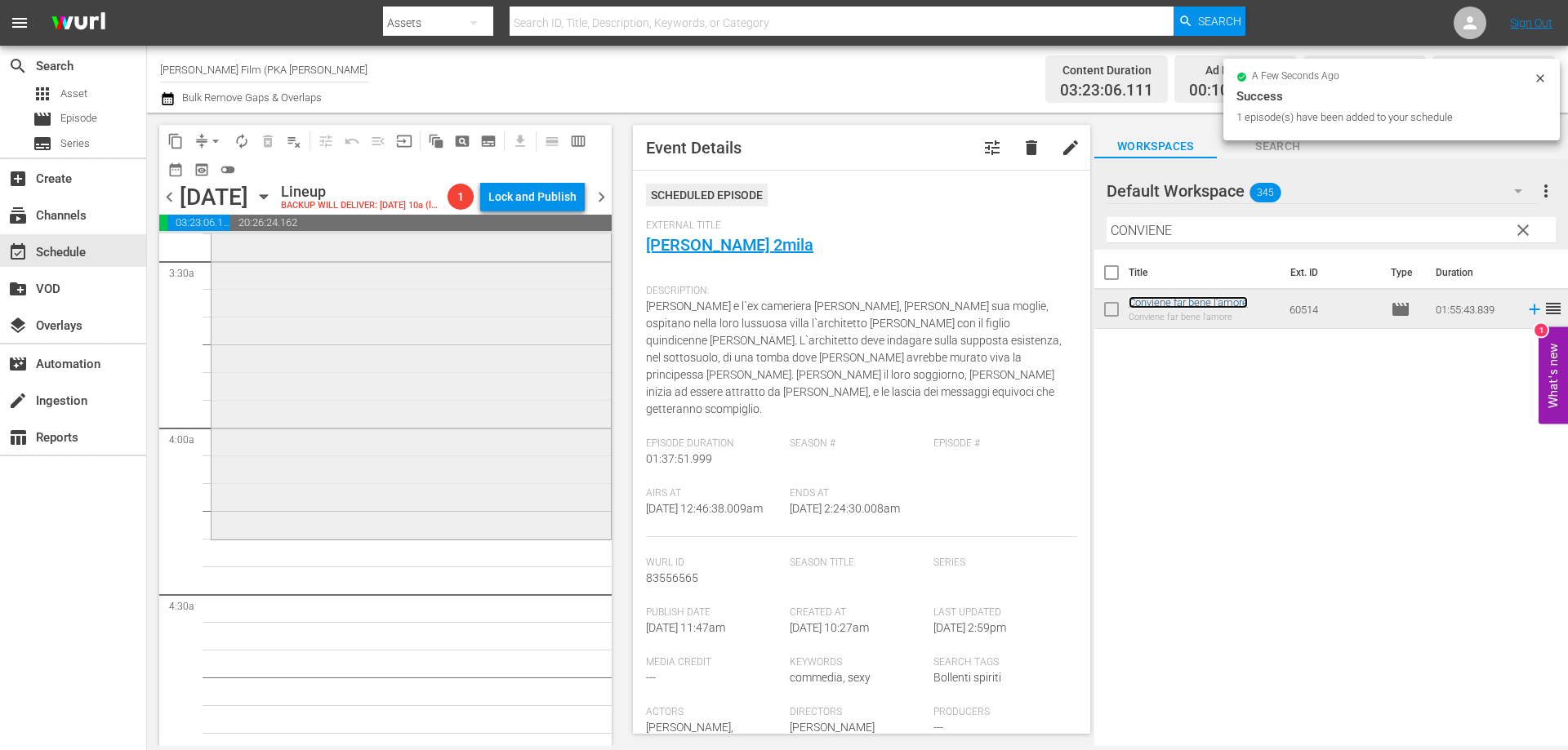
scroll to position [1143, 0]
click at [519, 532] on div "Conviene far bene l'amore reorder" at bounding box center [411, 212] width 399 height 637
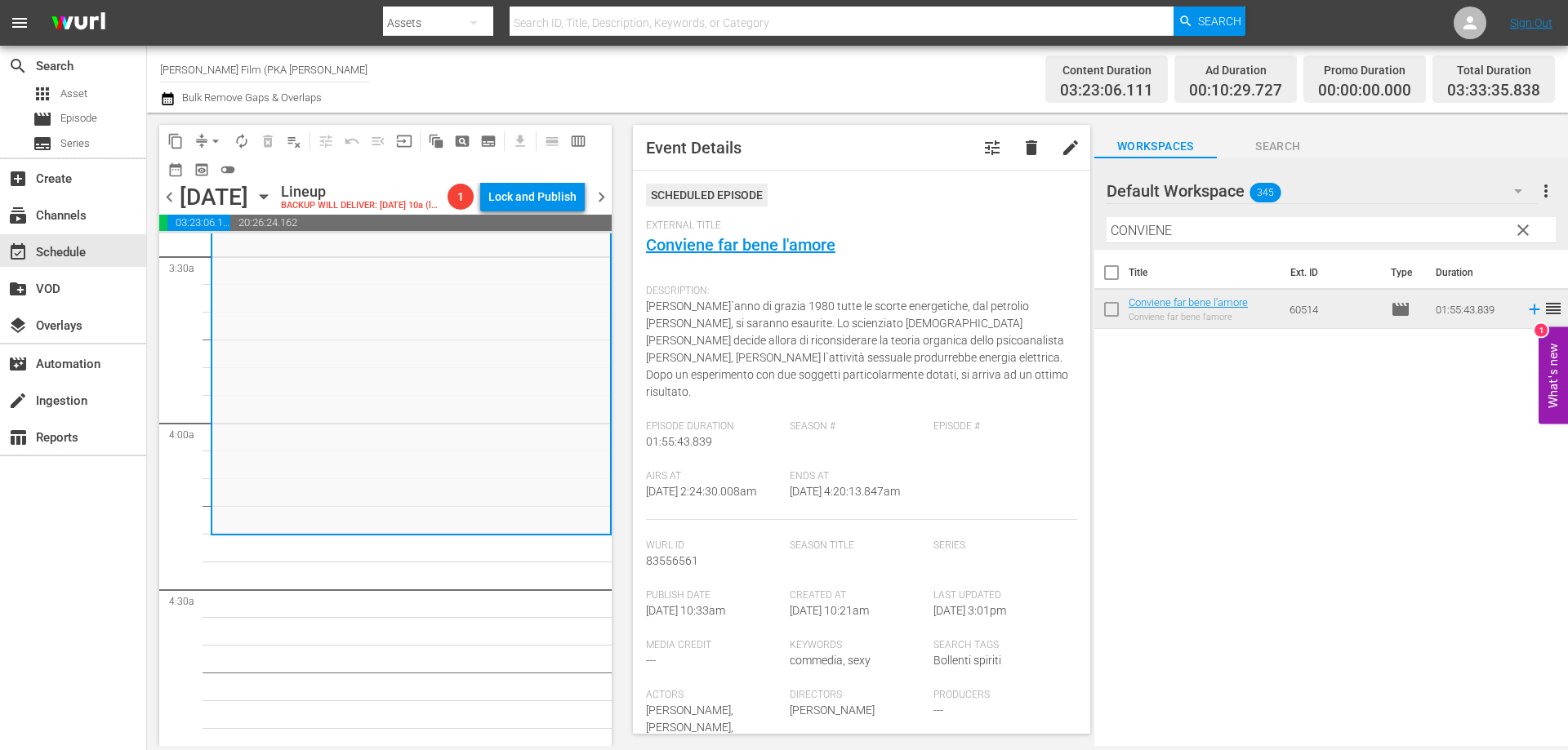
drag, startPoint x: 1242, startPoint y: 229, endPoint x: 860, endPoint y: 228, distance: 382.0
click at [879, 229] on div "content_copy compress arrow_drop_down autorenew_outlined delete_forever_outline…" at bounding box center [857, 429] width 1421 height 634
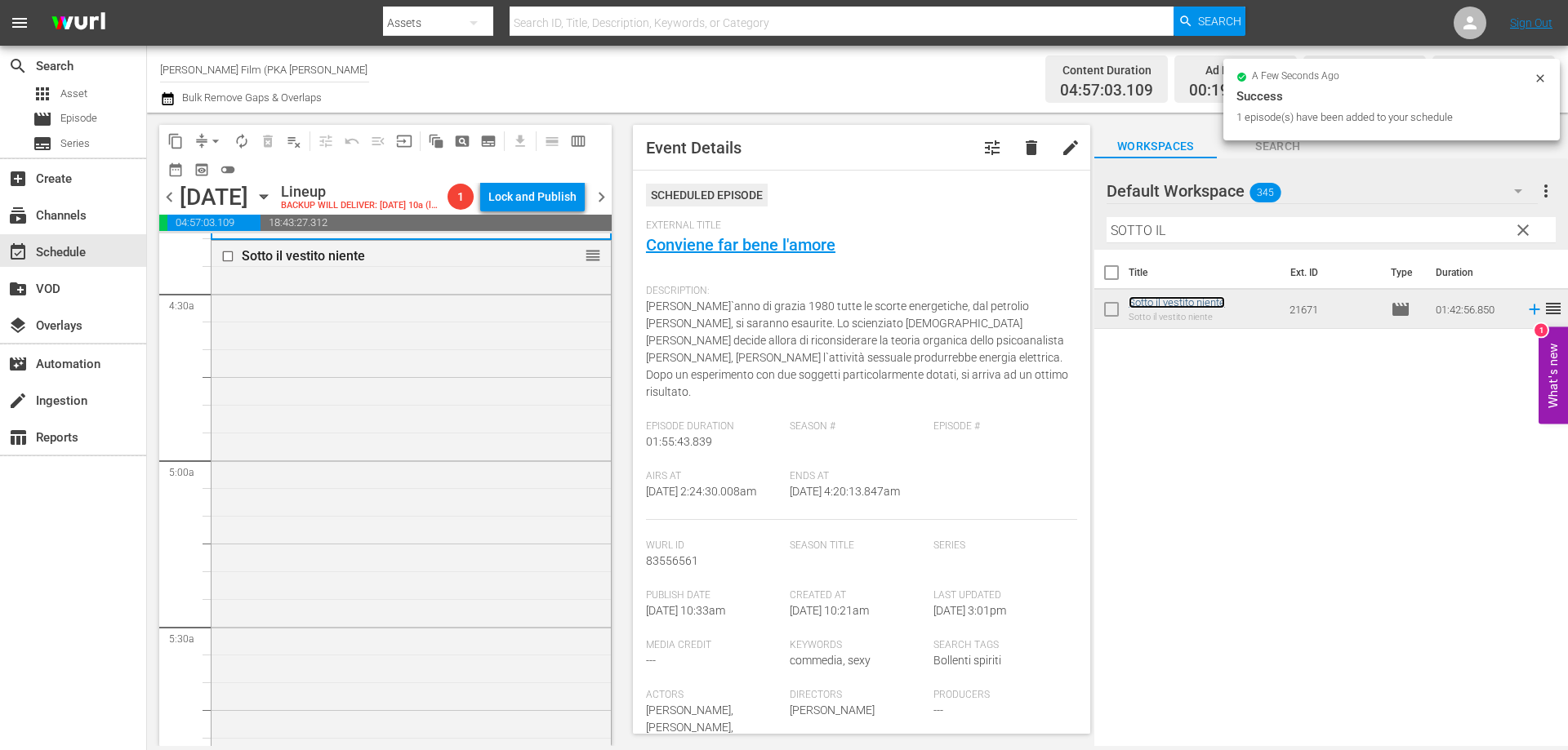
scroll to position [1633, 0]
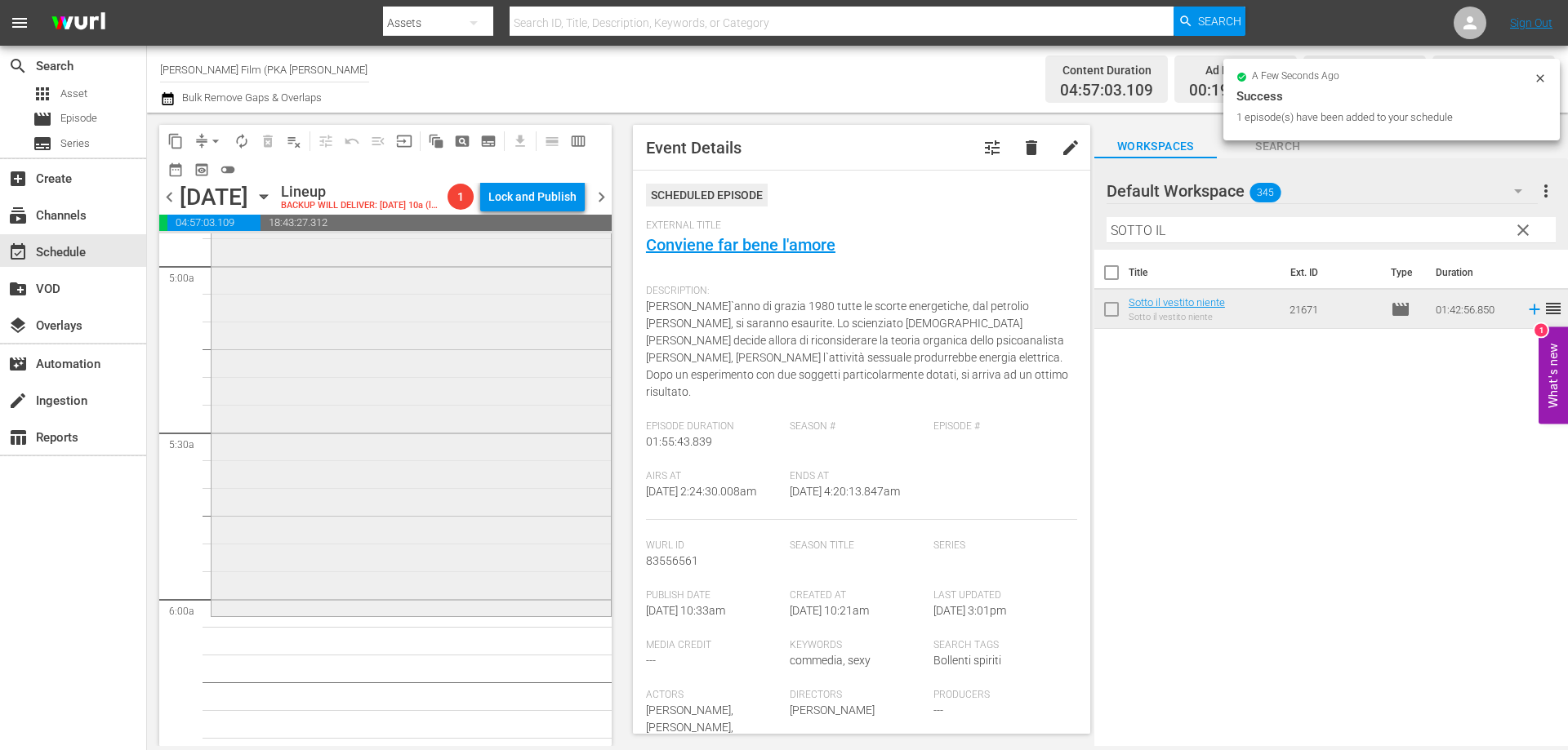
click at [497, 604] on div "Sotto il vestito niente reorder" at bounding box center [411, 330] width 399 height 567
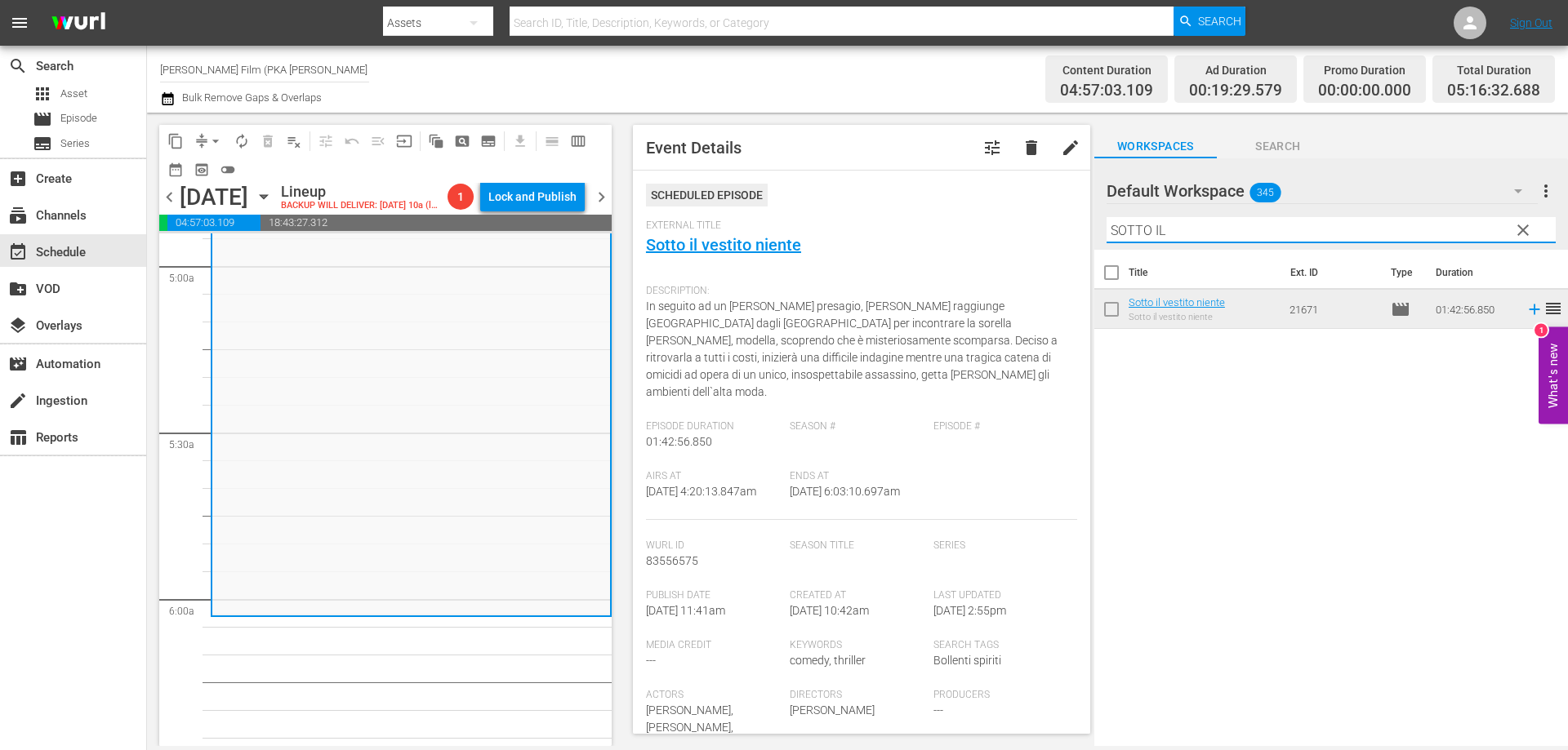
drag, startPoint x: 1185, startPoint y: 223, endPoint x: 940, endPoint y: 222, distance: 245.0
click at [940, 222] on div "content_copy compress arrow_drop_down autorenew_outlined delete_forever_outline…" at bounding box center [857, 429] width 1421 height 634
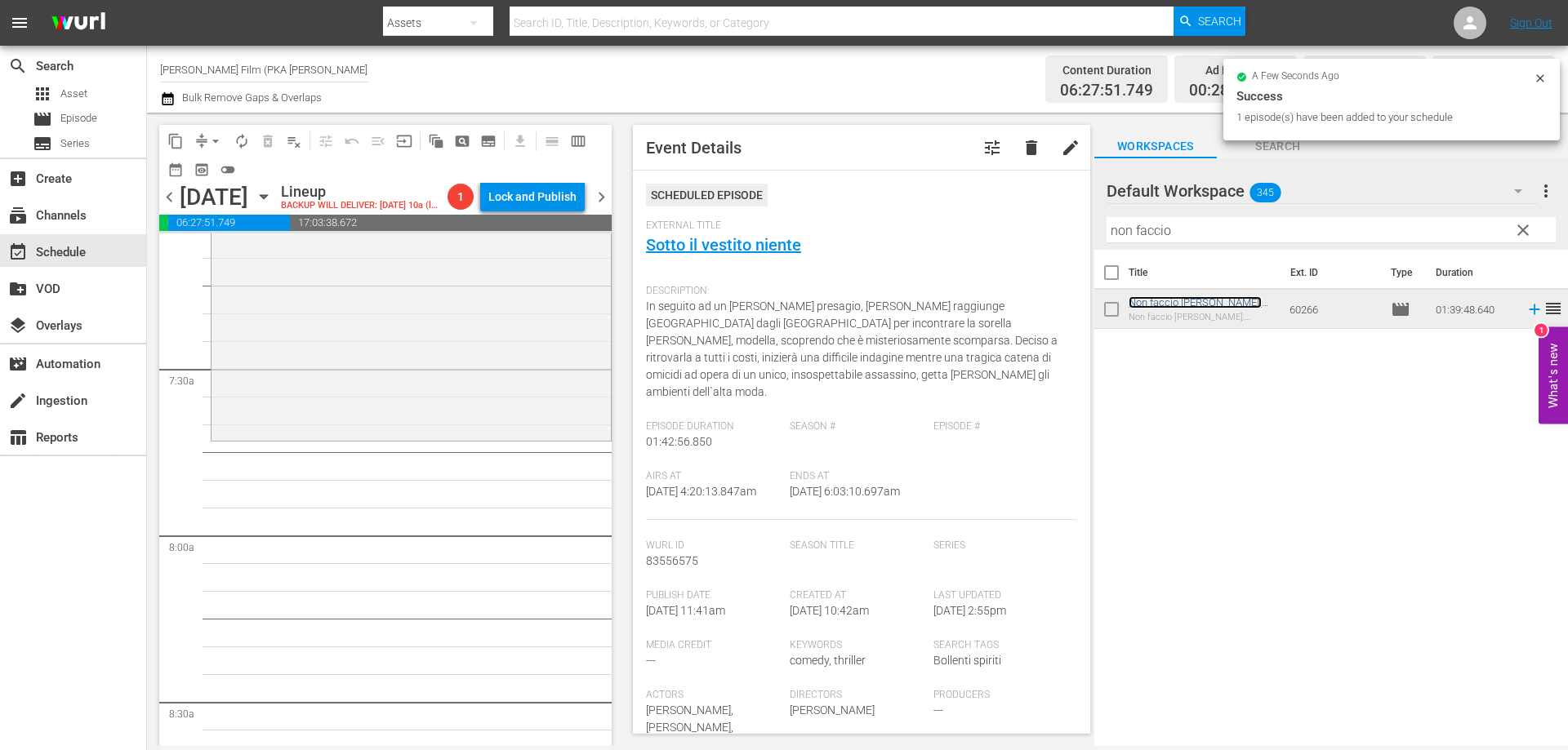
scroll to position [2368, 0]
click at [502, 433] on div "Non faccio la guerra, faccio l'amore reorder" at bounding box center [411, 158] width 399 height 549
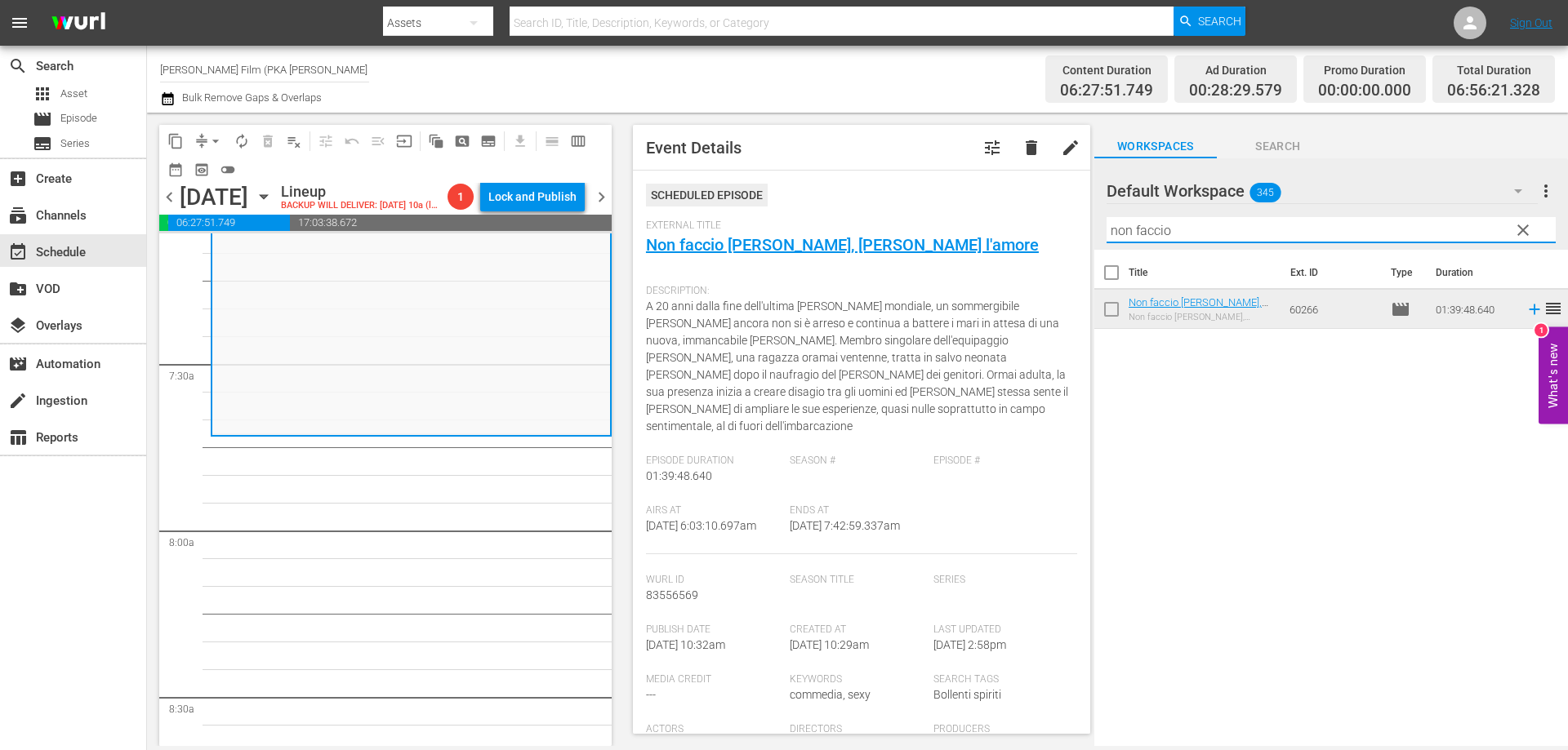
drag, startPoint x: 1189, startPoint y: 238, endPoint x: 1044, endPoint y: 221, distance: 146.0
click at [1044, 221] on div "content_copy compress arrow_drop_down autorenew_outlined delete_forever_outline…" at bounding box center [857, 429] width 1421 height 634
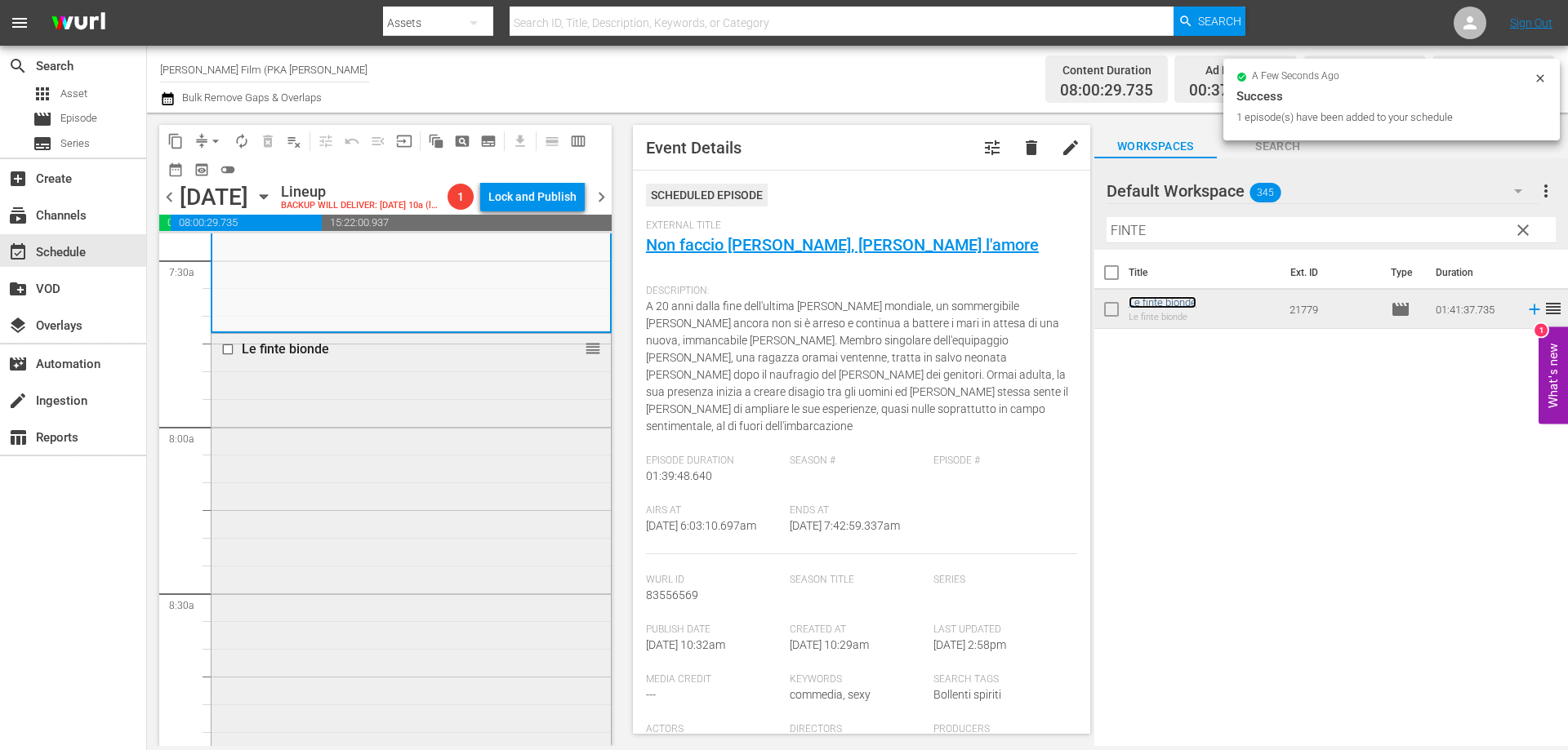
scroll to position [2776, 0]
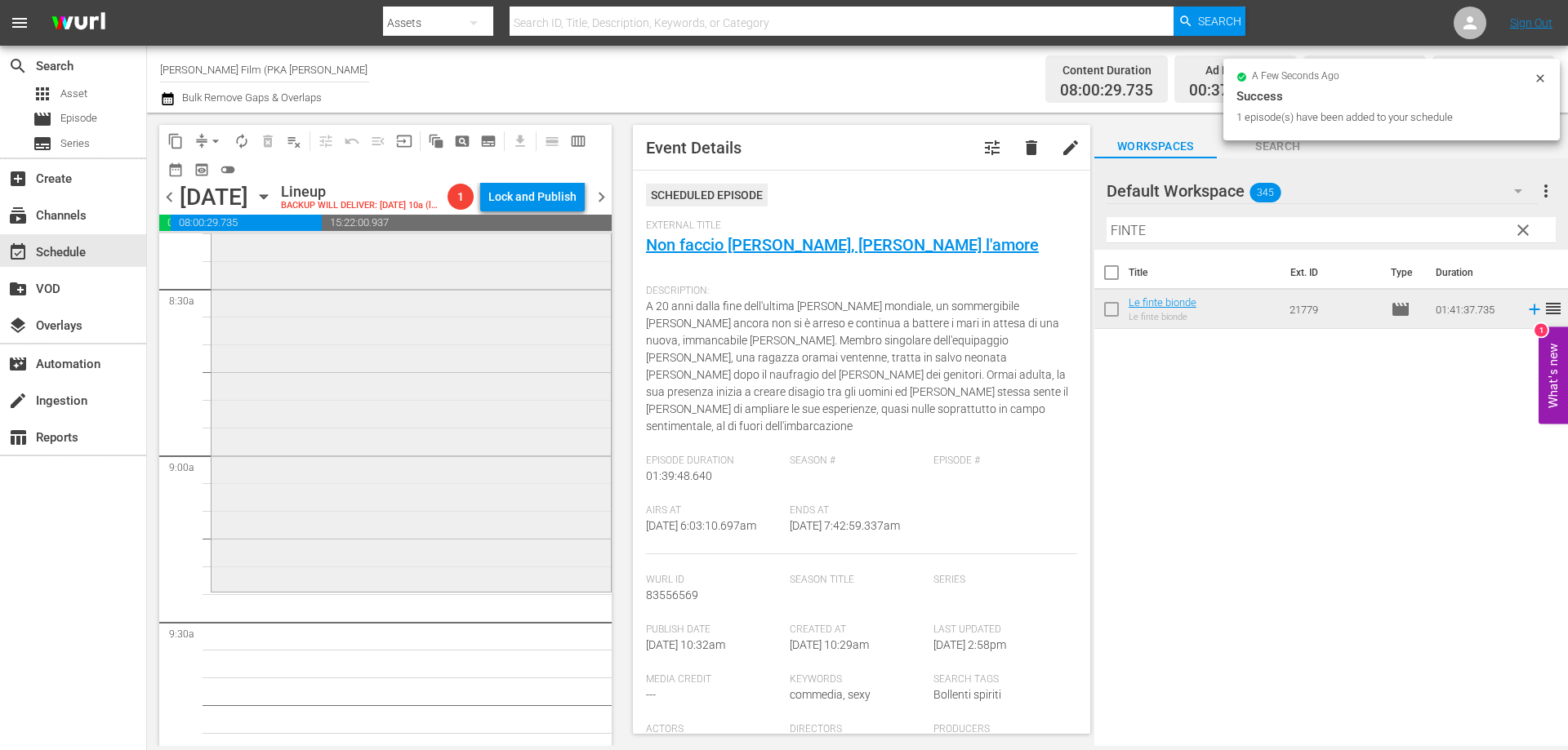
click at [498, 549] on div "Le finte bionde reorder" at bounding box center [411, 308] width 399 height 559
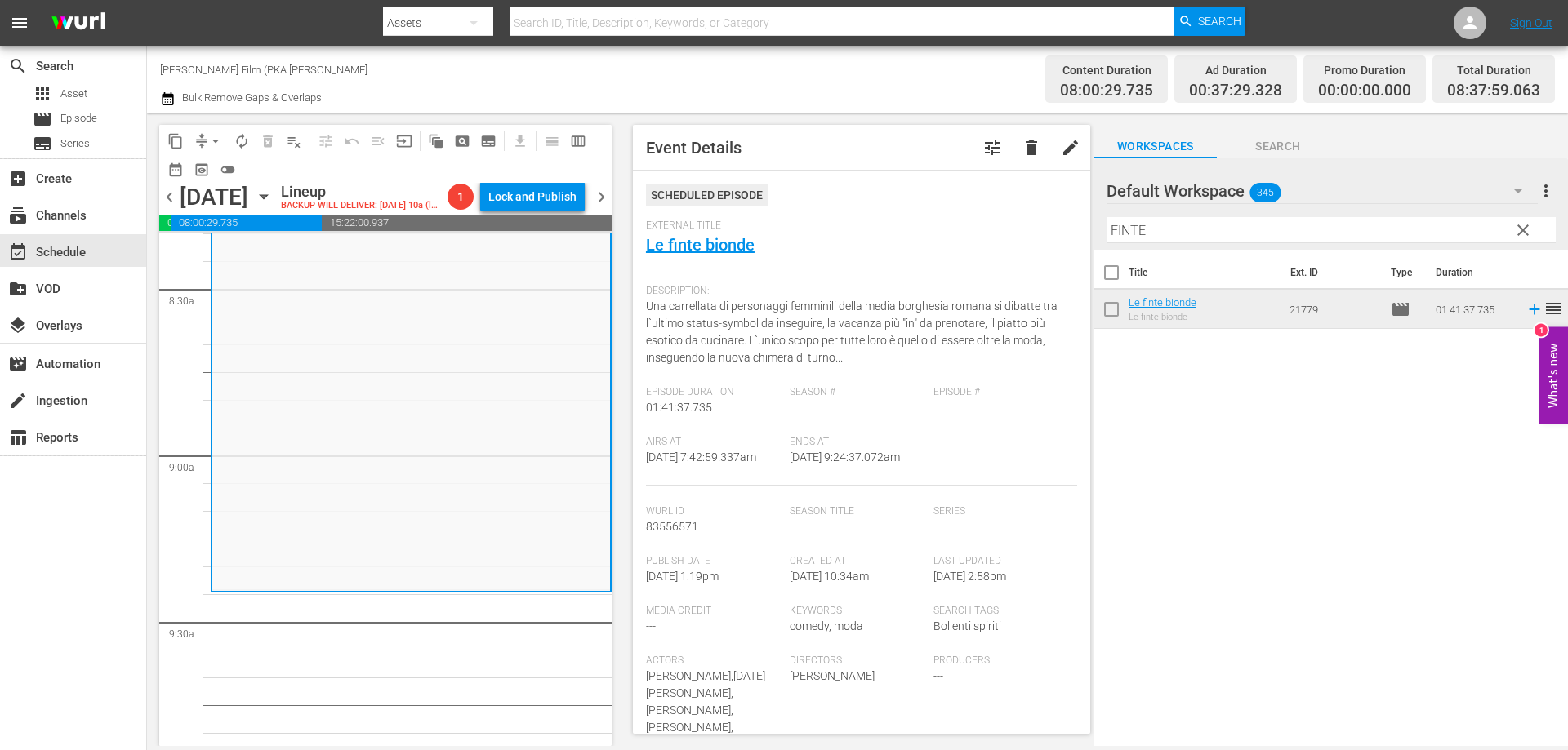
drag, startPoint x: 1178, startPoint y: 232, endPoint x: 1069, endPoint y: 230, distance: 109.0
click at [1070, 231] on div "content_copy compress arrow_drop_down autorenew_outlined delete_forever_outline…" at bounding box center [857, 429] width 1421 height 634
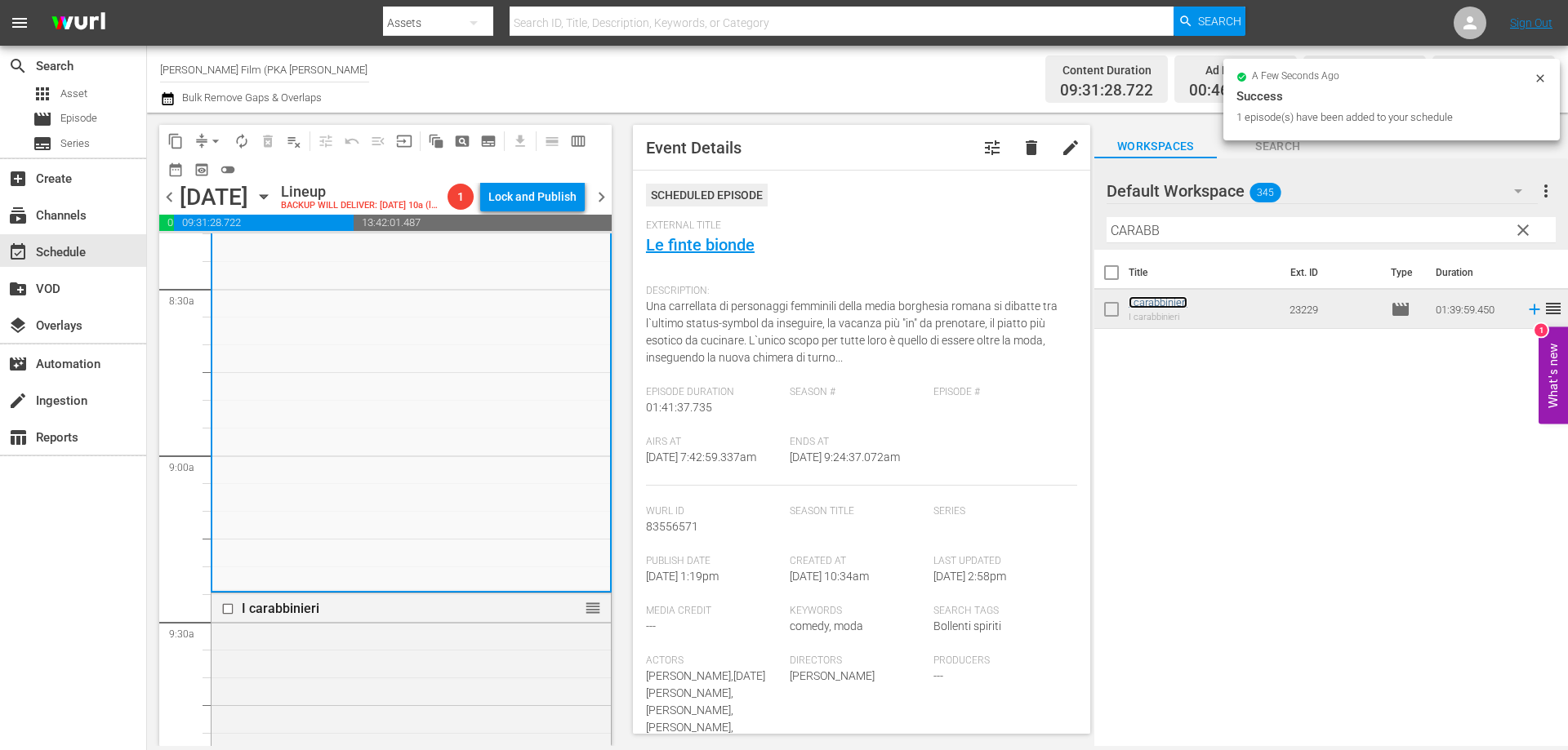
scroll to position [3266, 0]
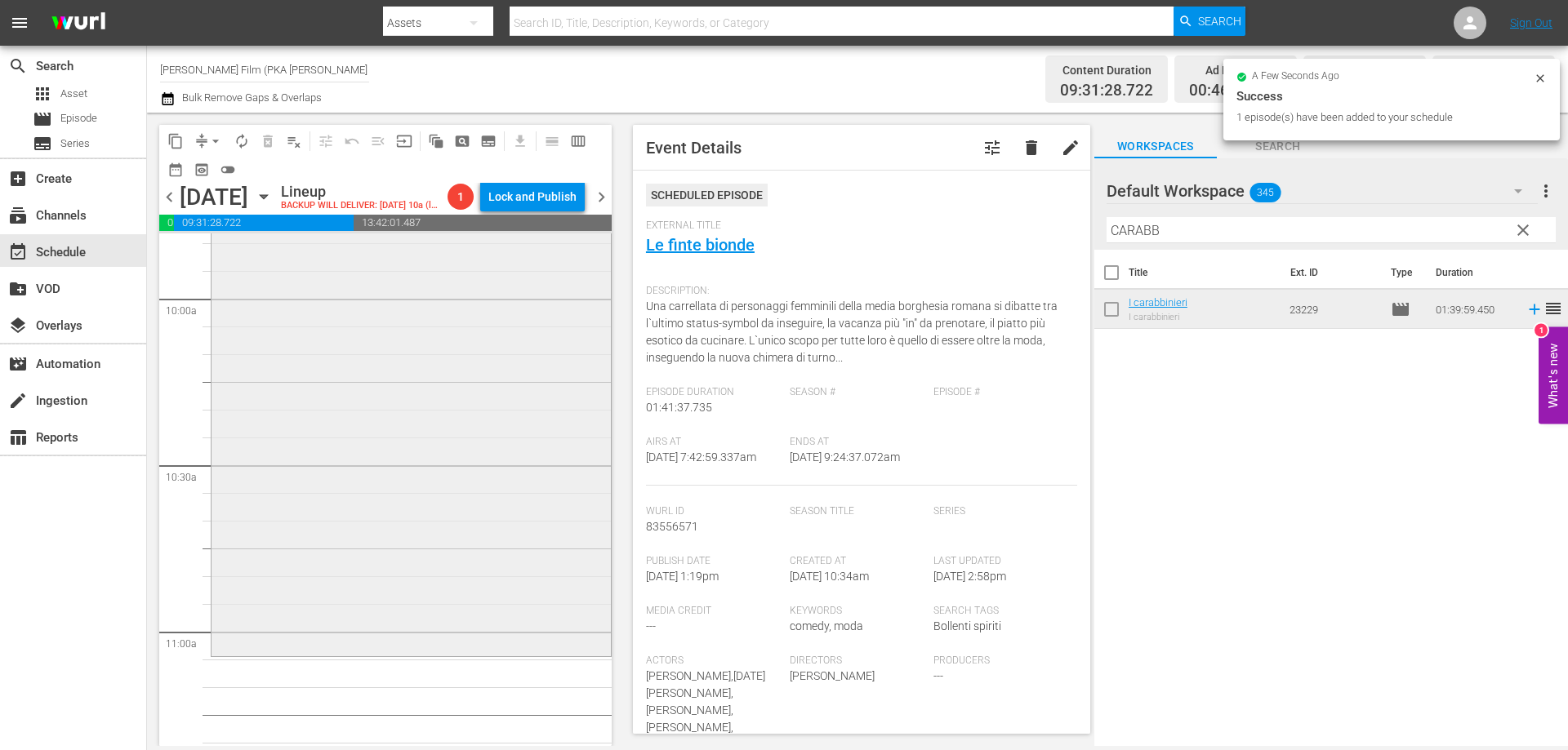
click at [467, 640] on div "I carabbinieri reorder" at bounding box center [411, 379] width 399 height 550
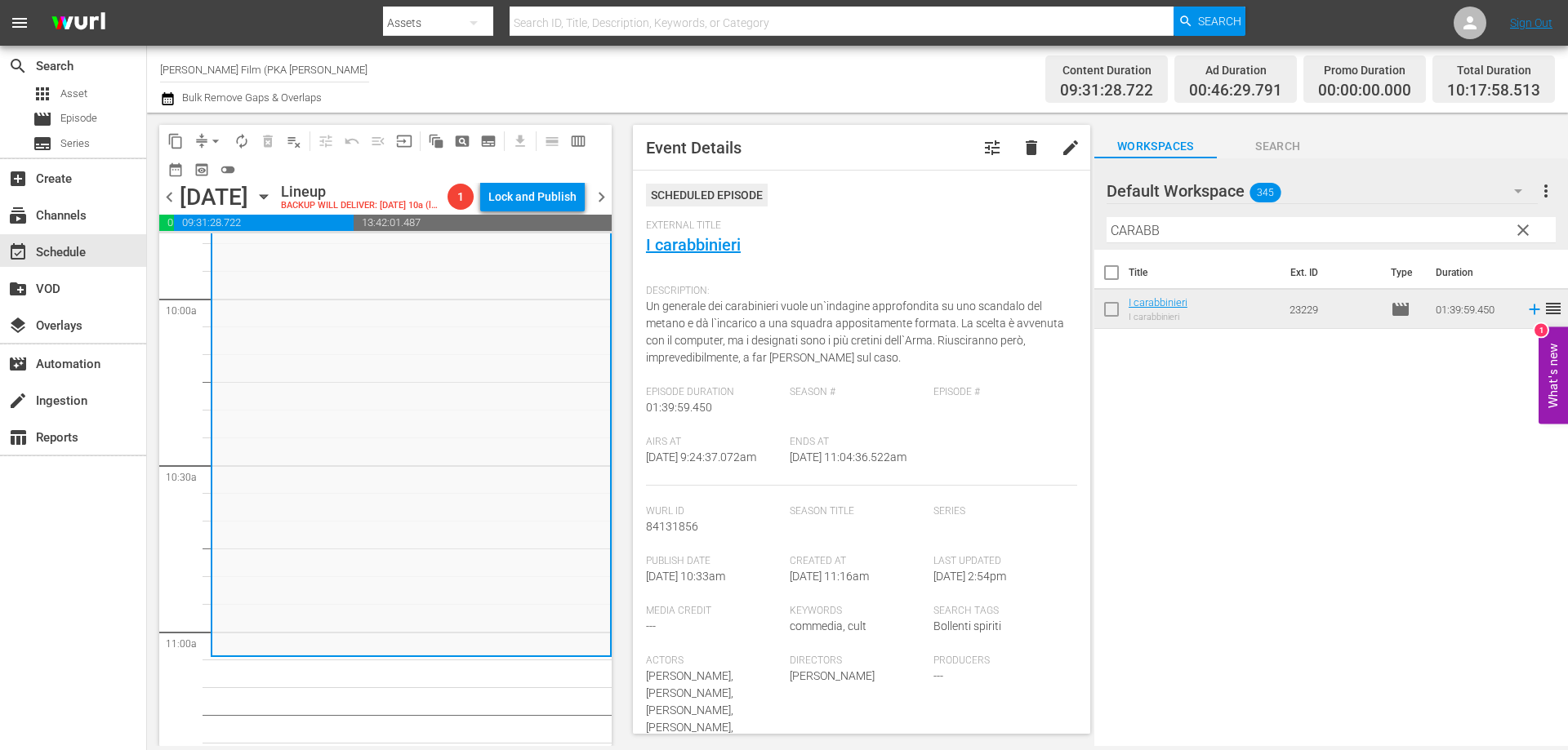
drag, startPoint x: 1215, startPoint y: 237, endPoint x: 1075, endPoint y: 224, distance: 140.6
click at [1075, 224] on div "content_copy compress arrow_drop_down autorenew_outlined delete_forever_outline…" at bounding box center [857, 429] width 1421 height 634
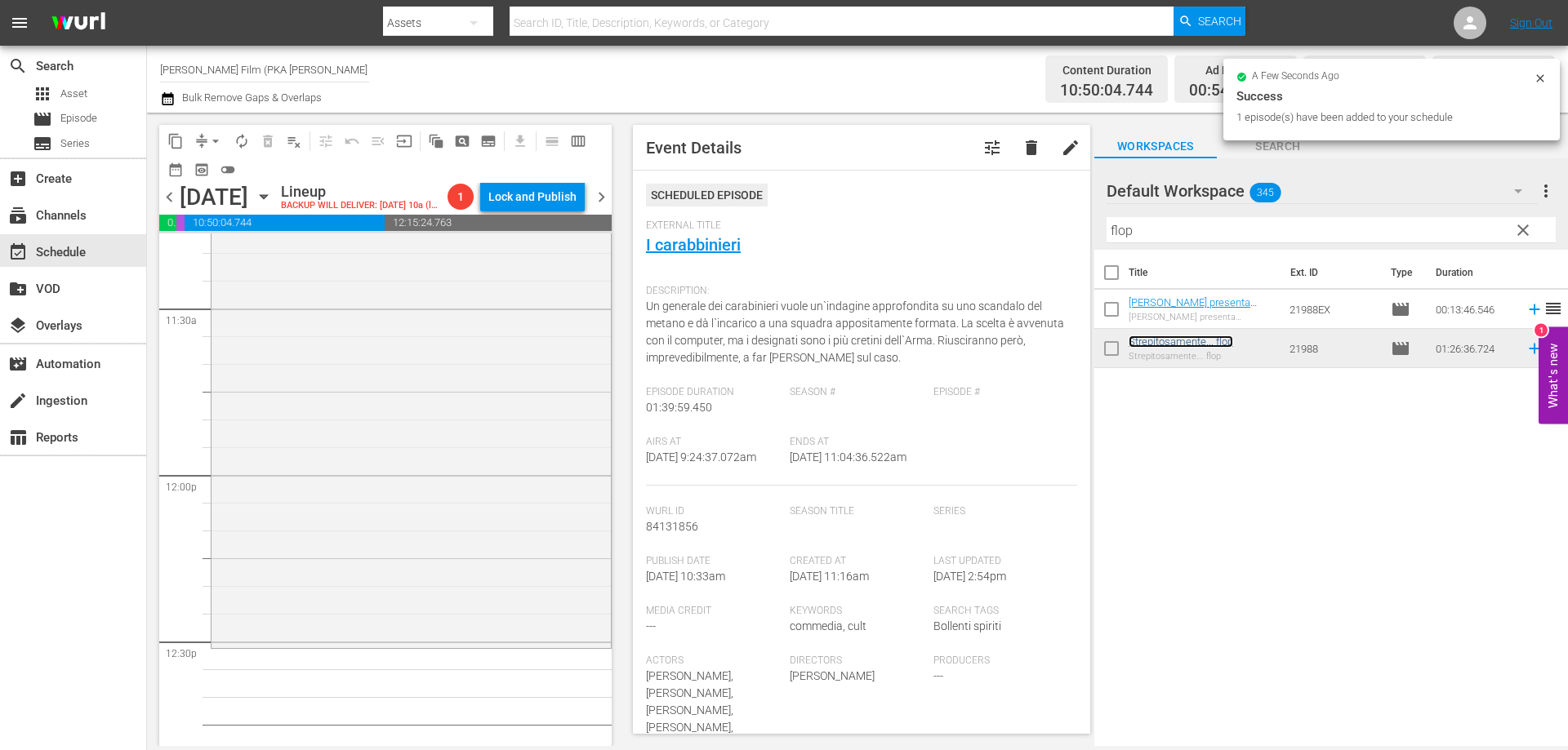
scroll to position [3919, 0]
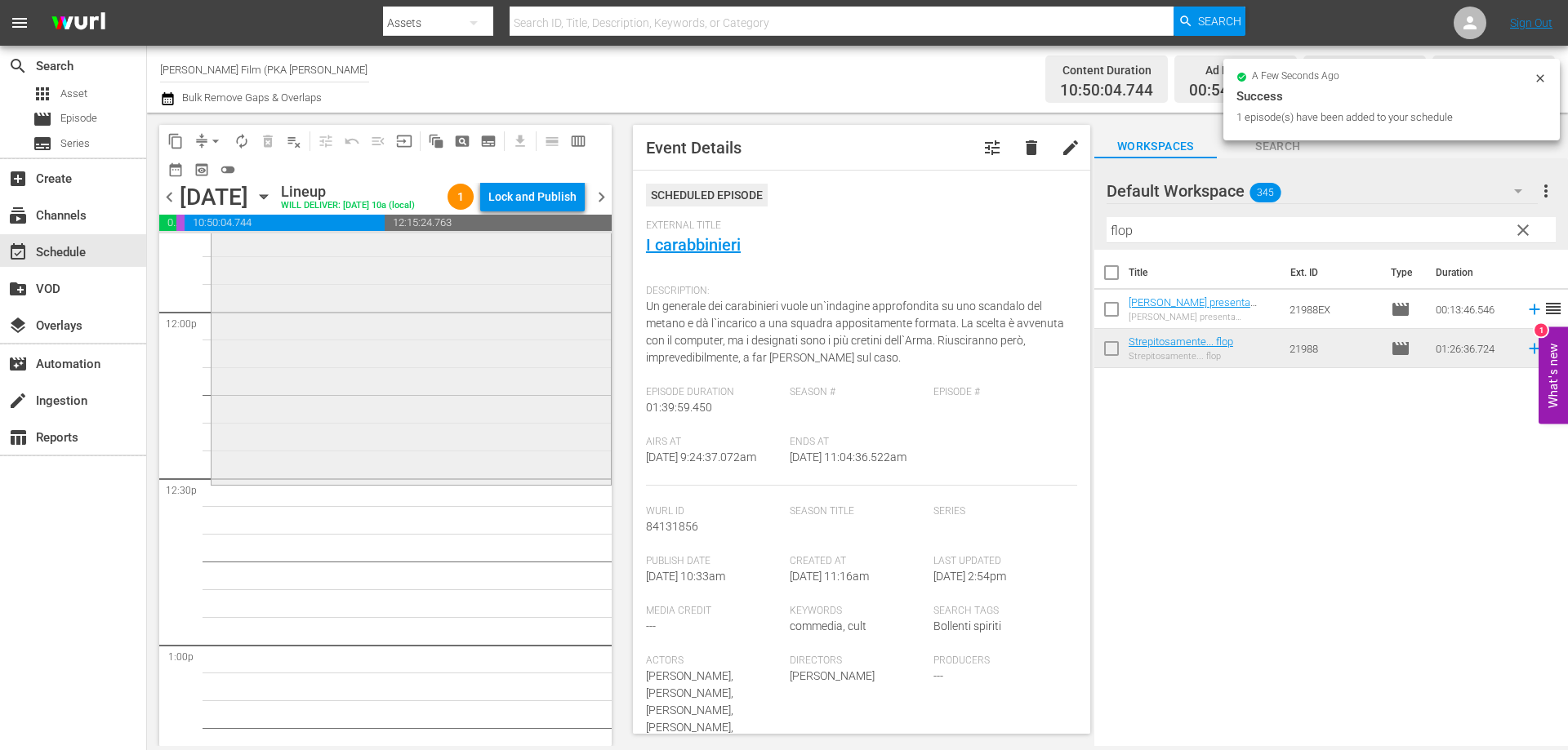
click at [450, 481] on div "Strepitosamente... flop reorder" at bounding box center [411, 243] width 399 height 476
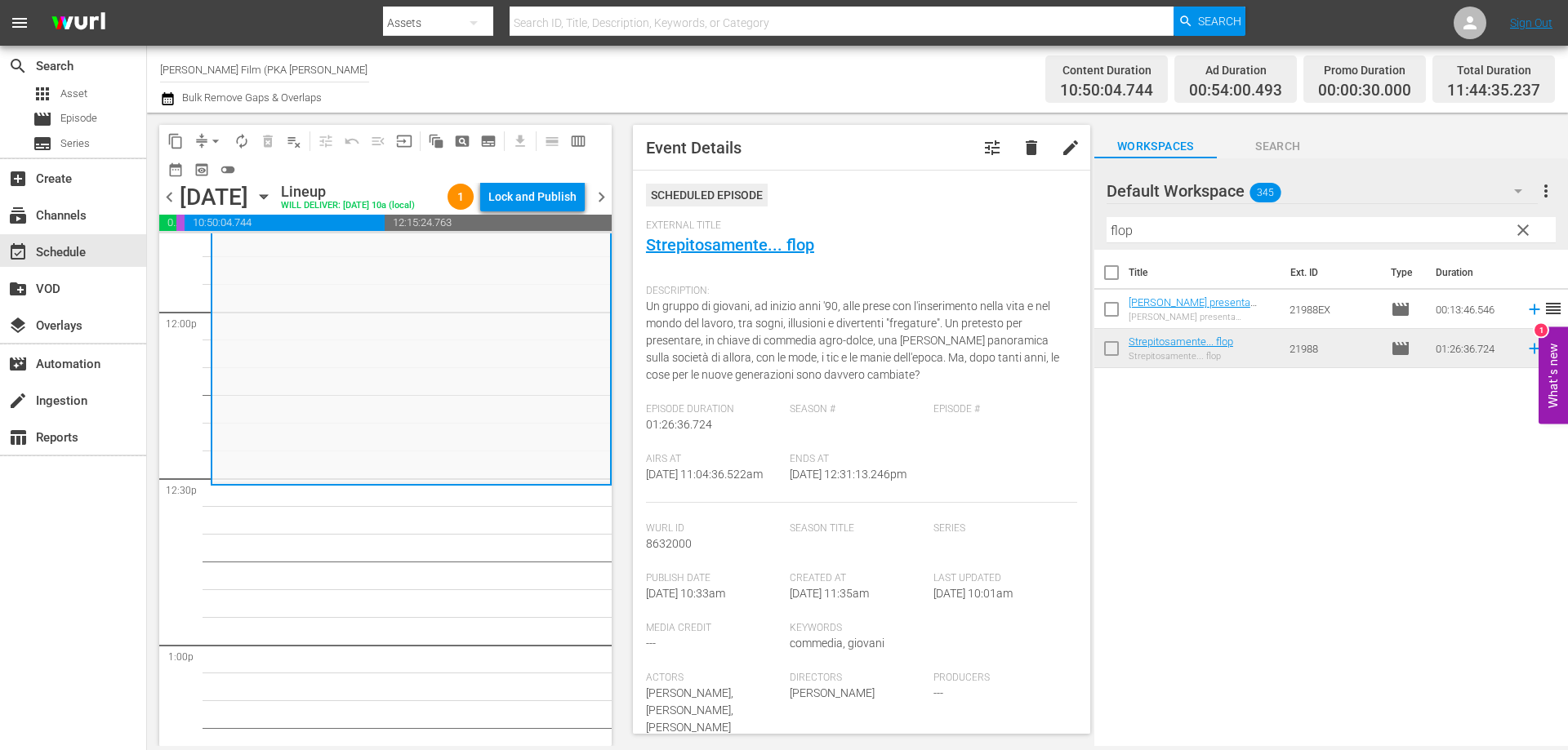
drag, startPoint x: 1192, startPoint y: 235, endPoint x: 1013, endPoint y: 213, distance: 180.3
click at [1013, 213] on div "content_copy compress arrow_drop_down autorenew_outlined delete_forever_outline…" at bounding box center [857, 429] width 1421 height 634
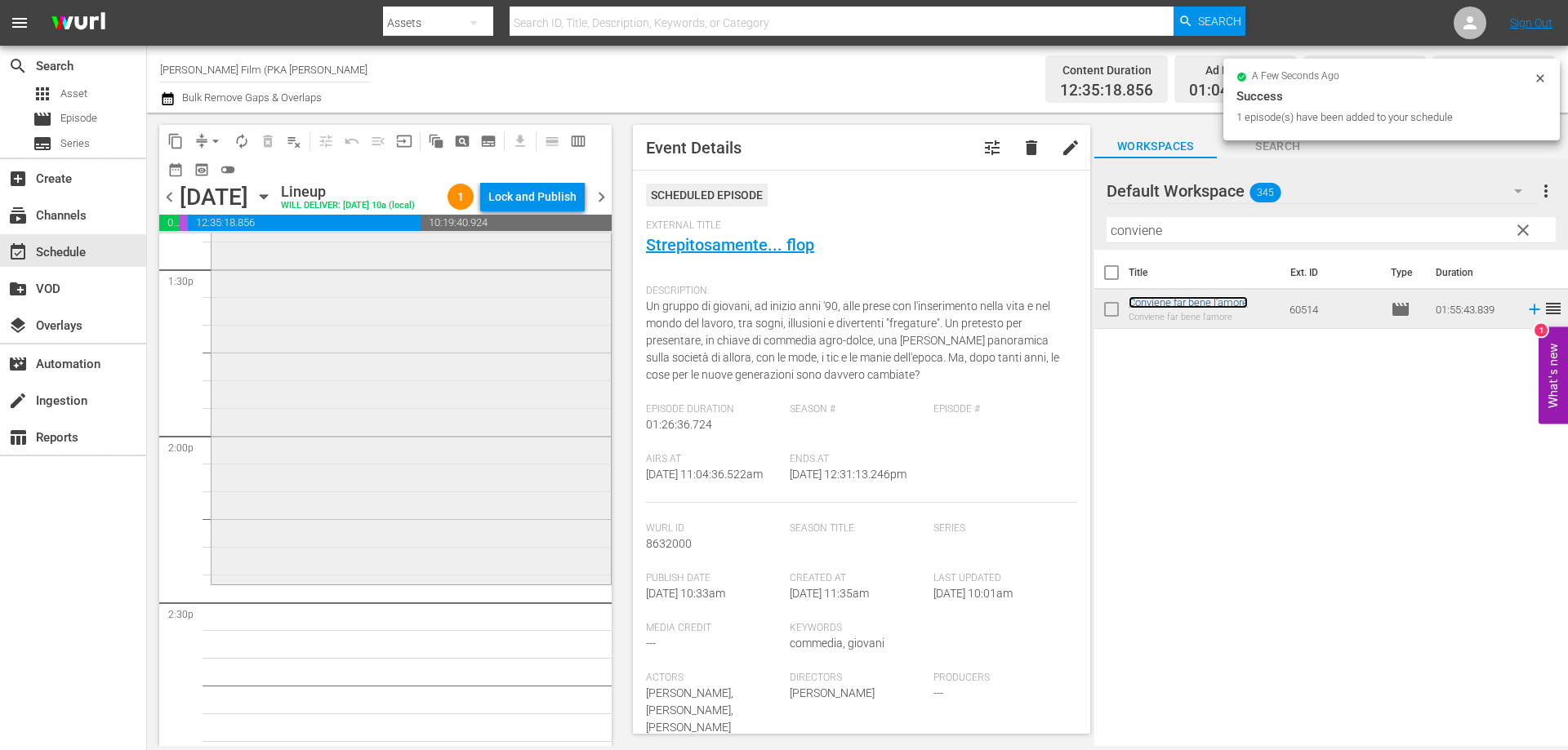
scroll to position [4491, 0]
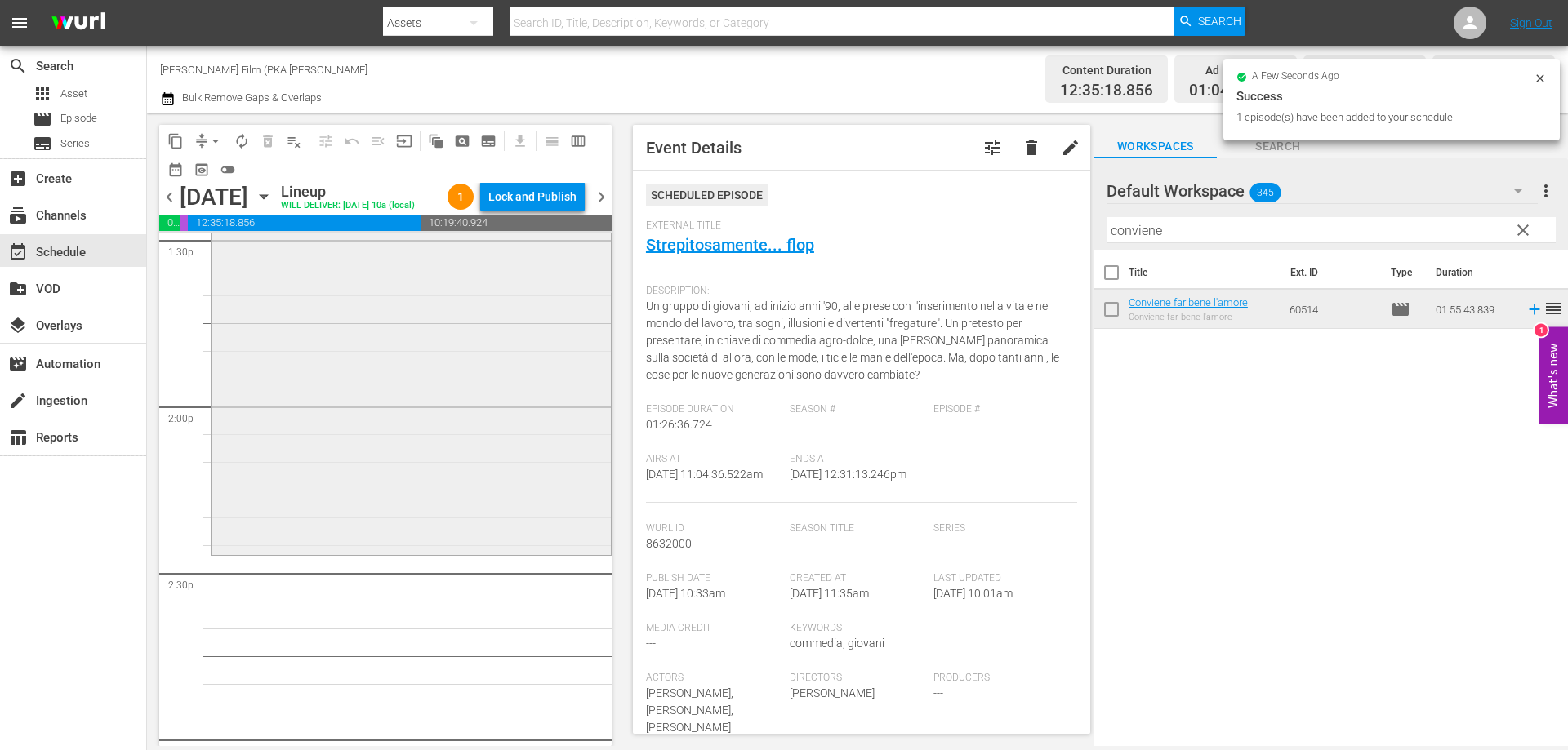
click at [543, 553] on div "Conviene far bene l'amore reorder" at bounding box center [411, 233] width 399 height 637
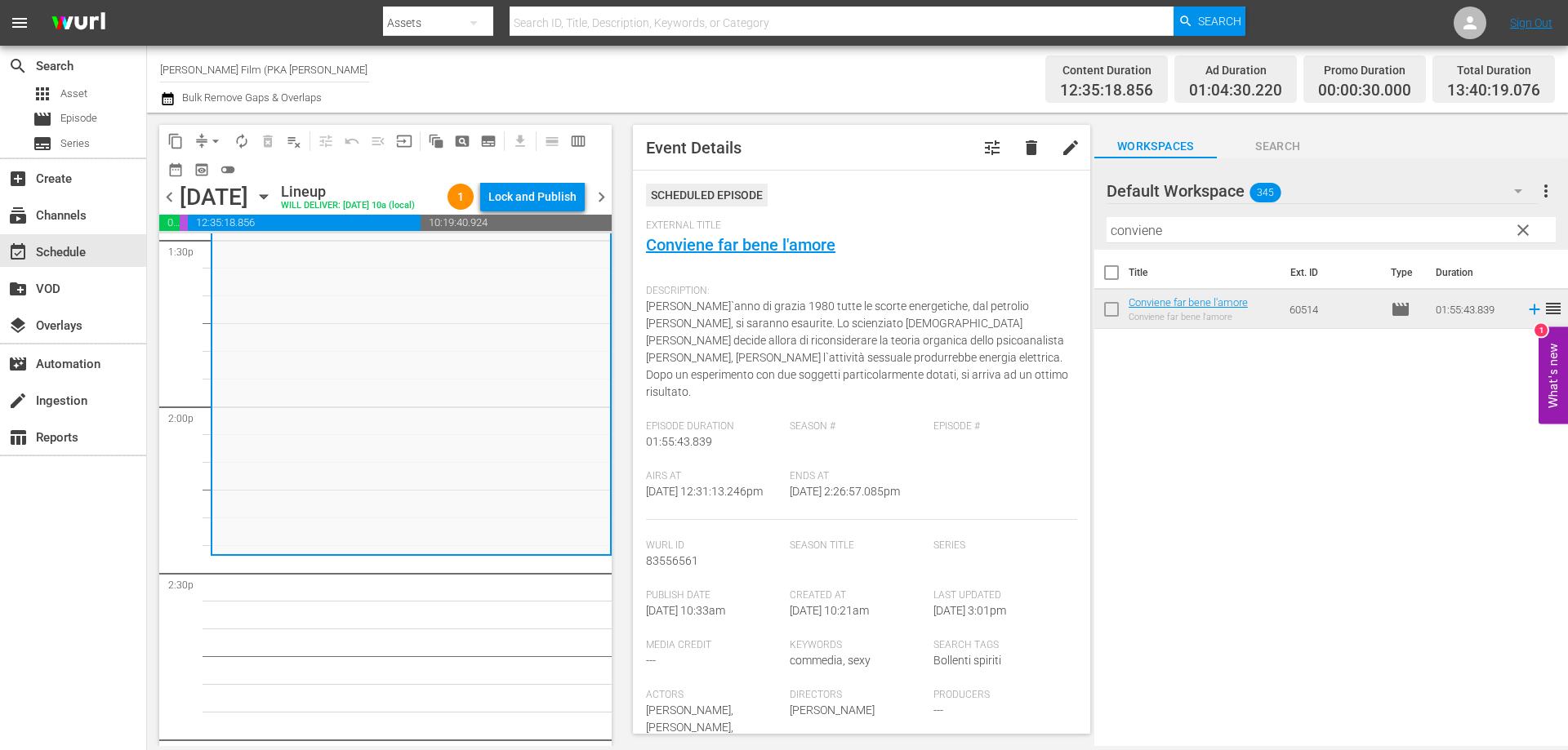
drag, startPoint x: 1193, startPoint y: 237, endPoint x: 1025, endPoint y: 234, distance: 168.0
click at [1024, 234] on div "content_copy compress arrow_drop_down autorenew_outlined delete_forever_outline…" at bounding box center [857, 429] width 1421 height 634
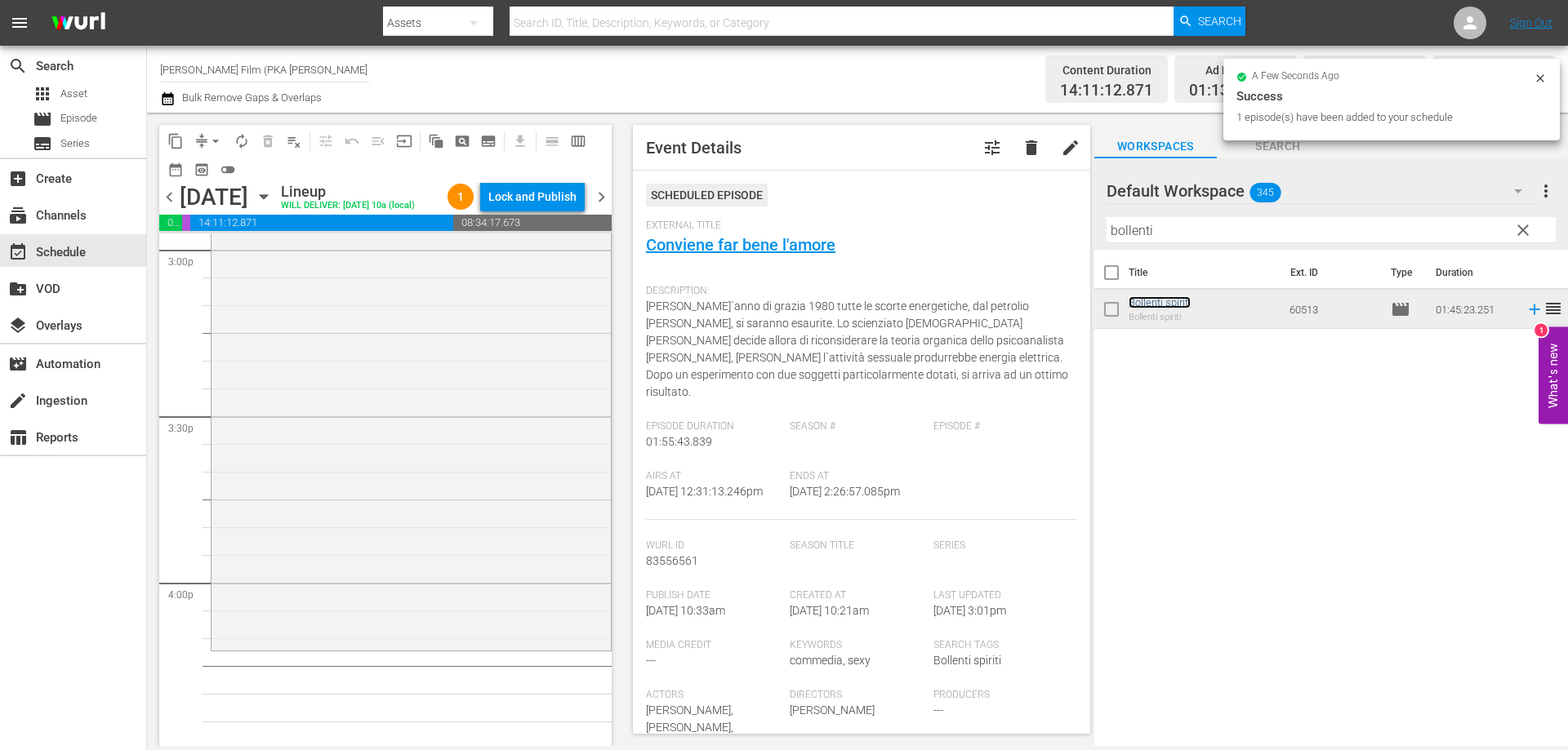
scroll to position [5062, 0]
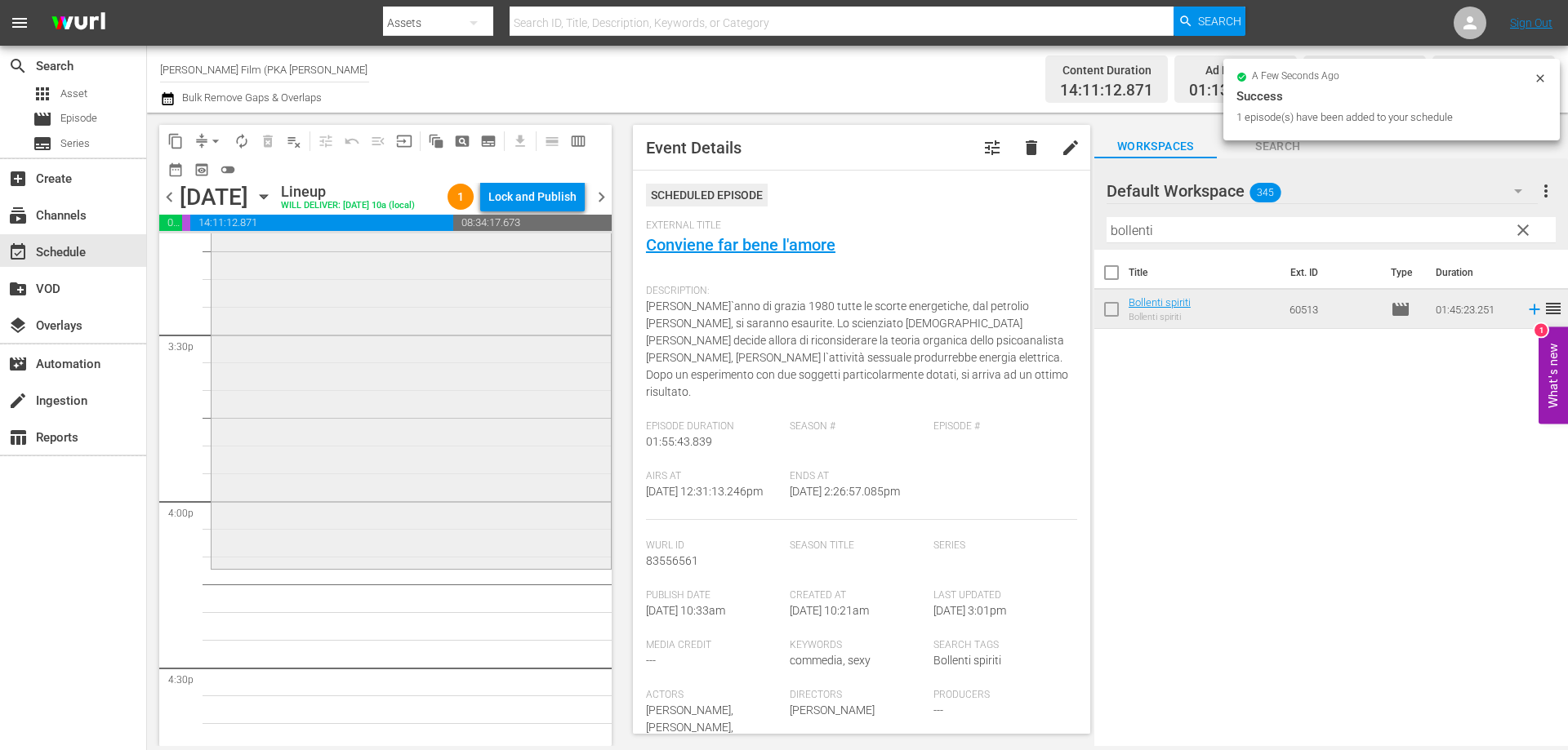
click at [451, 566] on div "Bollenti spiriti reorder" at bounding box center [411, 276] width 399 height 580
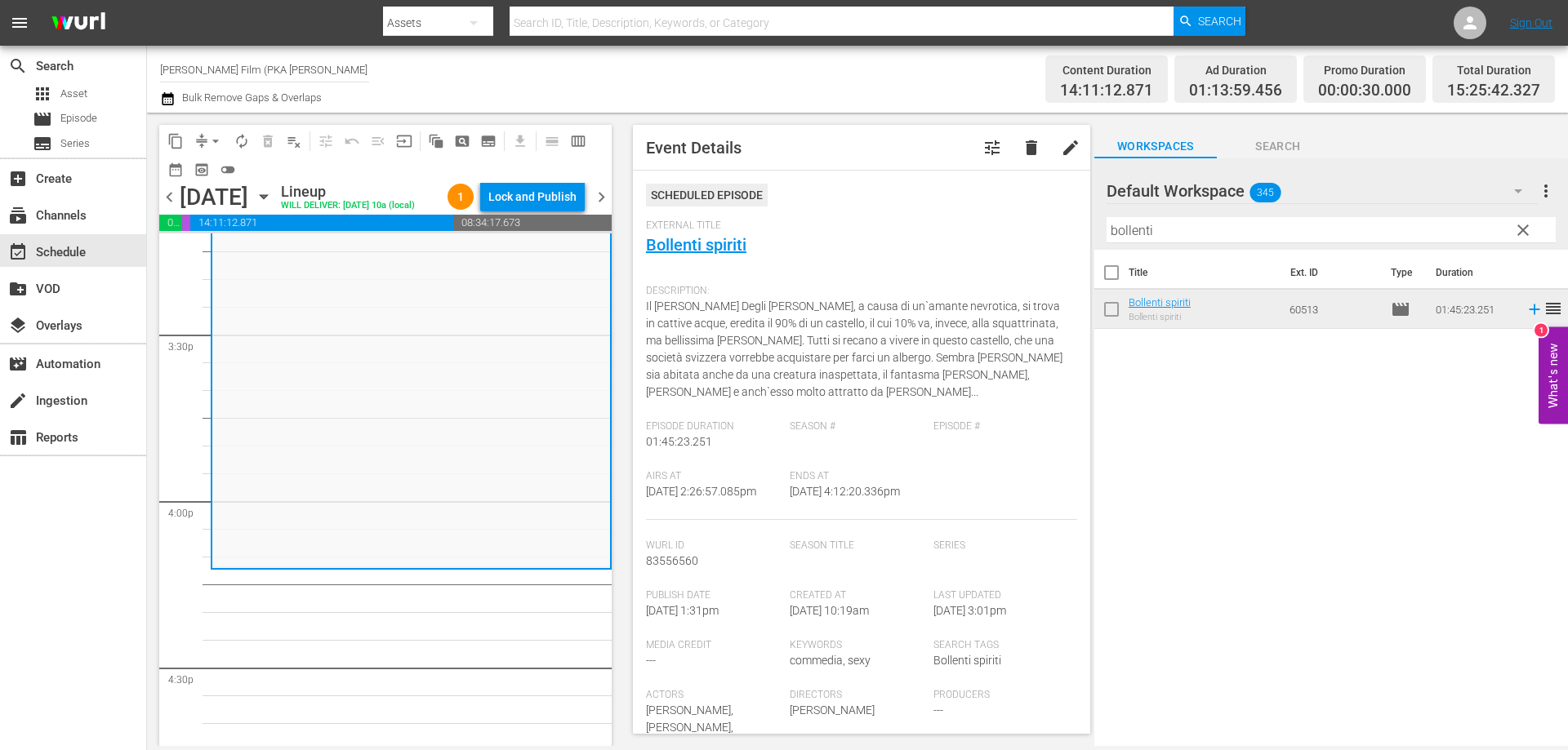
drag, startPoint x: 1180, startPoint y: 236, endPoint x: 1016, endPoint y: 229, distance: 164.1
click at [1021, 230] on div "content_copy compress arrow_drop_down autorenew_outlined delete_forever_outline…" at bounding box center [857, 429] width 1421 height 634
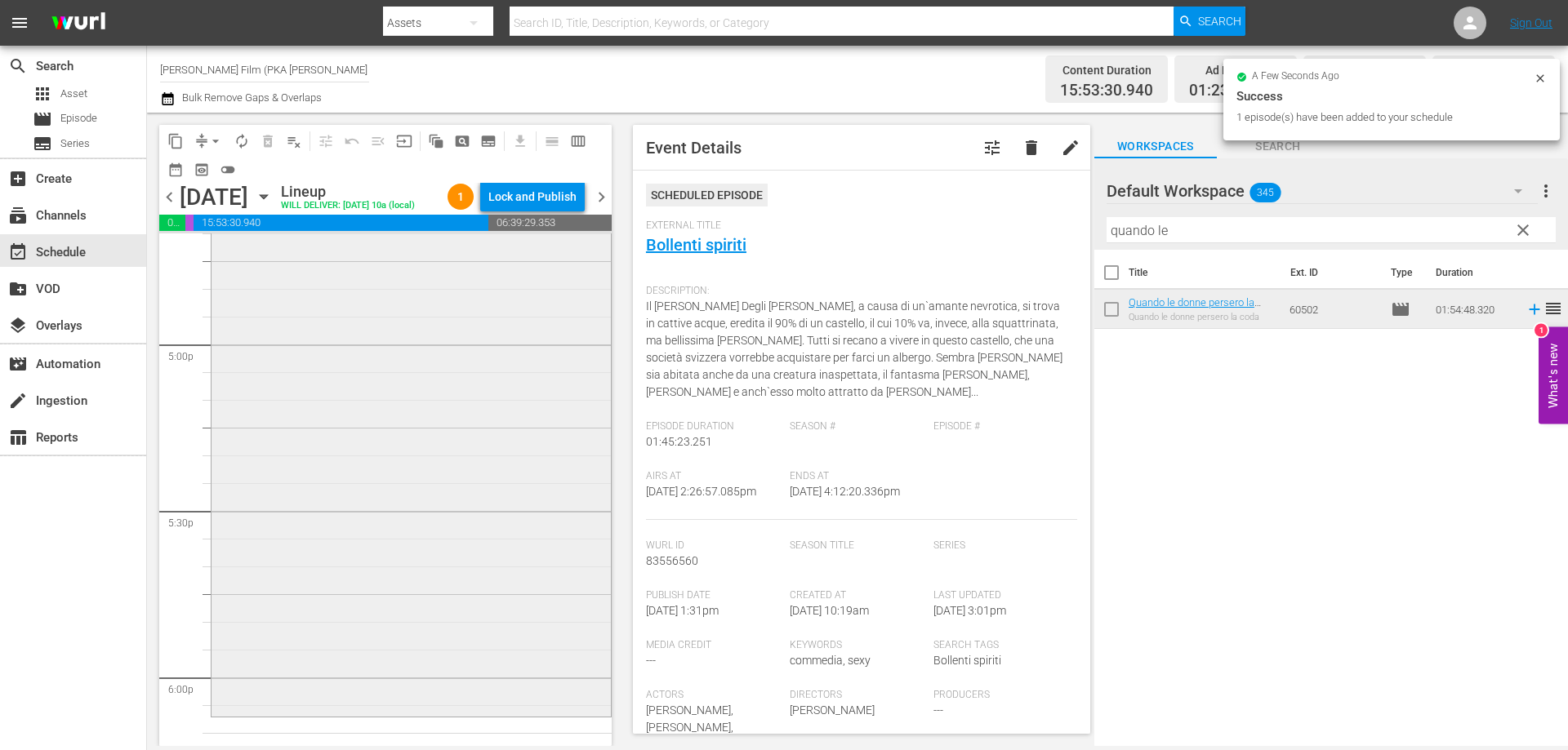
scroll to position [5715, 0]
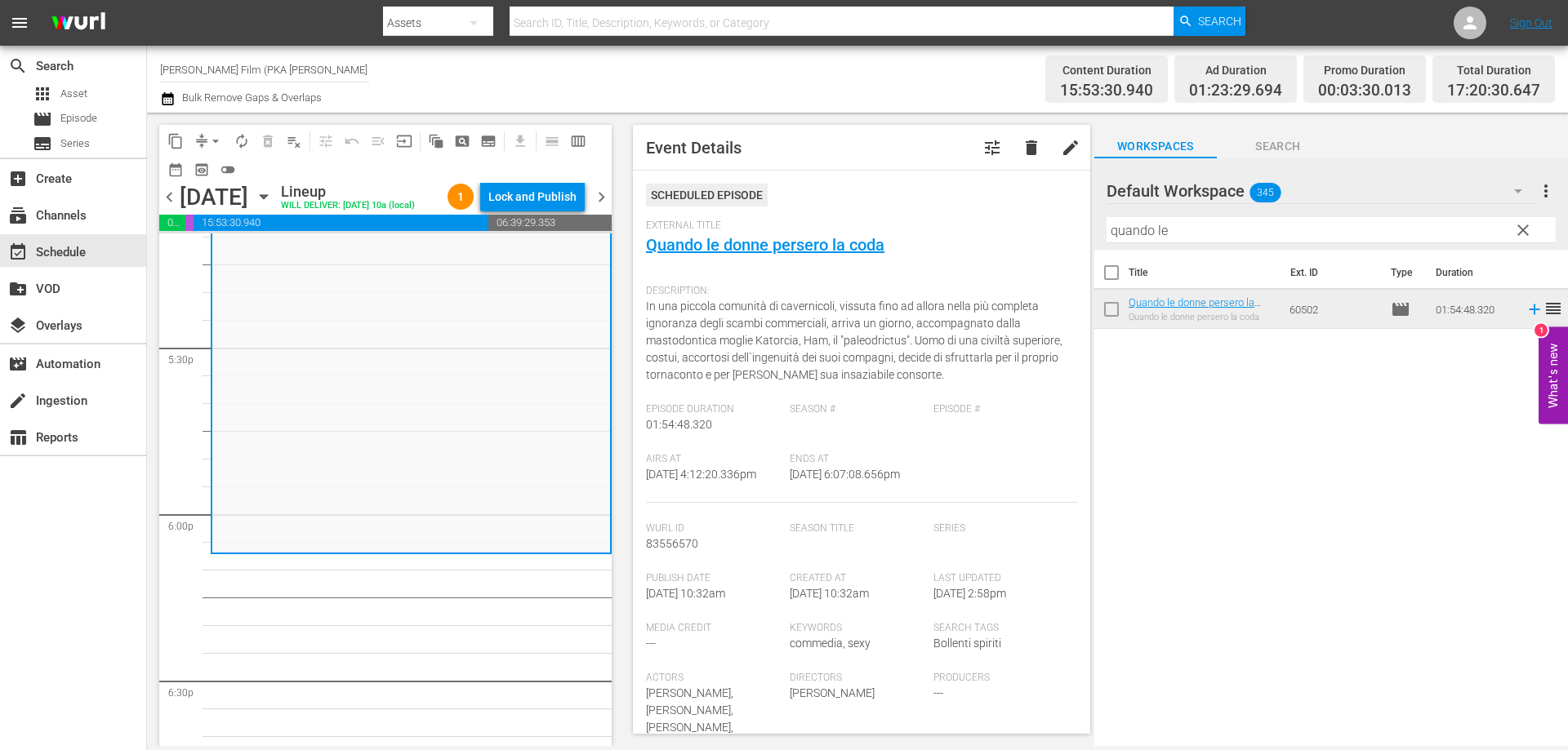
drag, startPoint x: 1184, startPoint y: 230, endPoint x: 895, endPoint y: 209, distance: 289.8
click at [895, 209] on div "content_copy compress arrow_drop_down autorenew_outlined delete_forever_outline…" at bounding box center [857, 429] width 1421 height 634
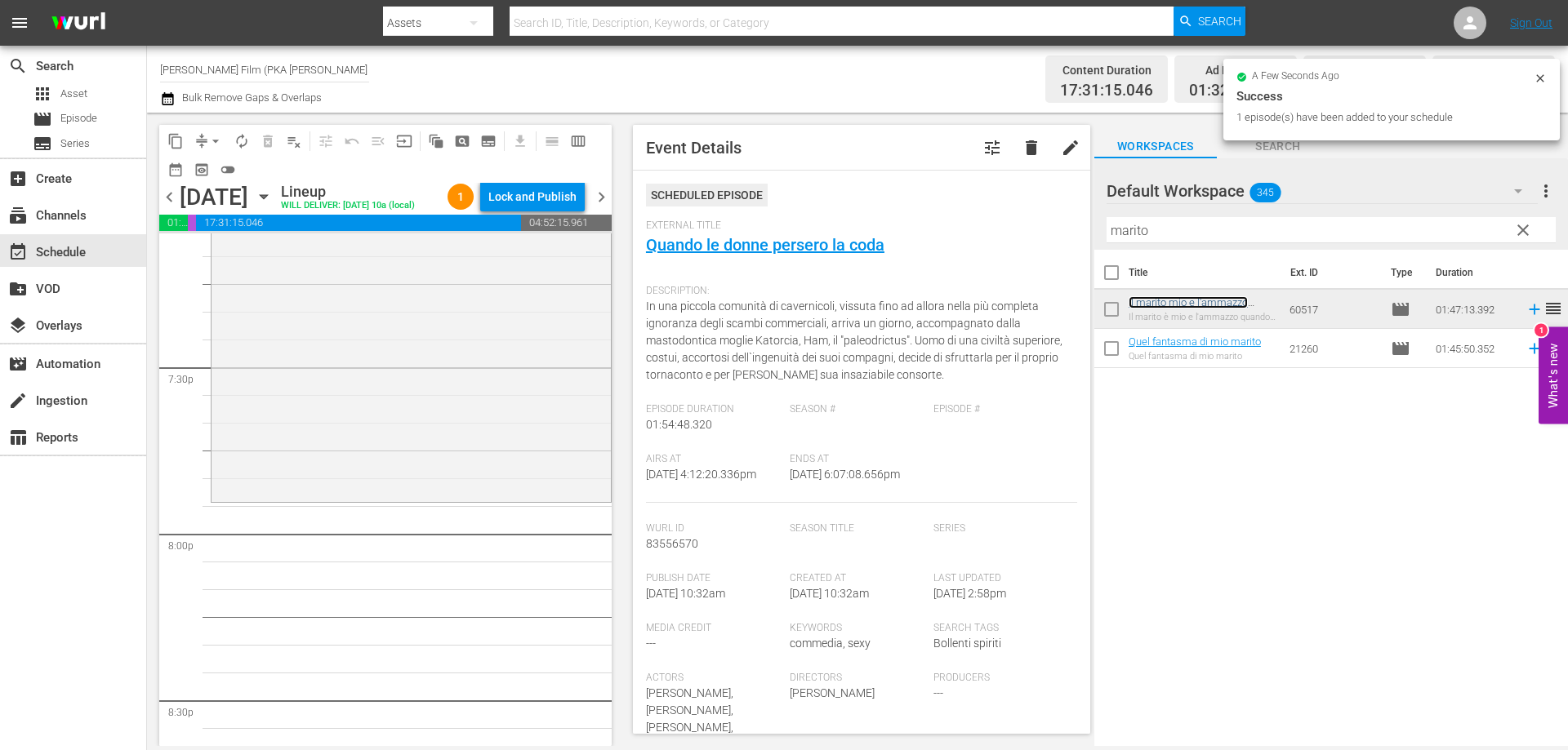
scroll to position [6369, 0]
click at [478, 492] on div "Il marito mio e l'ammazzo quando mi pare reorder" at bounding box center [411, 197] width 399 height 590
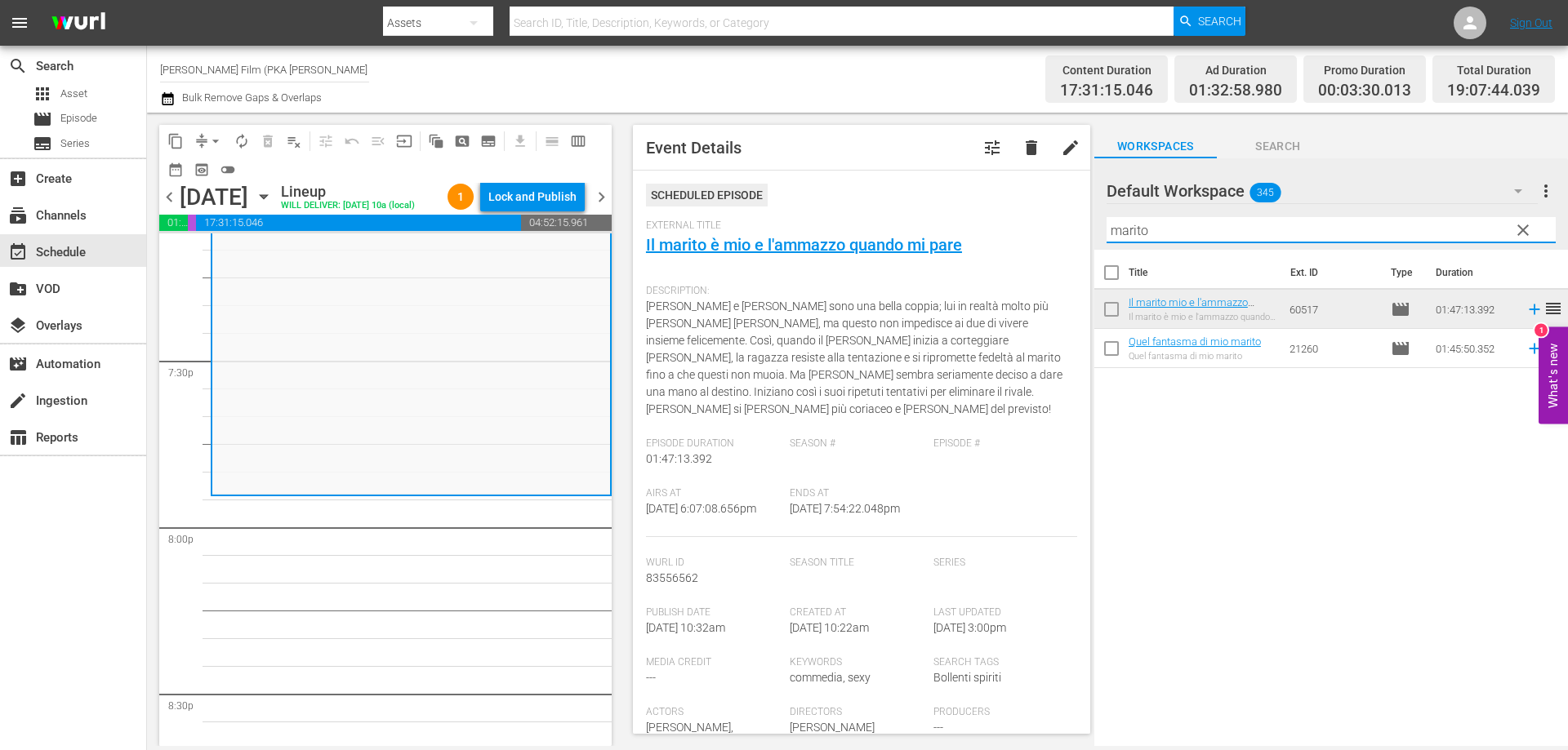
drag, startPoint x: 1208, startPoint y: 231, endPoint x: 1077, endPoint y: 230, distance: 131.0
click at [1079, 231] on div "content_copy compress arrow_drop_down autorenew_outlined delete_forever_outline…" at bounding box center [857, 429] width 1421 height 634
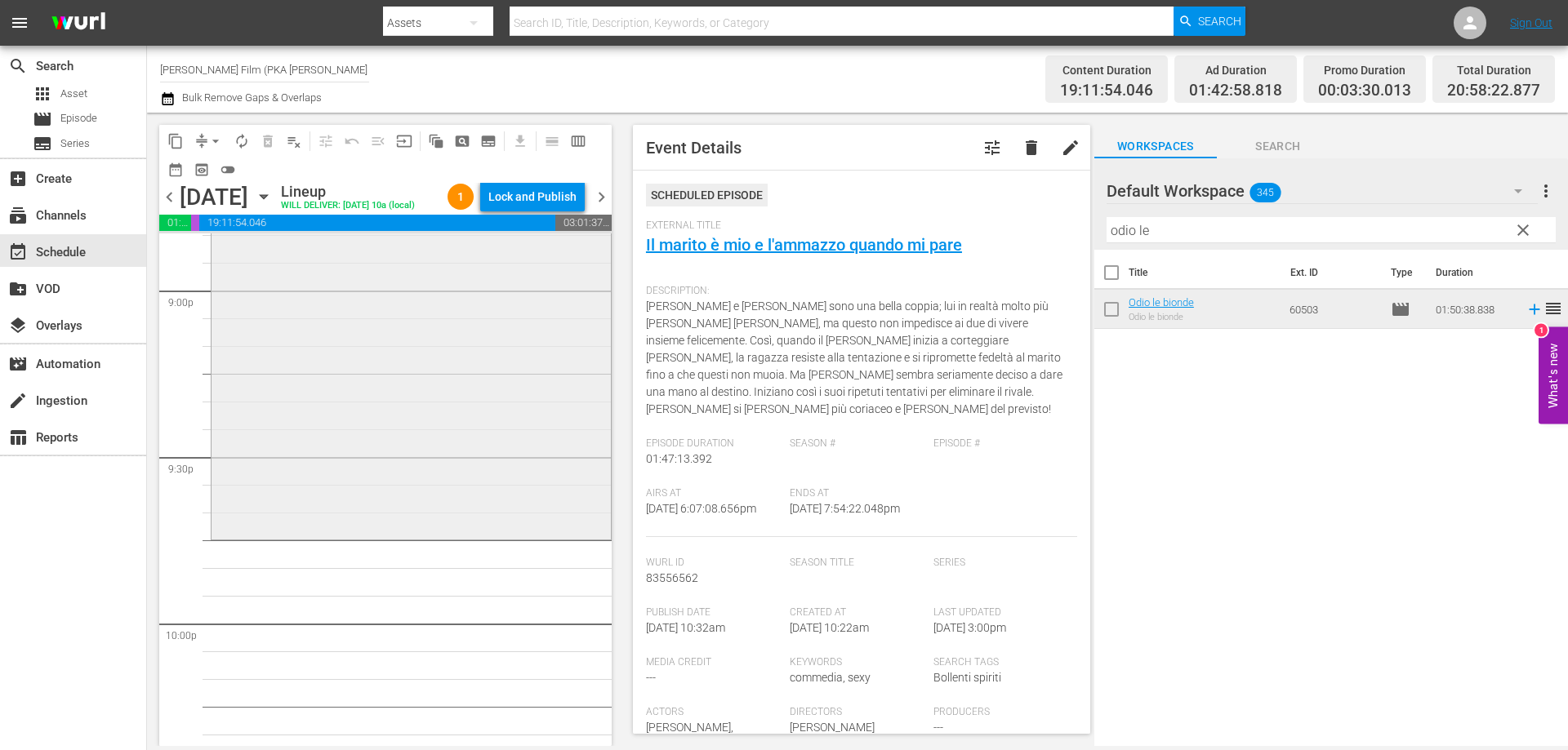
scroll to position [6940, 0]
click at [481, 446] on div "Odio le bionde reorder" at bounding box center [411, 230] width 399 height 609
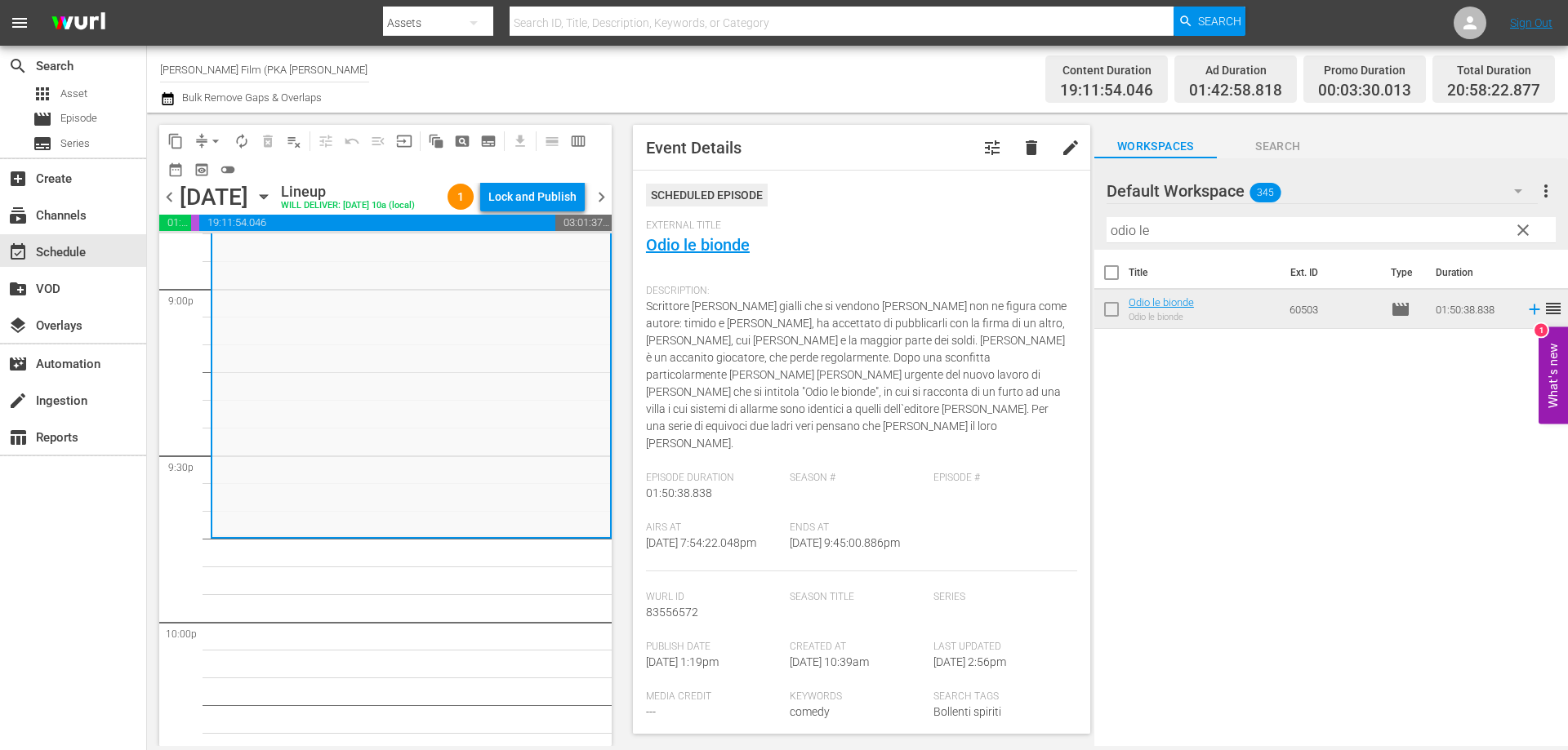
drag, startPoint x: 1185, startPoint y: 238, endPoint x: 1088, endPoint y: 234, distance: 97.1
click at [1088, 234] on div "content_copy compress arrow_drop_down autorenew_outlined delete_forever_outline…" at bounding box center [857, 429] width 1421 height 634
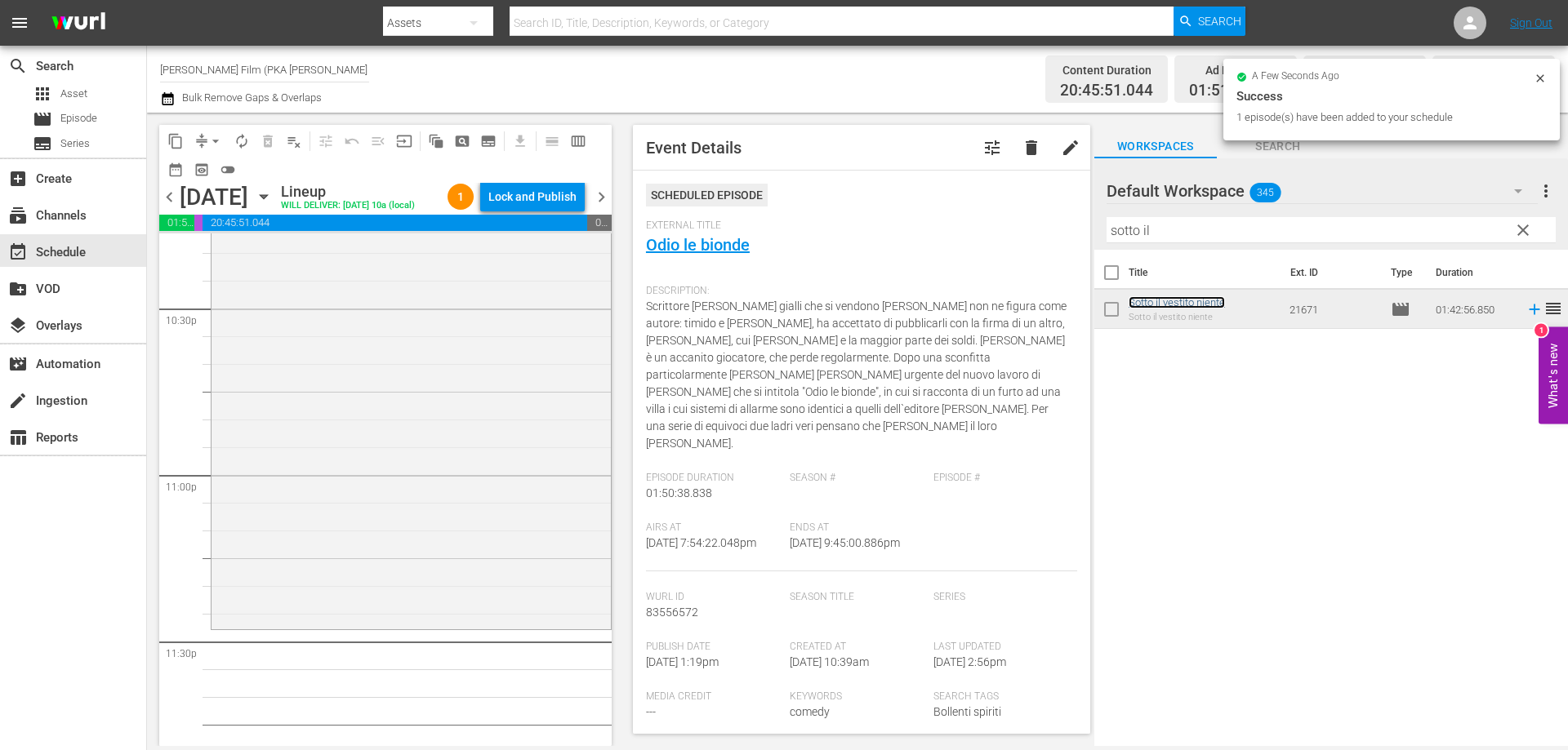
scroll to position [7510, 0]
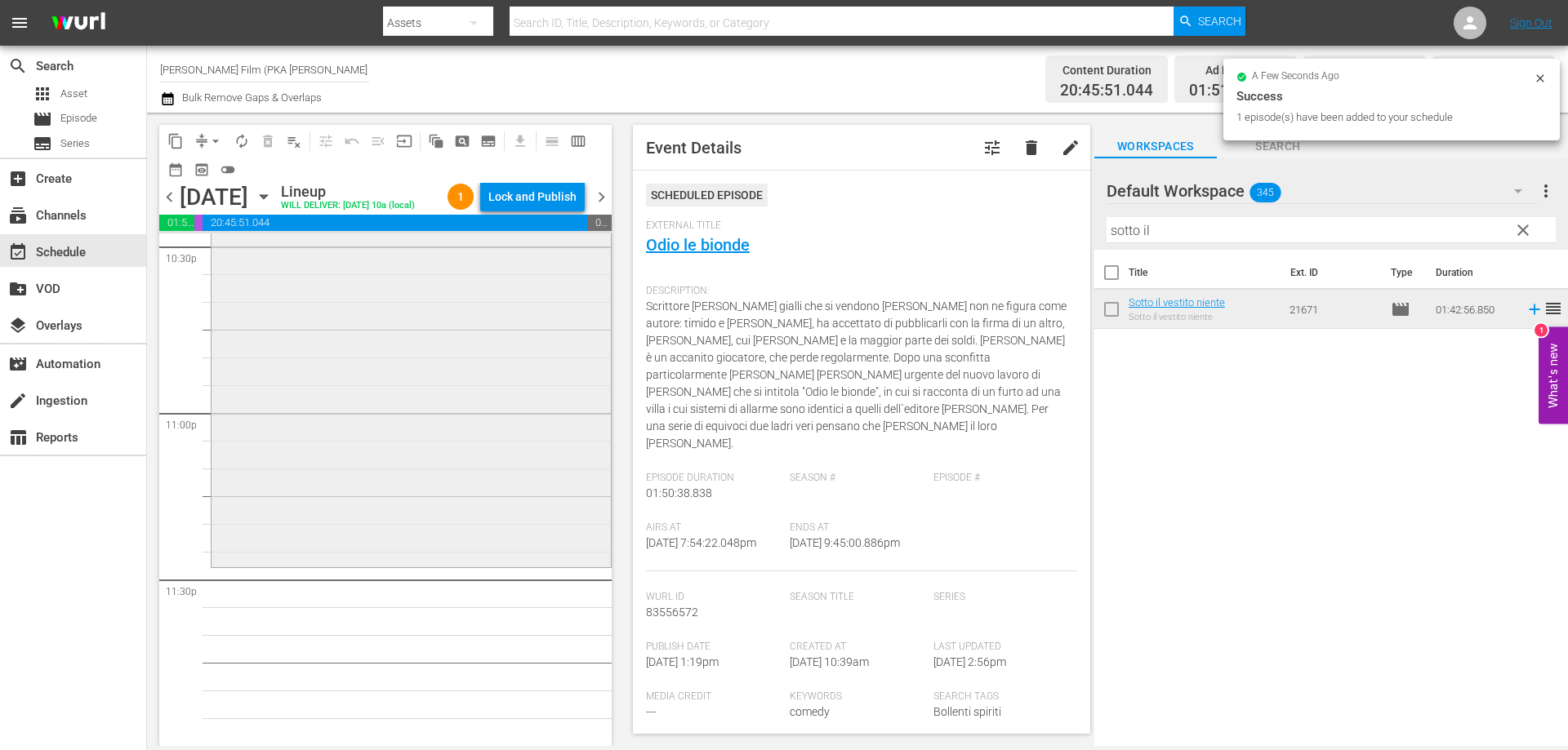
click at [454, 535] on div "Sotto il vestito niente reorder" at bounding box center [411, 282] width 399 height 567
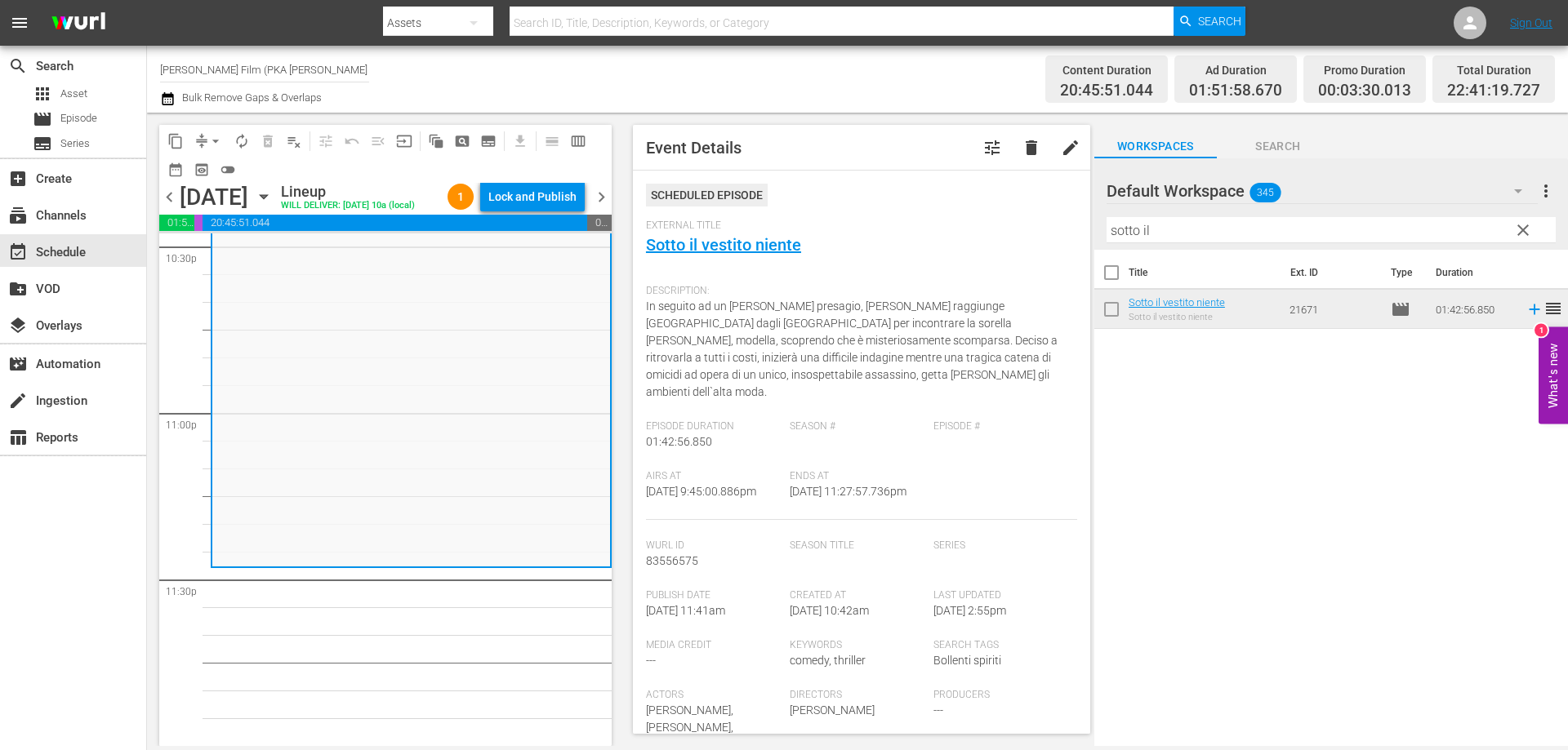
drag, startPoint x: 1165, startPoint y: 227, endPoint x: 1011, endPoint y: 213, distance: 154.6
click at [1020, 213] on div "content_copy compress arrow_drop_down autorenew_outlined delete_forever_outline…" at bounding box center [857, 429] width 1421 height 634
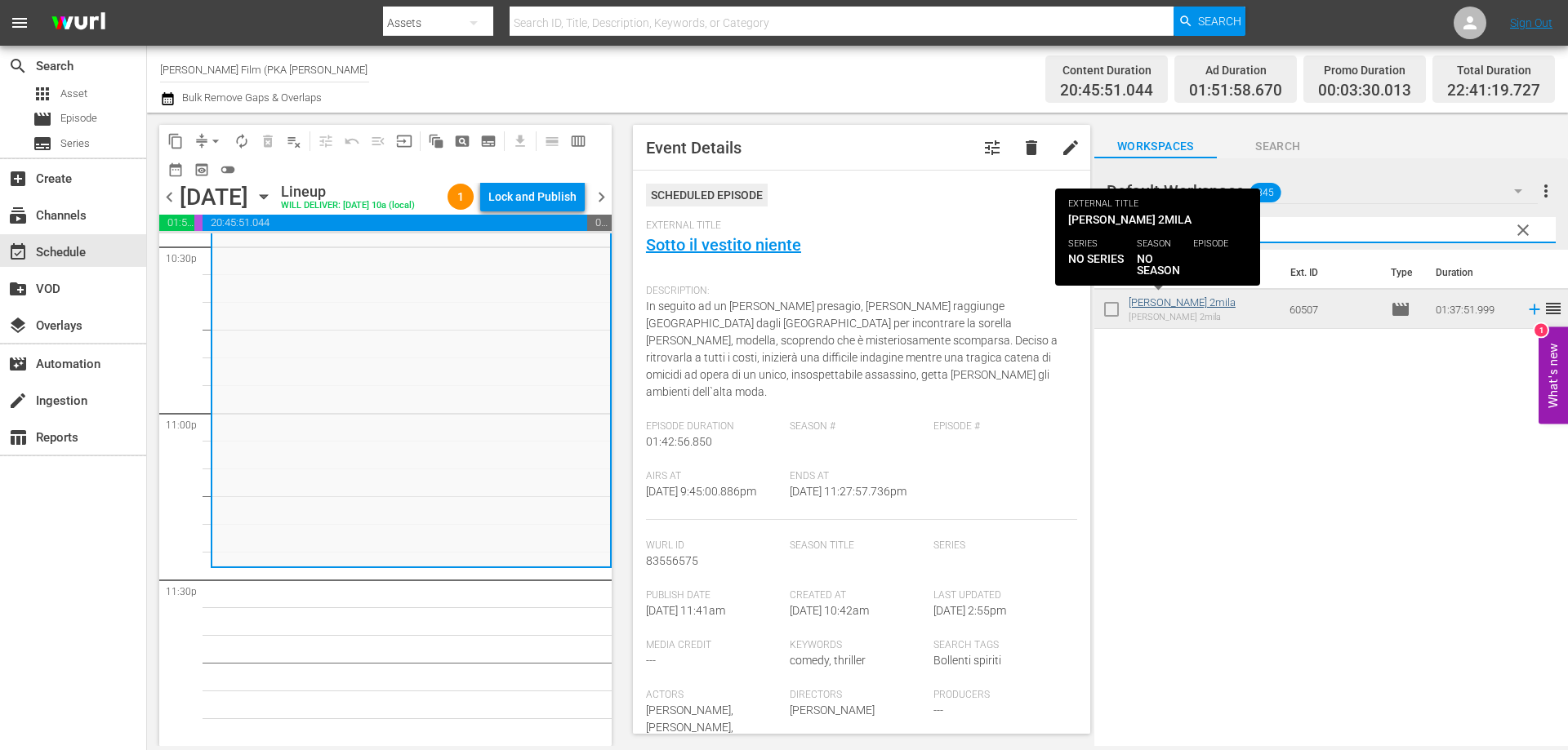
type input "malizia"
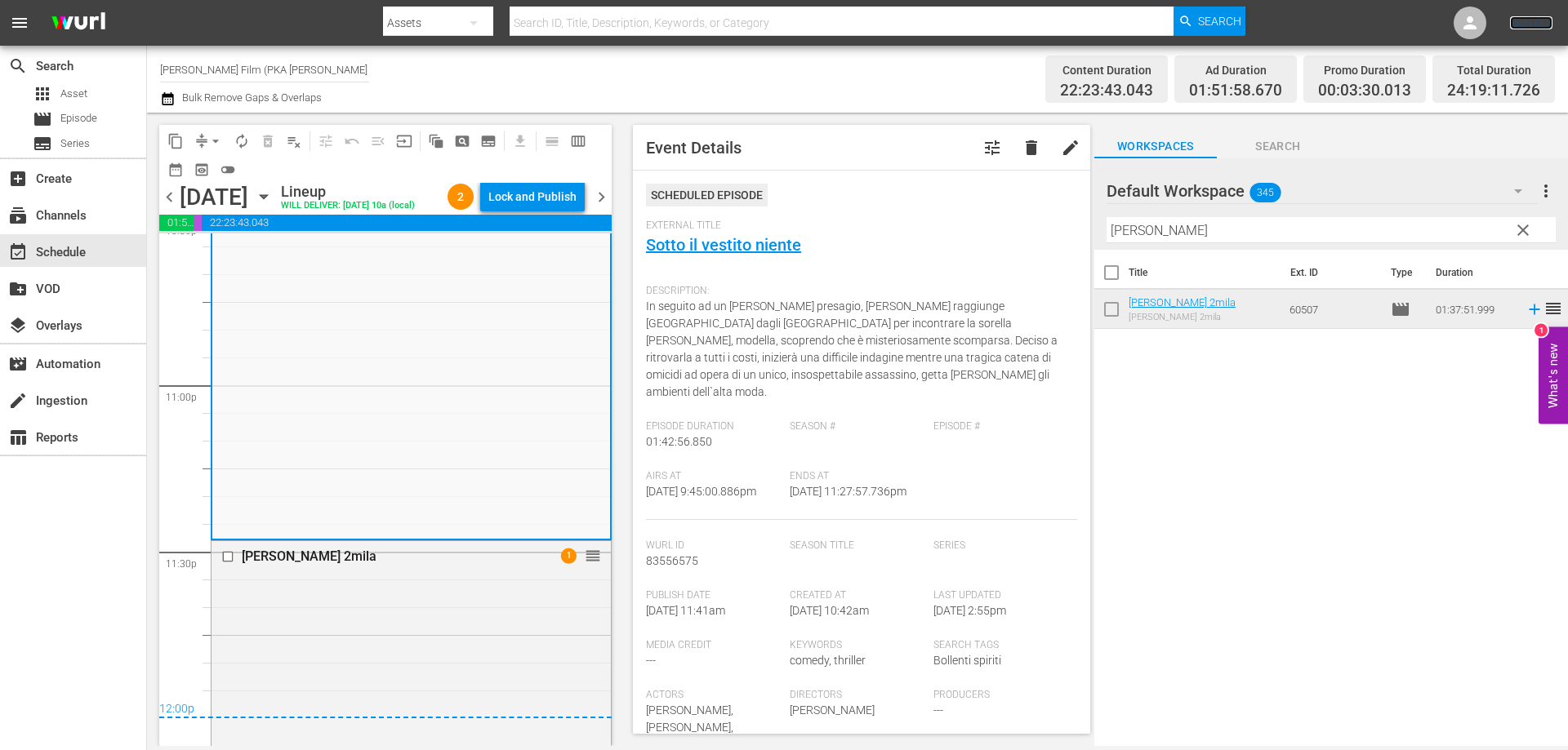
click at [1518, 24] on link "Sign Out" at bounding box center [1531, 22] width 43 height 13
